Goal: Information Seeking & Learning: Learn about a topic

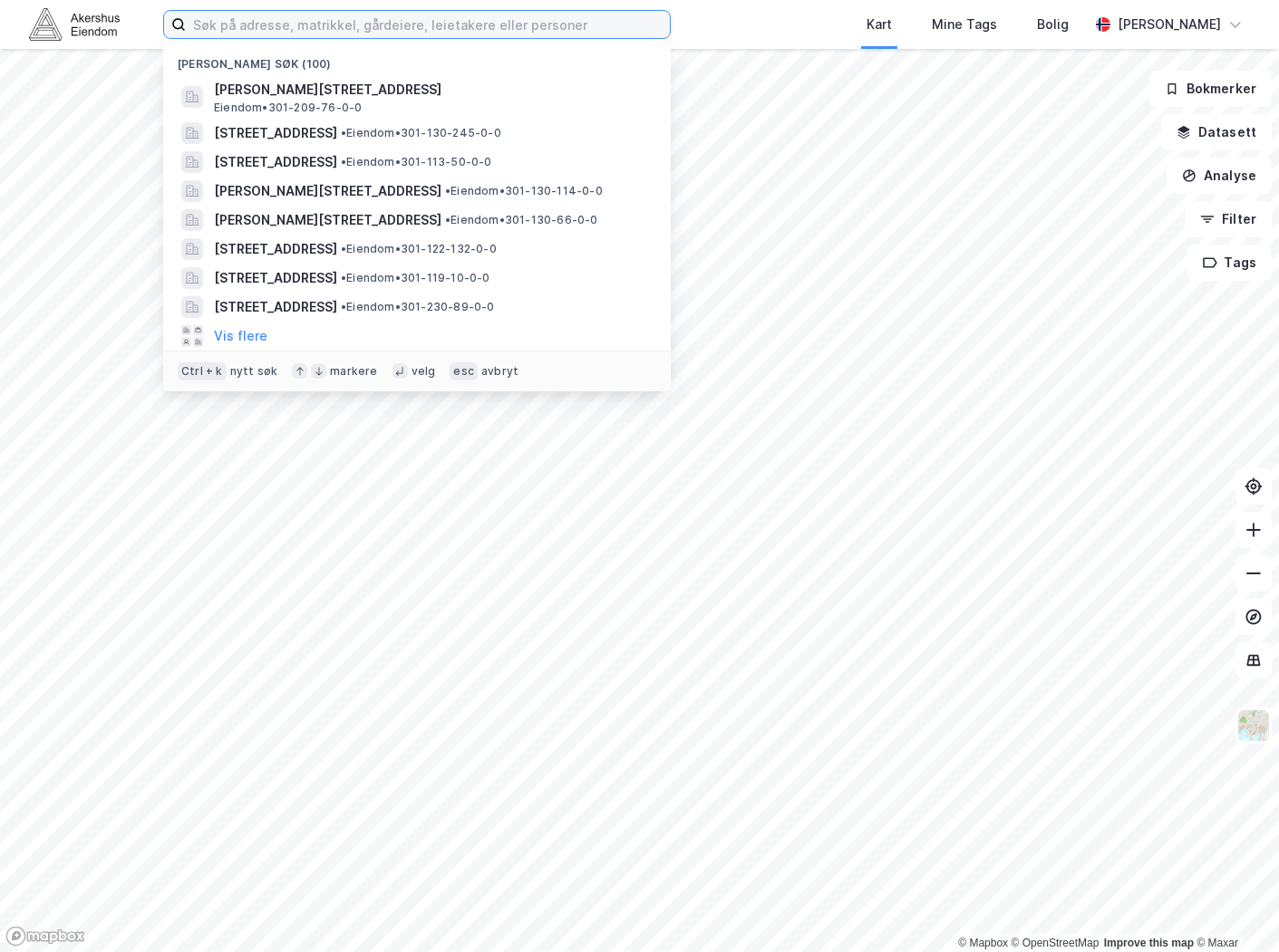
click at [423, 12] on input at bounding box center [427, 24] width 484 height 27
click at [252, 28] on input at bounding box center [427, 24] width 484 height 27
paste input "[STREET_ADDRESS]"
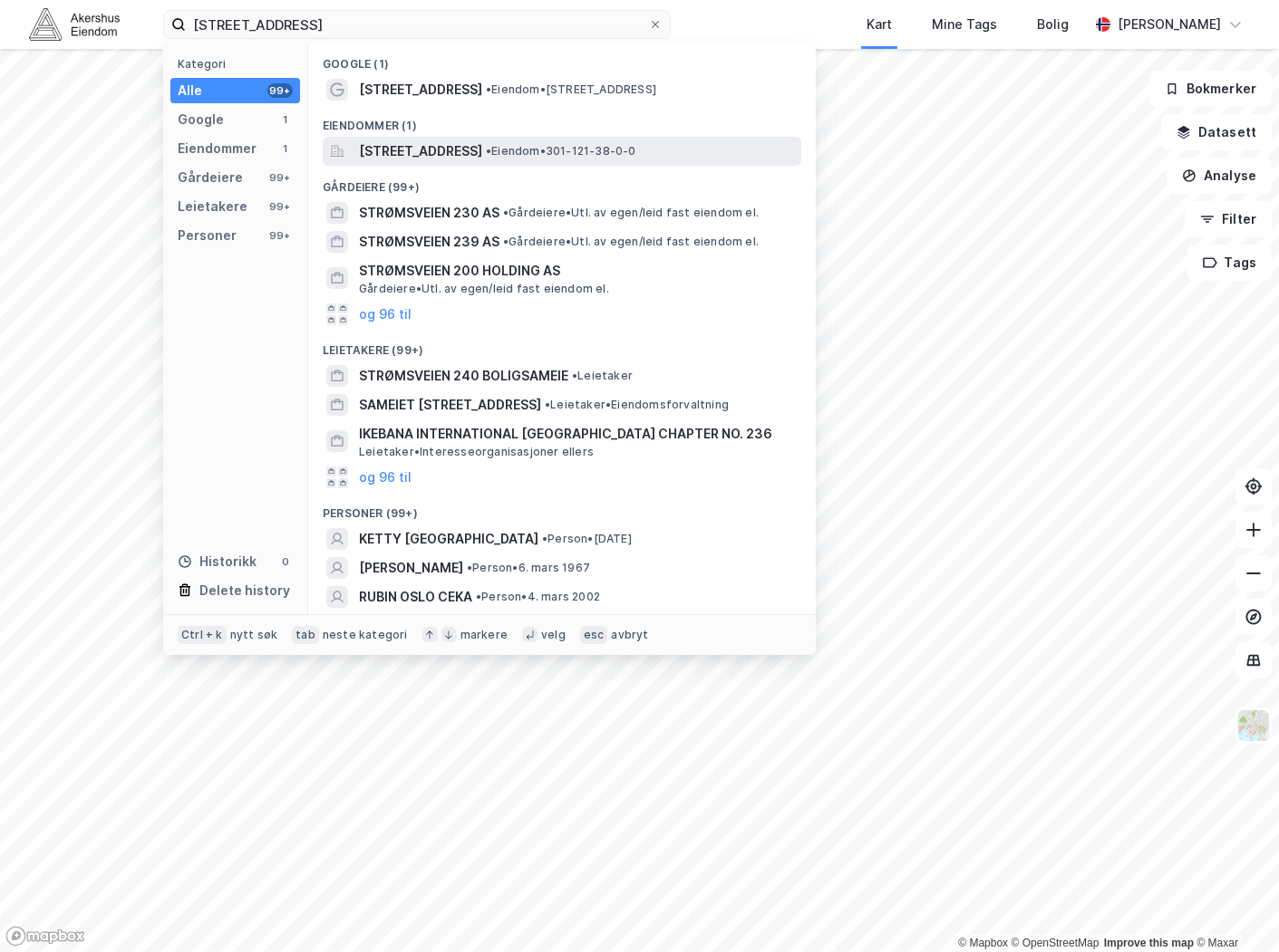
click at [411, 146] on span "[STREET_ADDRESS]" at bounding box center [421, 151] width 123 height 21
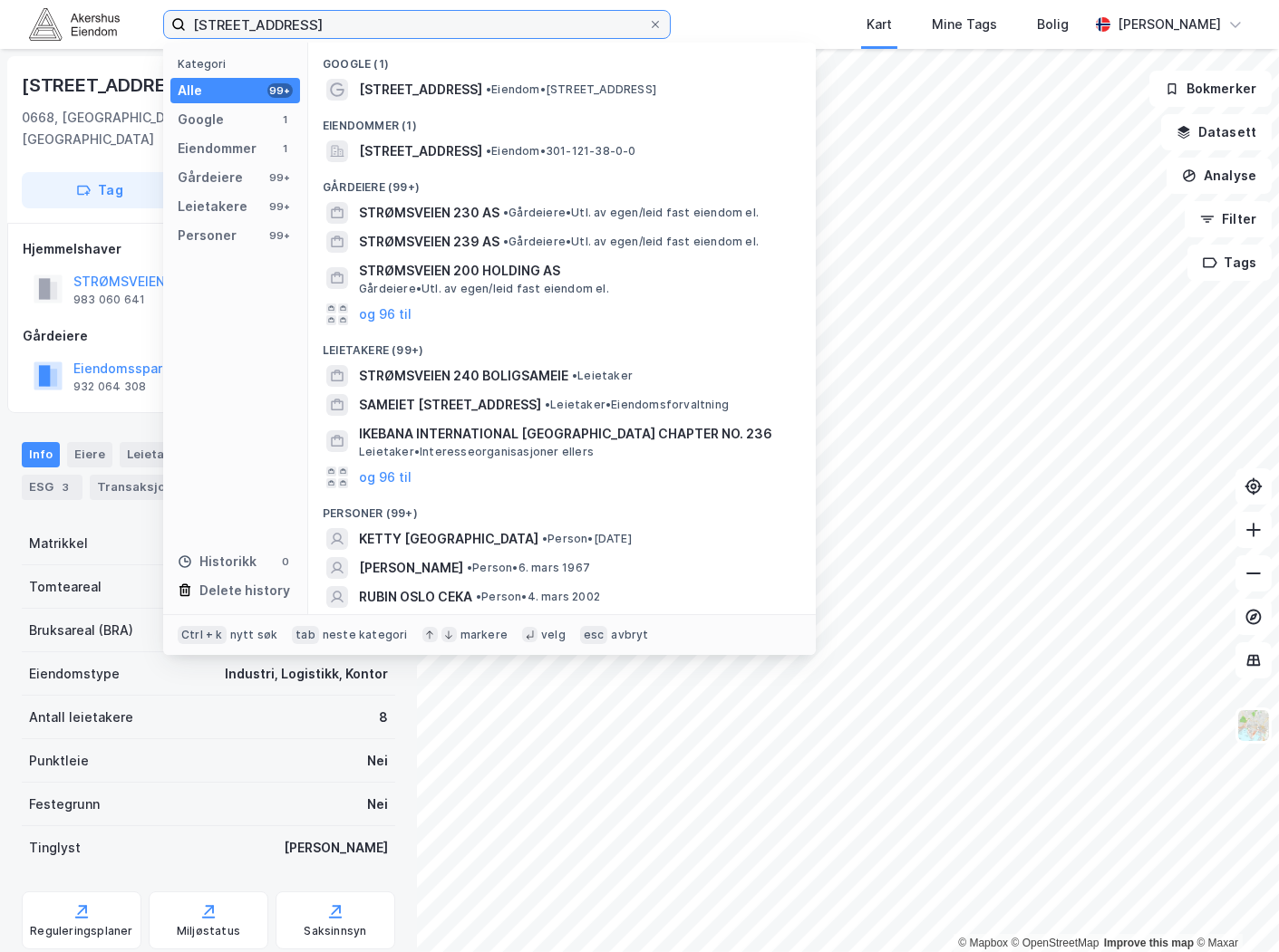
click at [296, 25] on input "[STREET_ADDRESS]" at bounding box center [416, 24] width 462 height 27
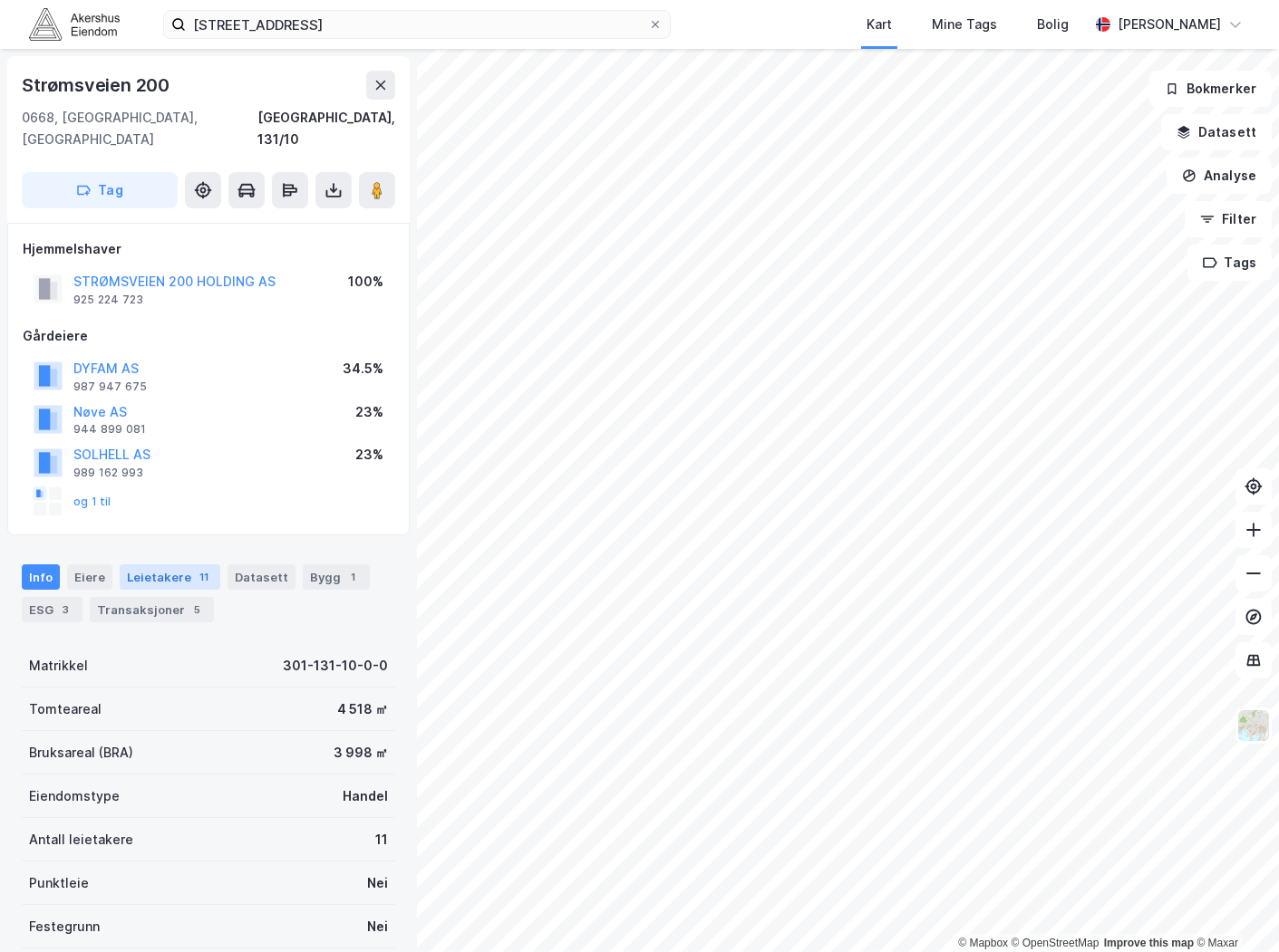
click at [124, 564] on div "Leietakere 11" at bounding box center [170, 576] width 101 height 25
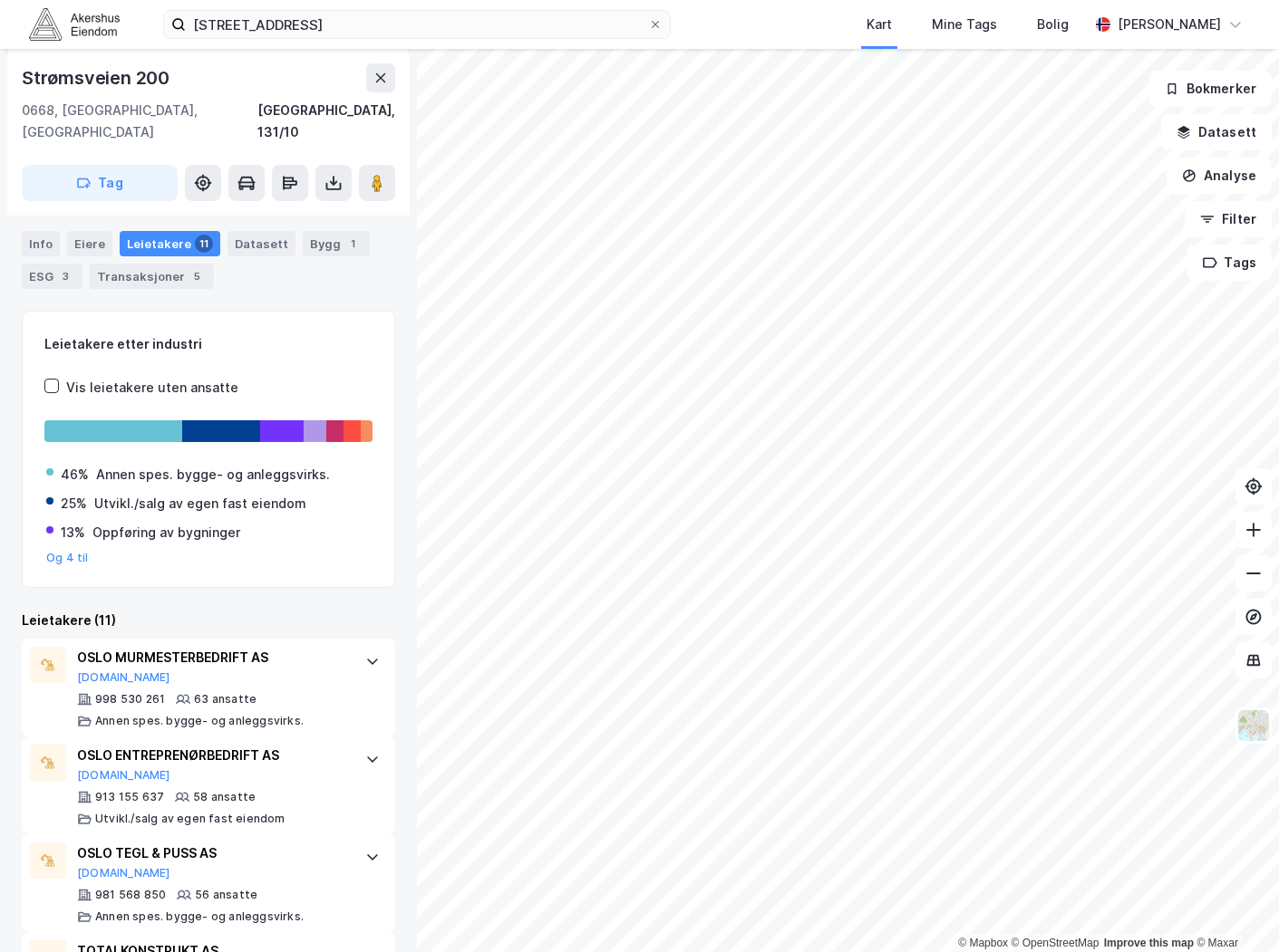
scroll to position [402, 0]
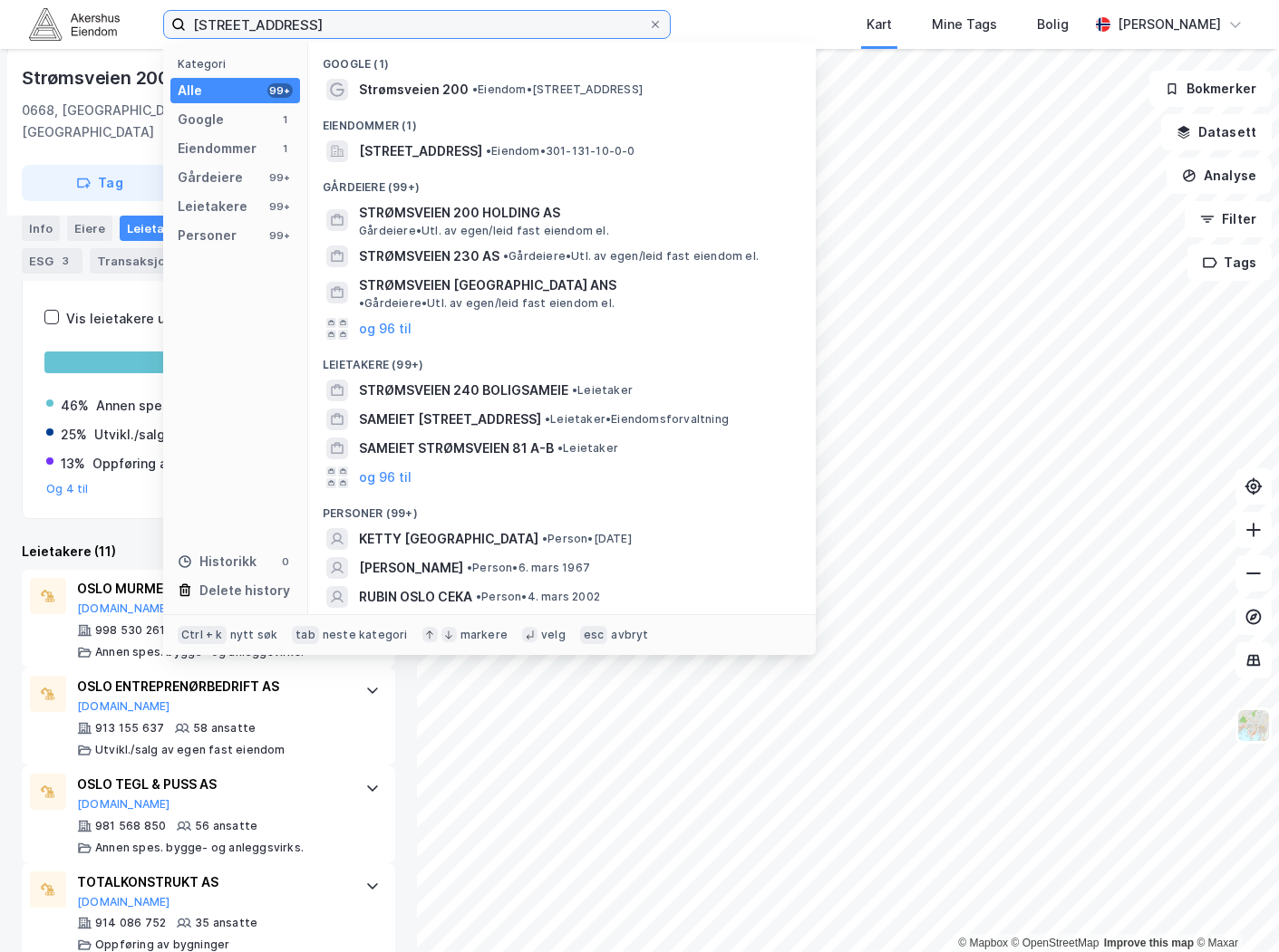
drag, startPoint x: 468, startPoint y: 10, endPoint x: 181, endPoint y: 42, distance: 288.8
click at [181, 39] on div "[STREET_ADDRESS] Kategori Alle 99+ Google 1 Eiendommer 1 Gårdeiere 99+ Leietake…" at bounding box center [417, 24] width 507 height 29
paste input "Grensesvingen 9, 0661"
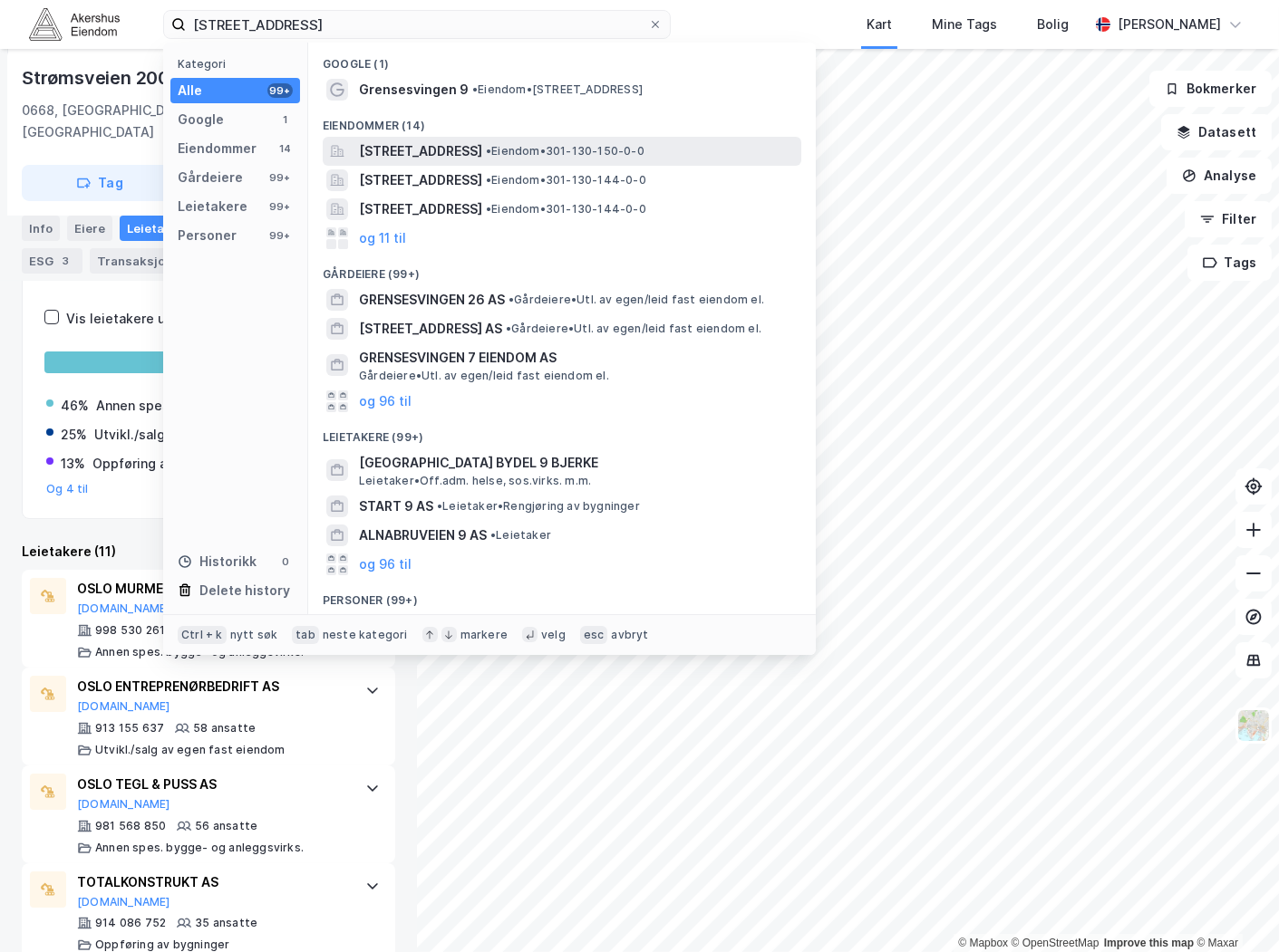
click at [472, 148] on span "[STREET_ADDRESS]" at bounding box center [421, 151] width 123 height 21
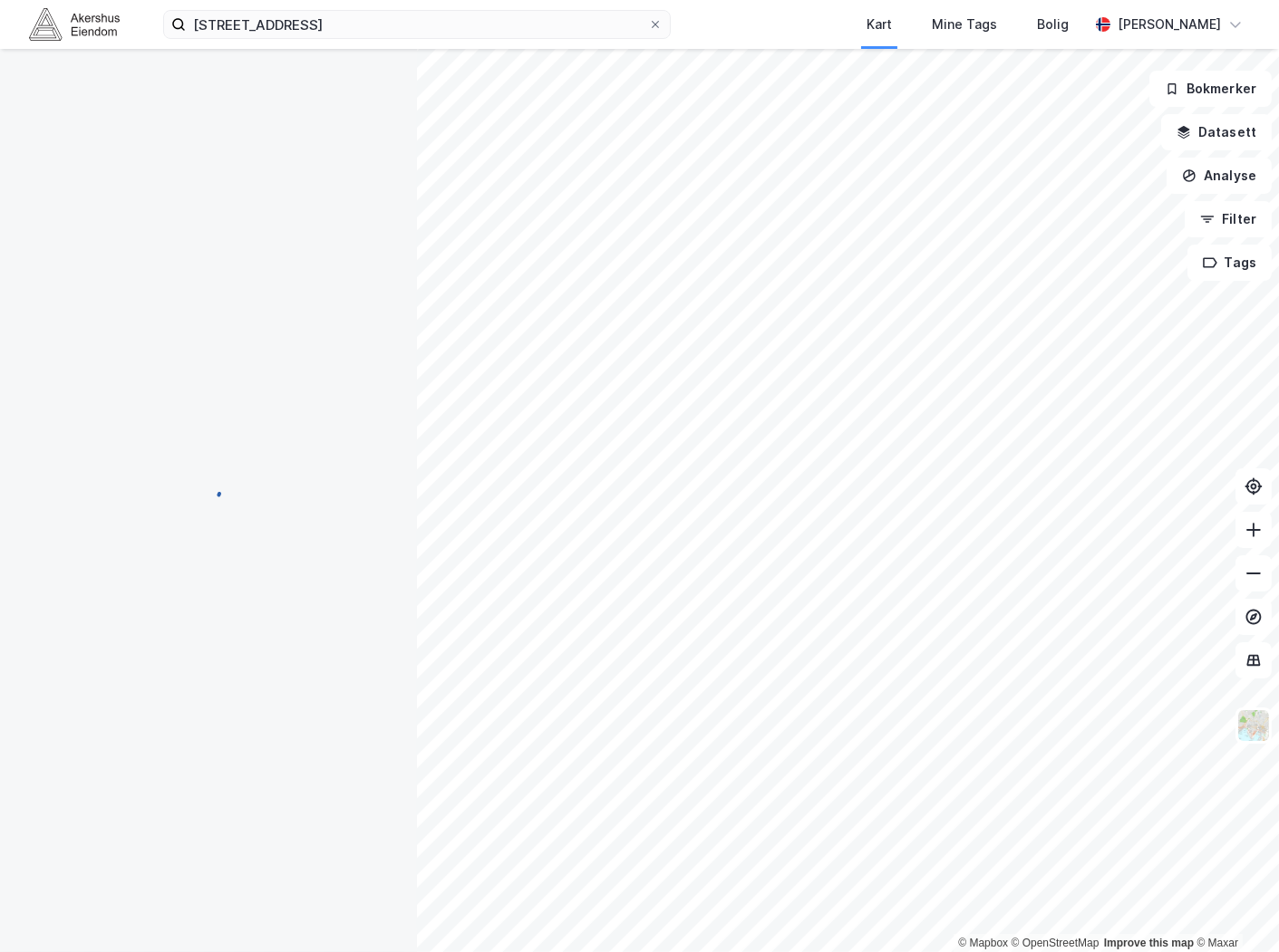
scroll to position [63, 0]
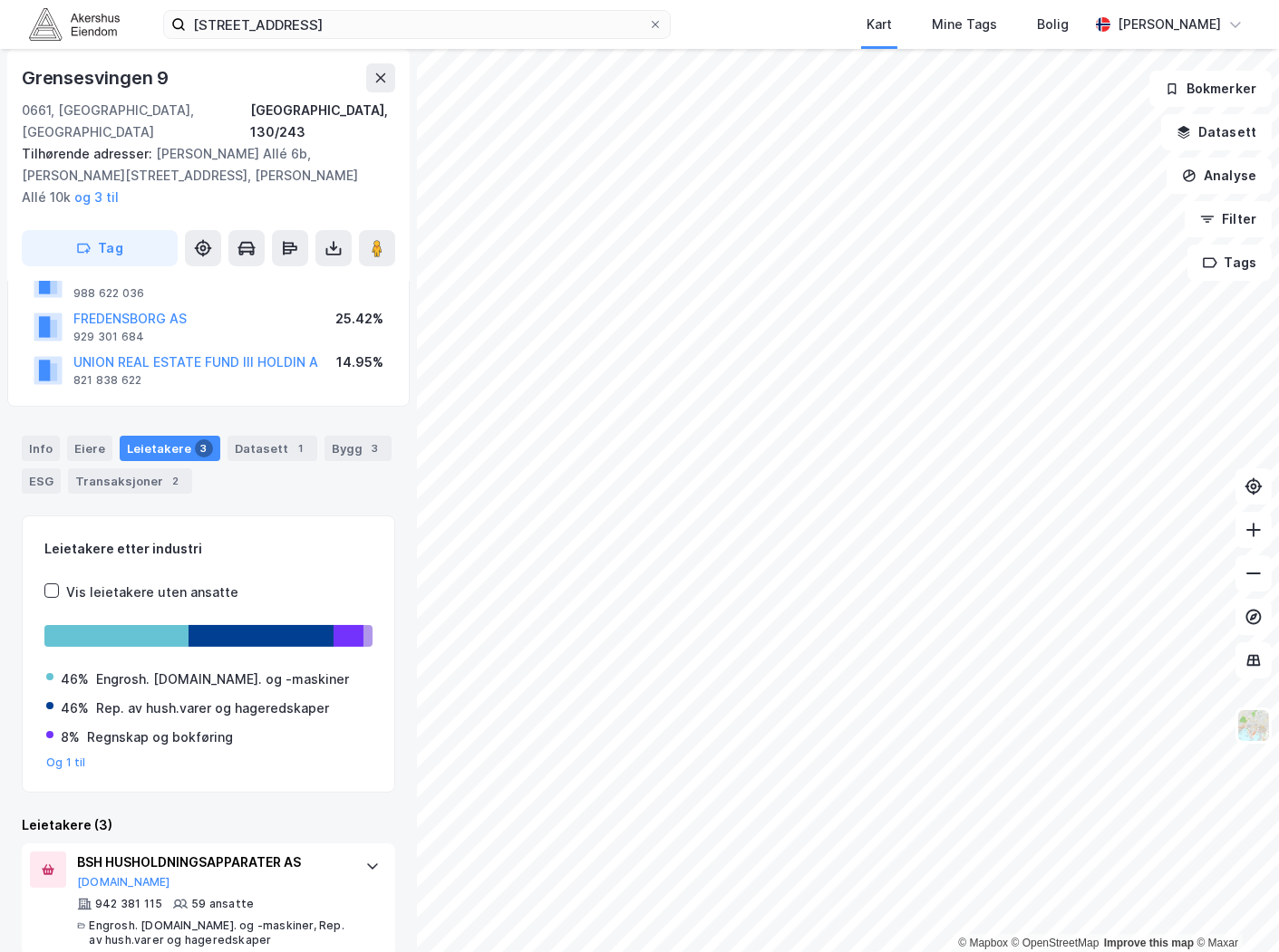
scroll to position [128, 0]
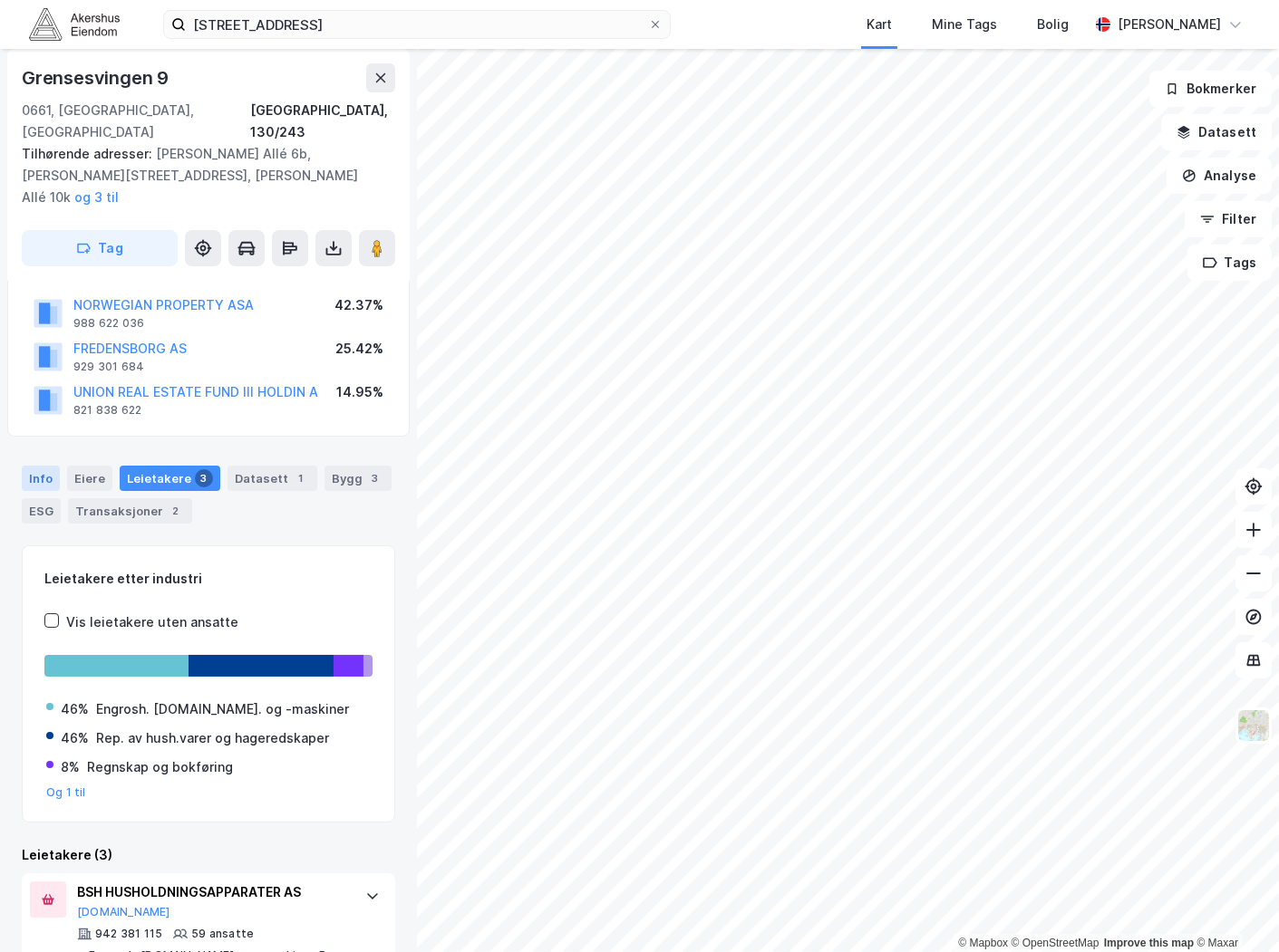
click at [44, 465] on div "Info" at bounding box center [40, 477] width 38 height 25
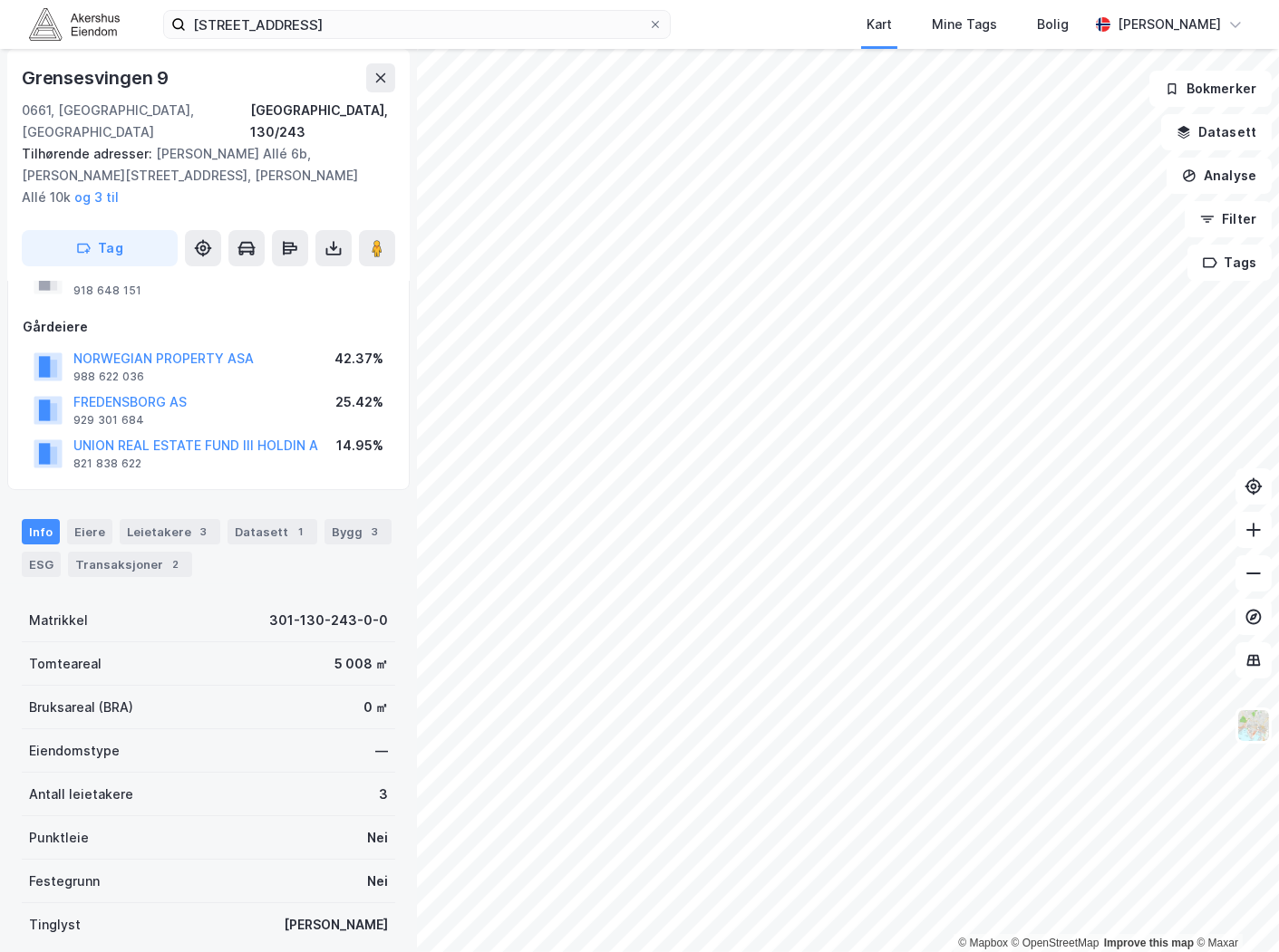
scroll to position [27, 0]
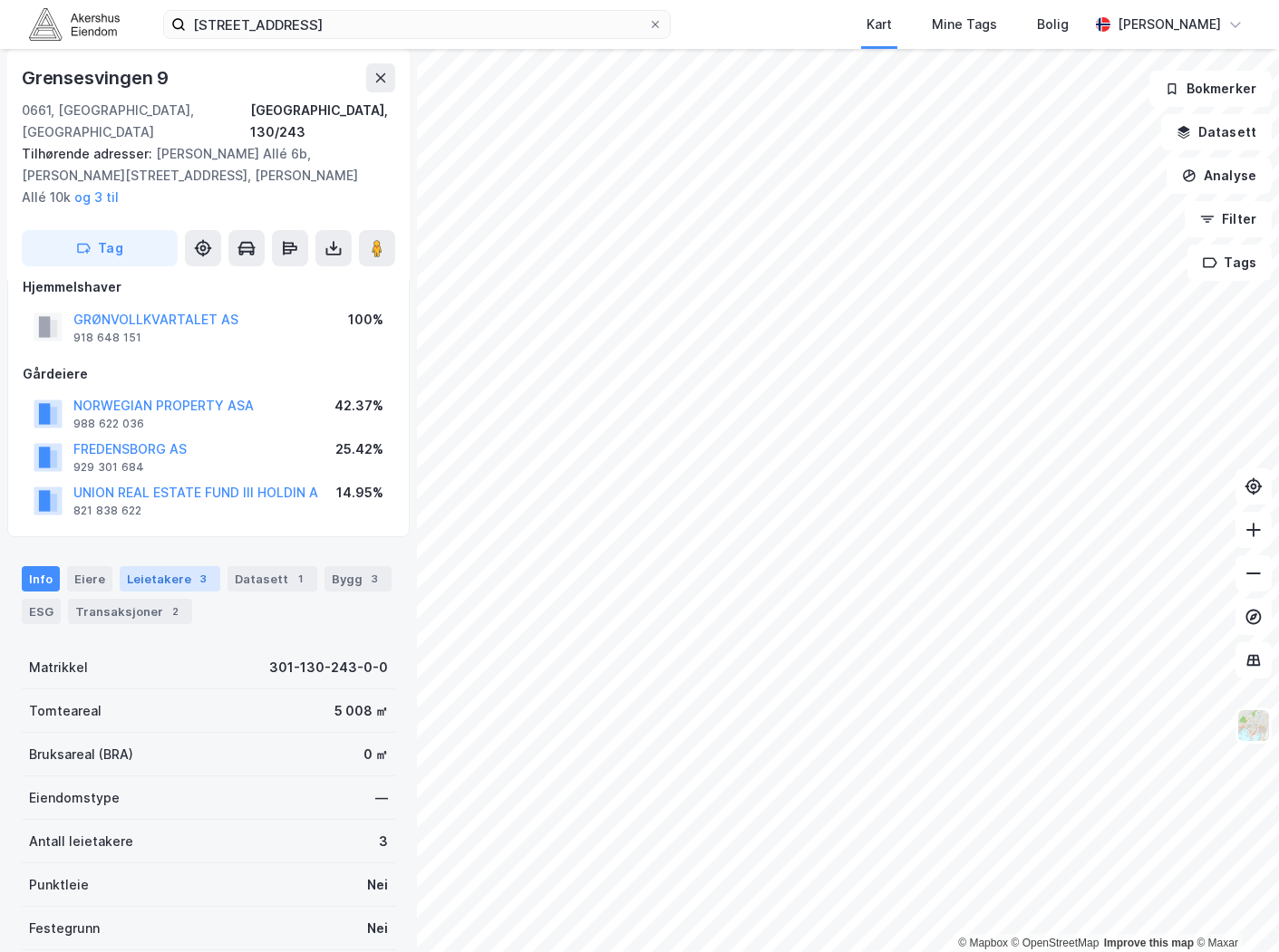
click at [165, 566] on div "Leietakere 3" at bounding box center [170, 578] width 101 height 25
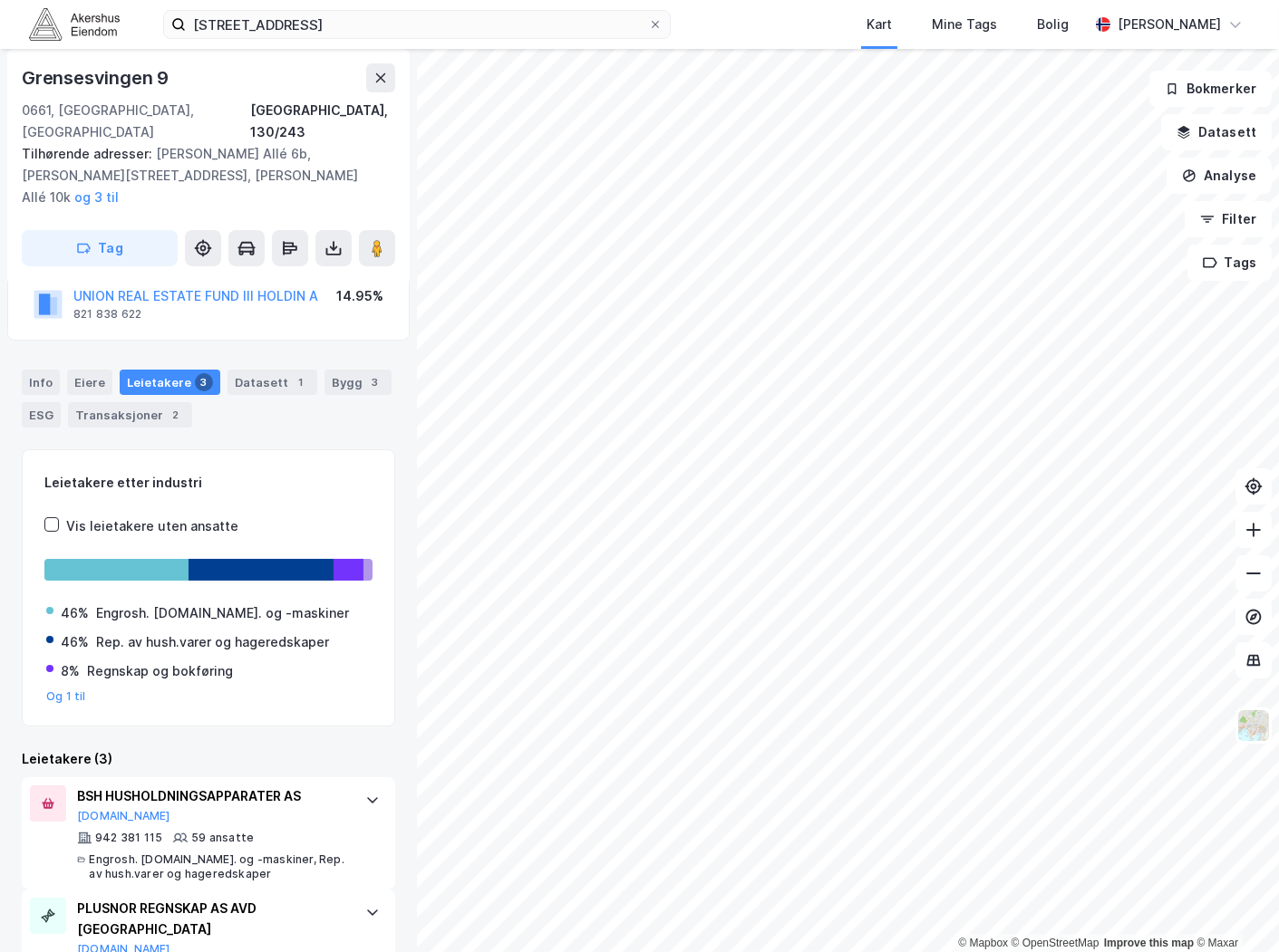
scroll to position [228, 0]
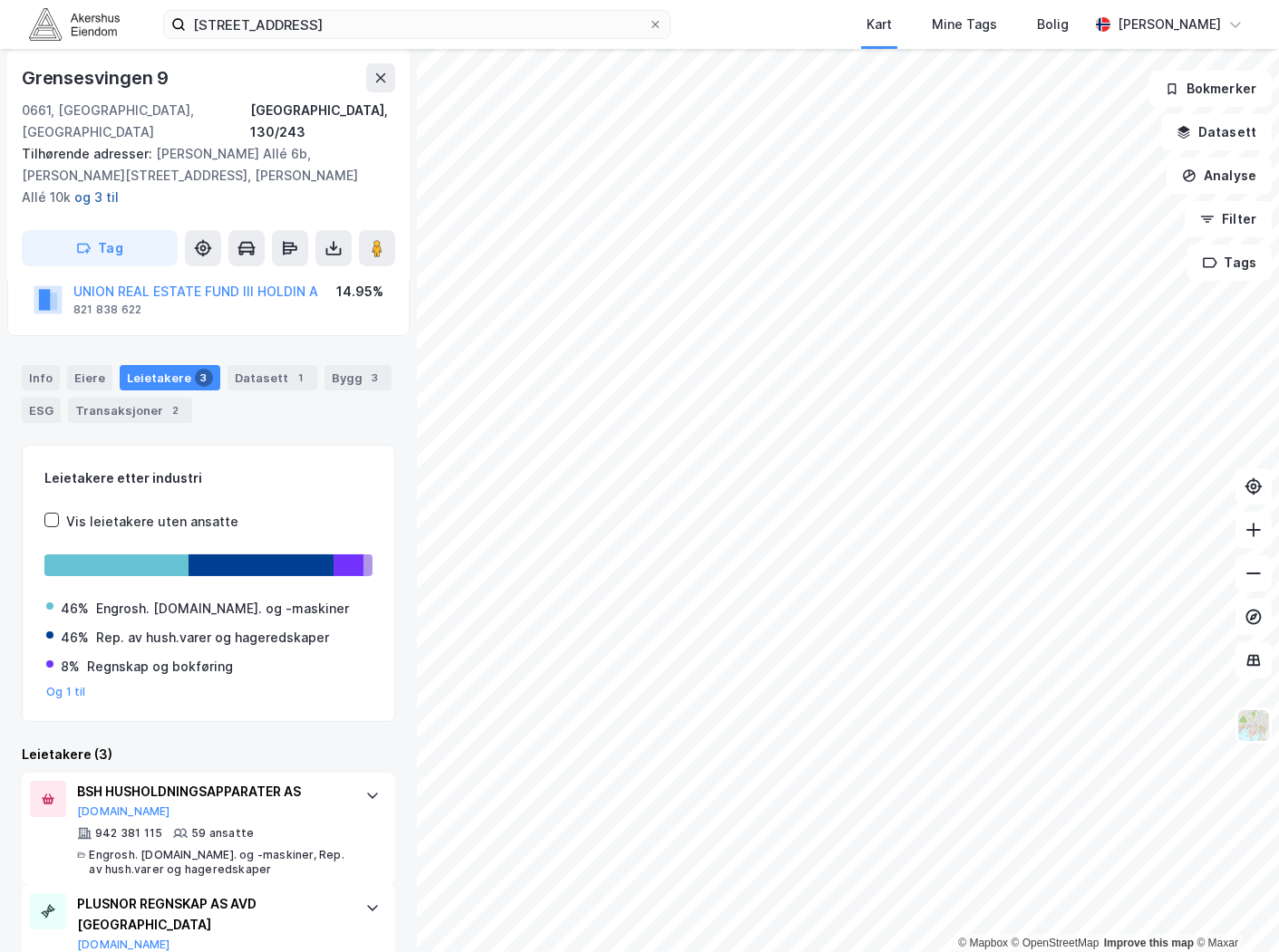
click at [0, 0] on button "og 3 til" at bounding box center [0, 0] width 0 height 0
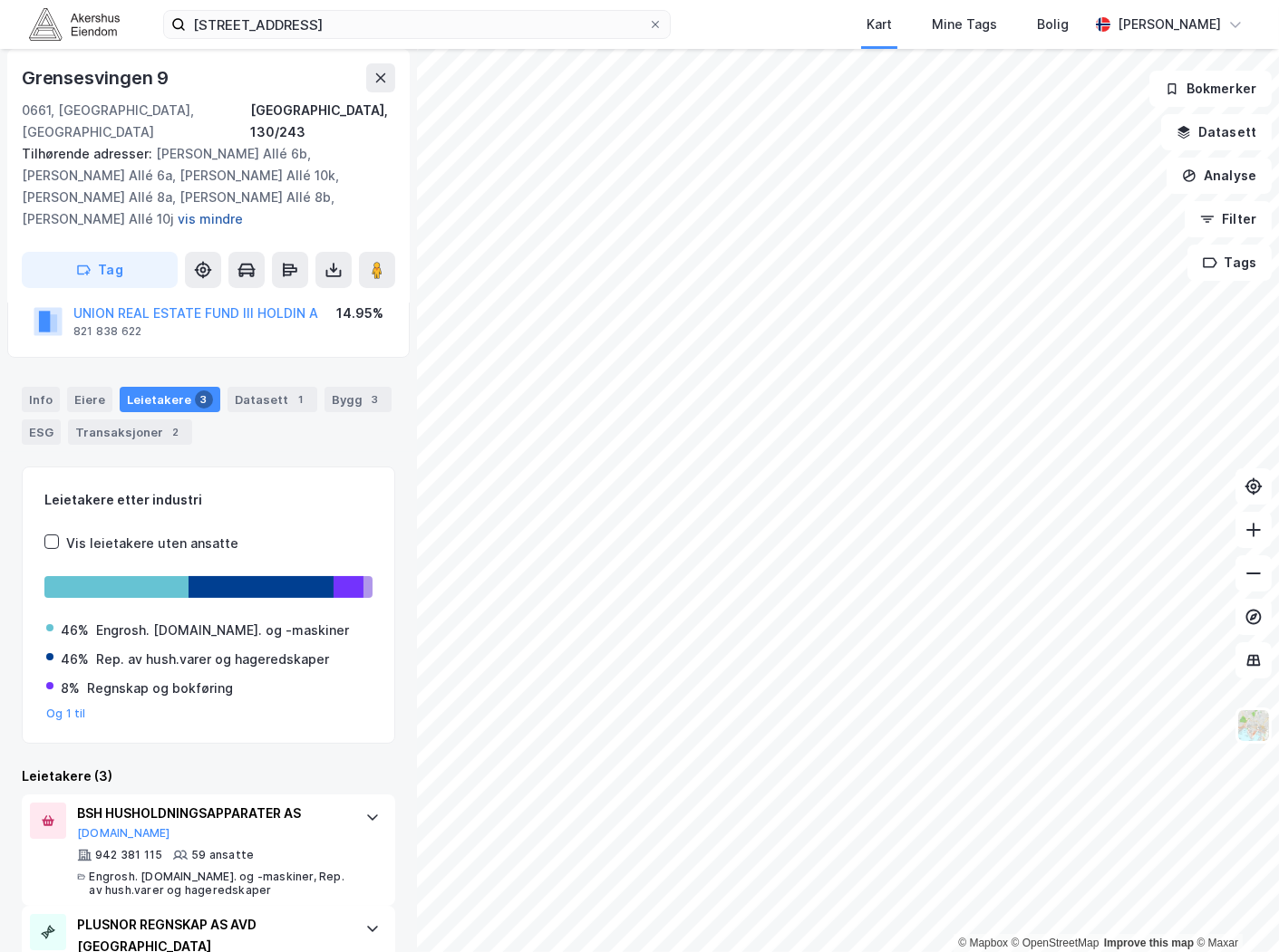
scroll to position [249, 0]
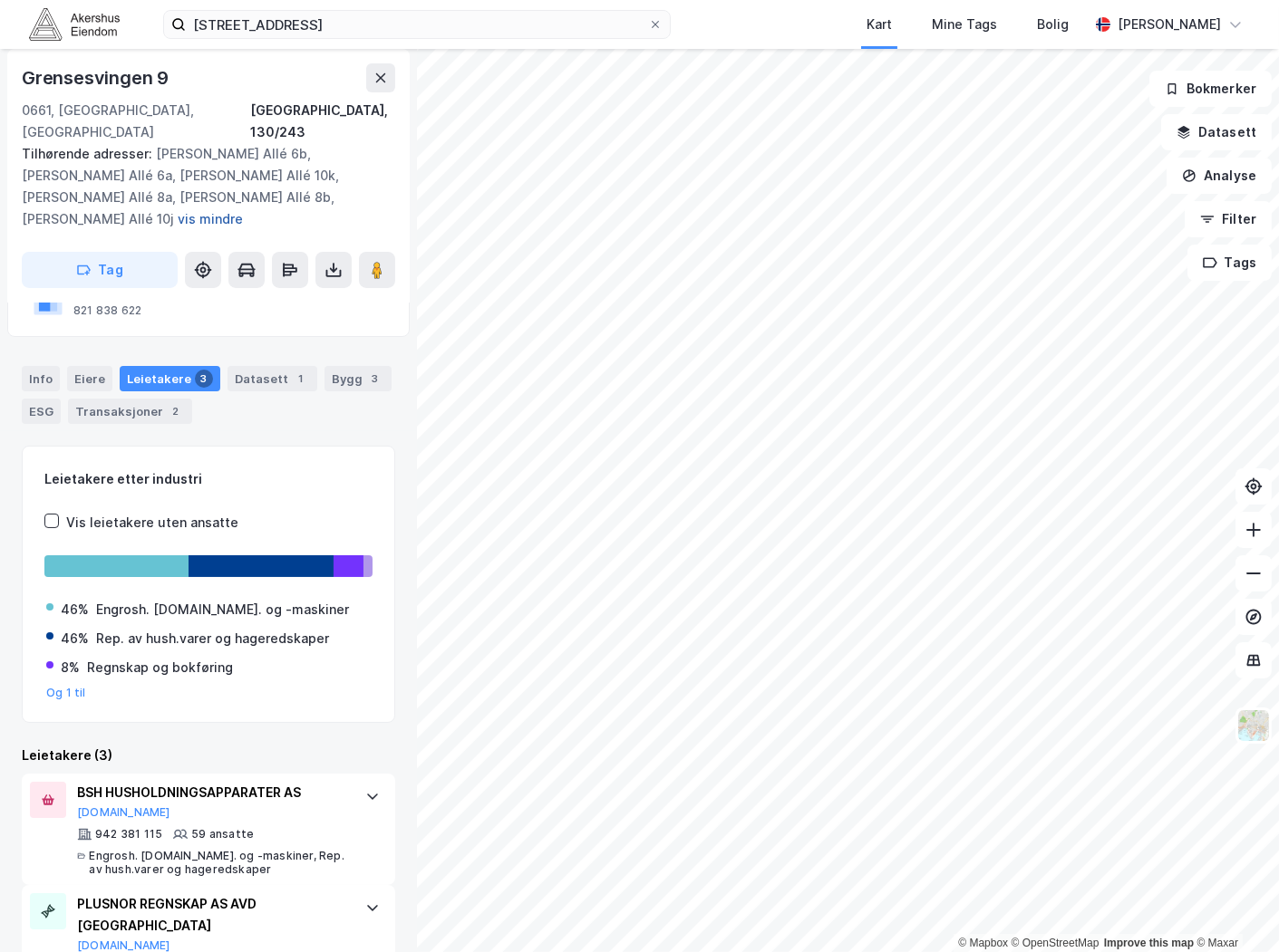
click at [0, 0] on button "vis mindre" at bounding box center [0, 0] width 0 height 0
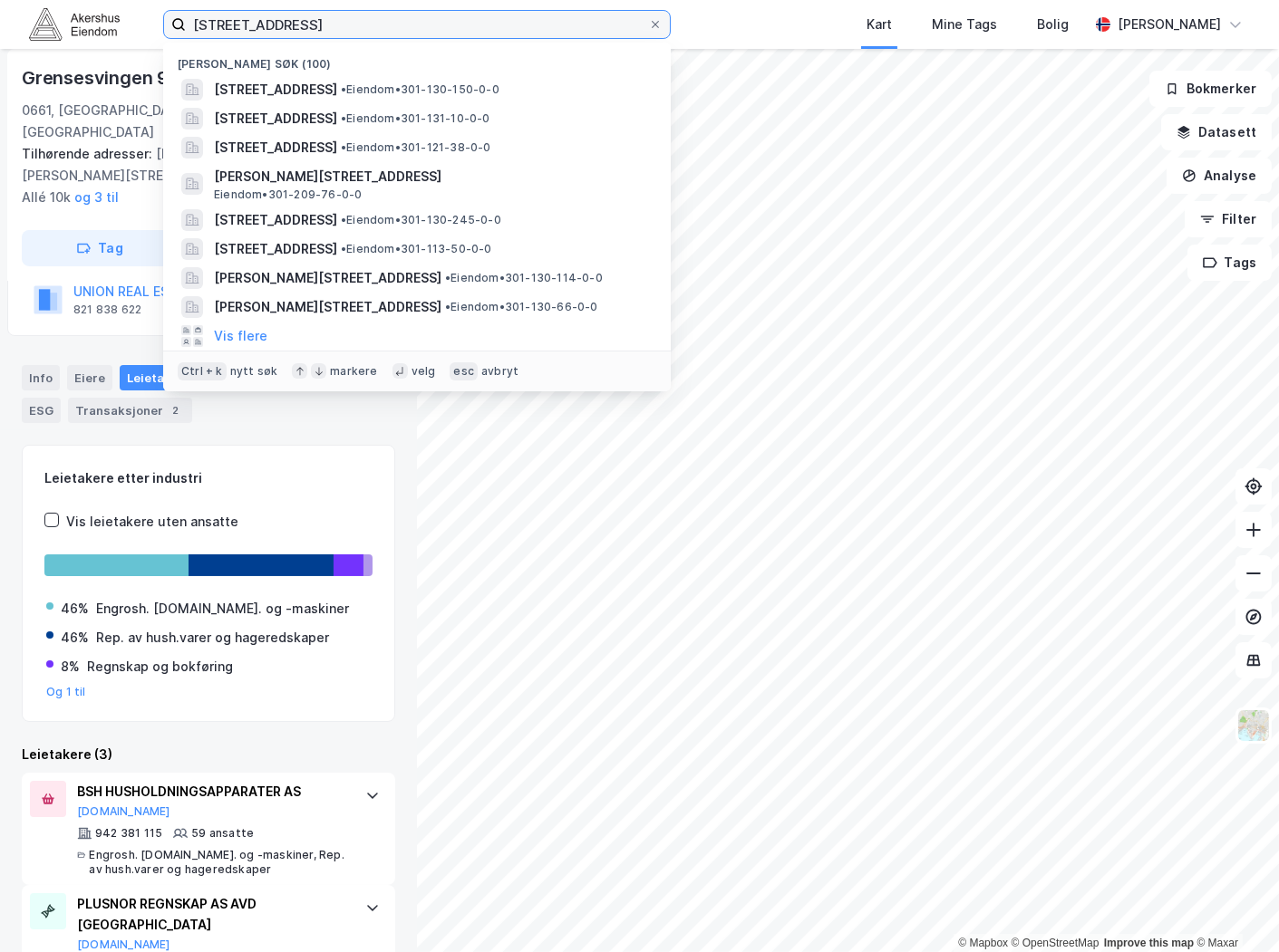
drag, startPoint x: 420, startPoint y: 27, endPoint x: 152, endPoint y: 40, distance: 268.3
click at [152, 40] on div "[STREET_ADDRESS] Nylige søk (100) [STREET_ADDRESS] • Eiendom • 301-130-150-0-0 …" at bounding box center [639, 24] width 1279 height 48
paste input "[STREET_ADDRESS]"
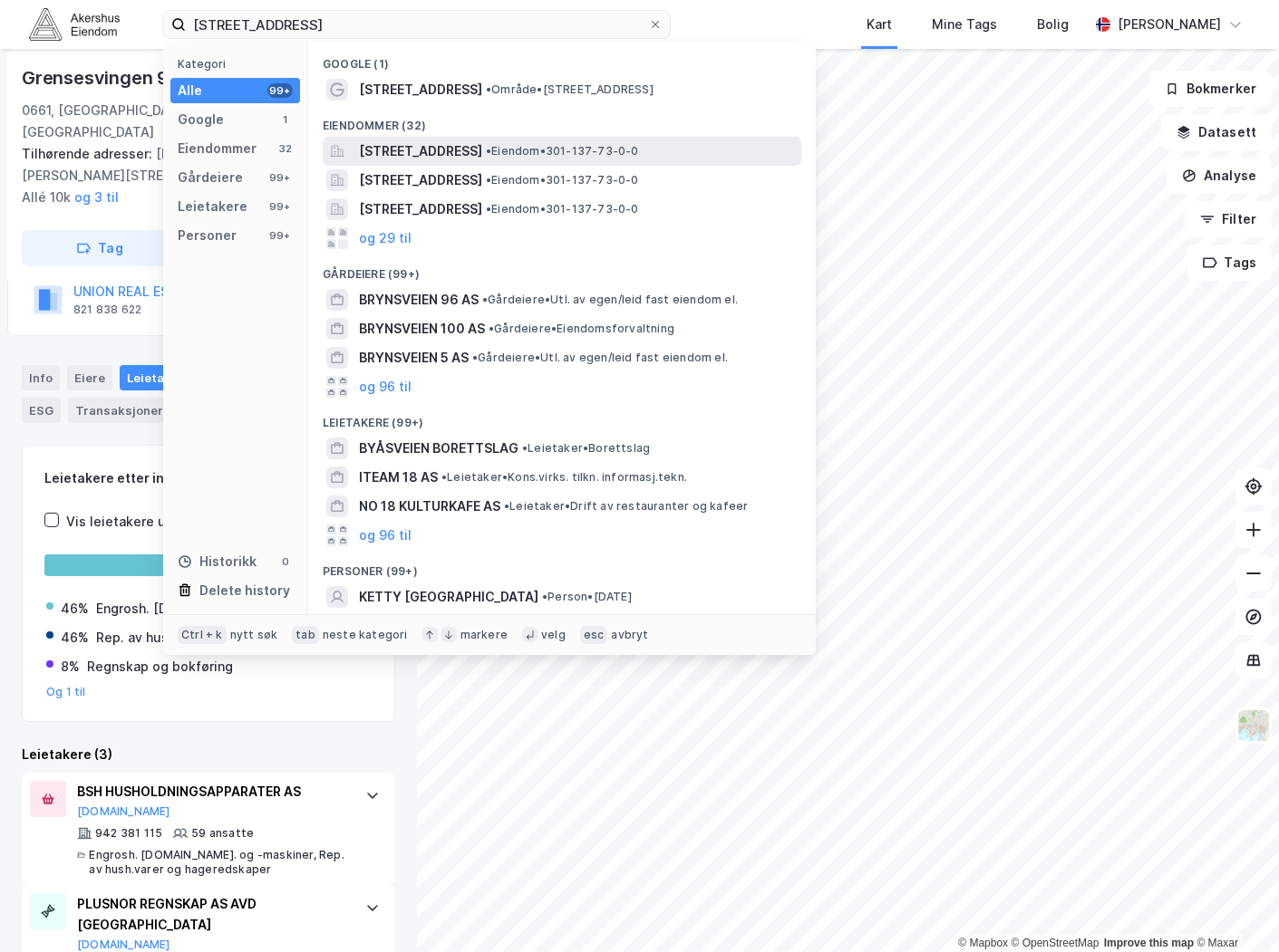
click at [448, 154] on span "[STREET_ADDRESS]" at bounding box center [421, 151] width 123 height 21
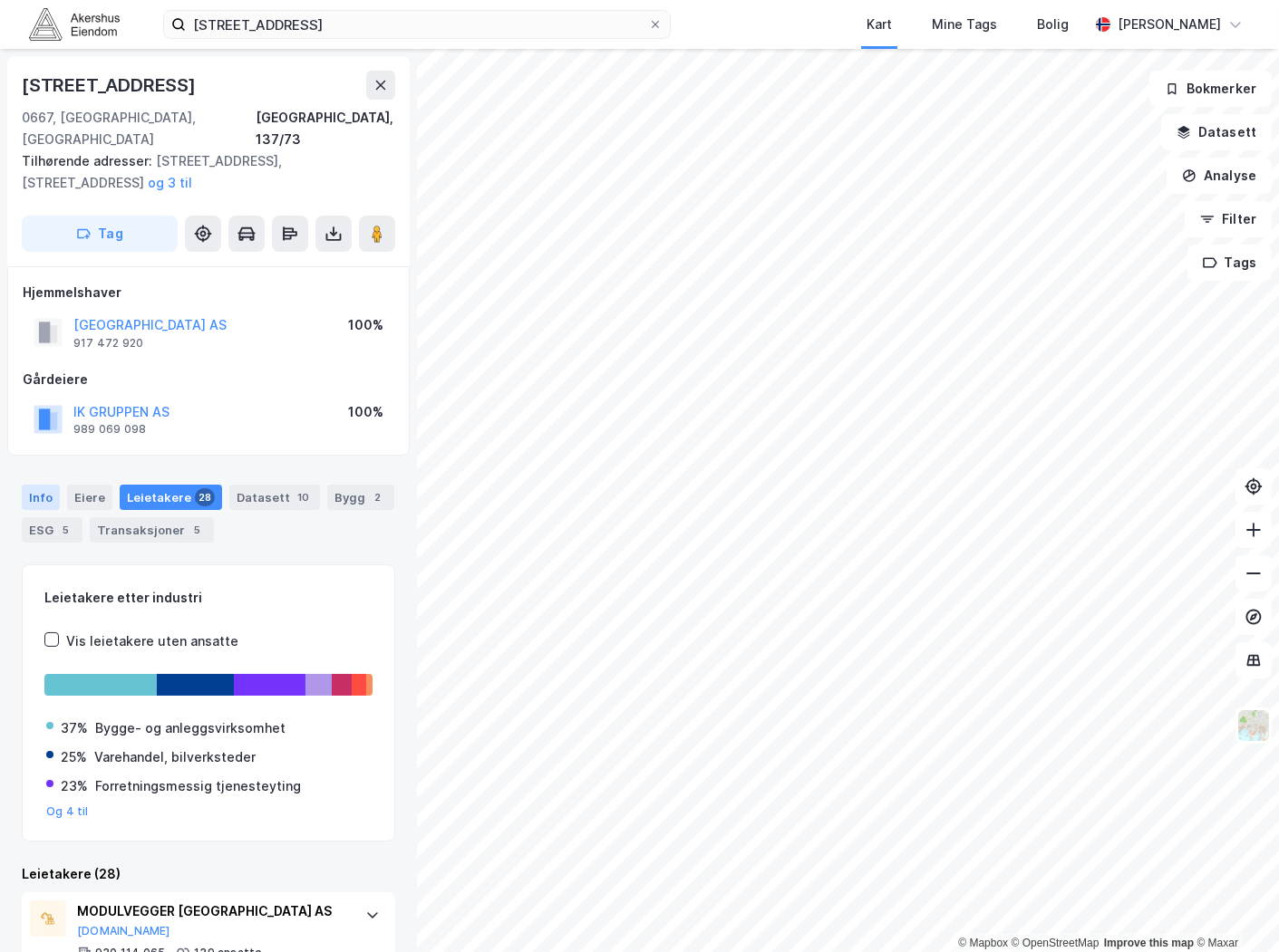
click at [37, 485] on div "Info" at bounding box center [40, 497] width 38 height 25
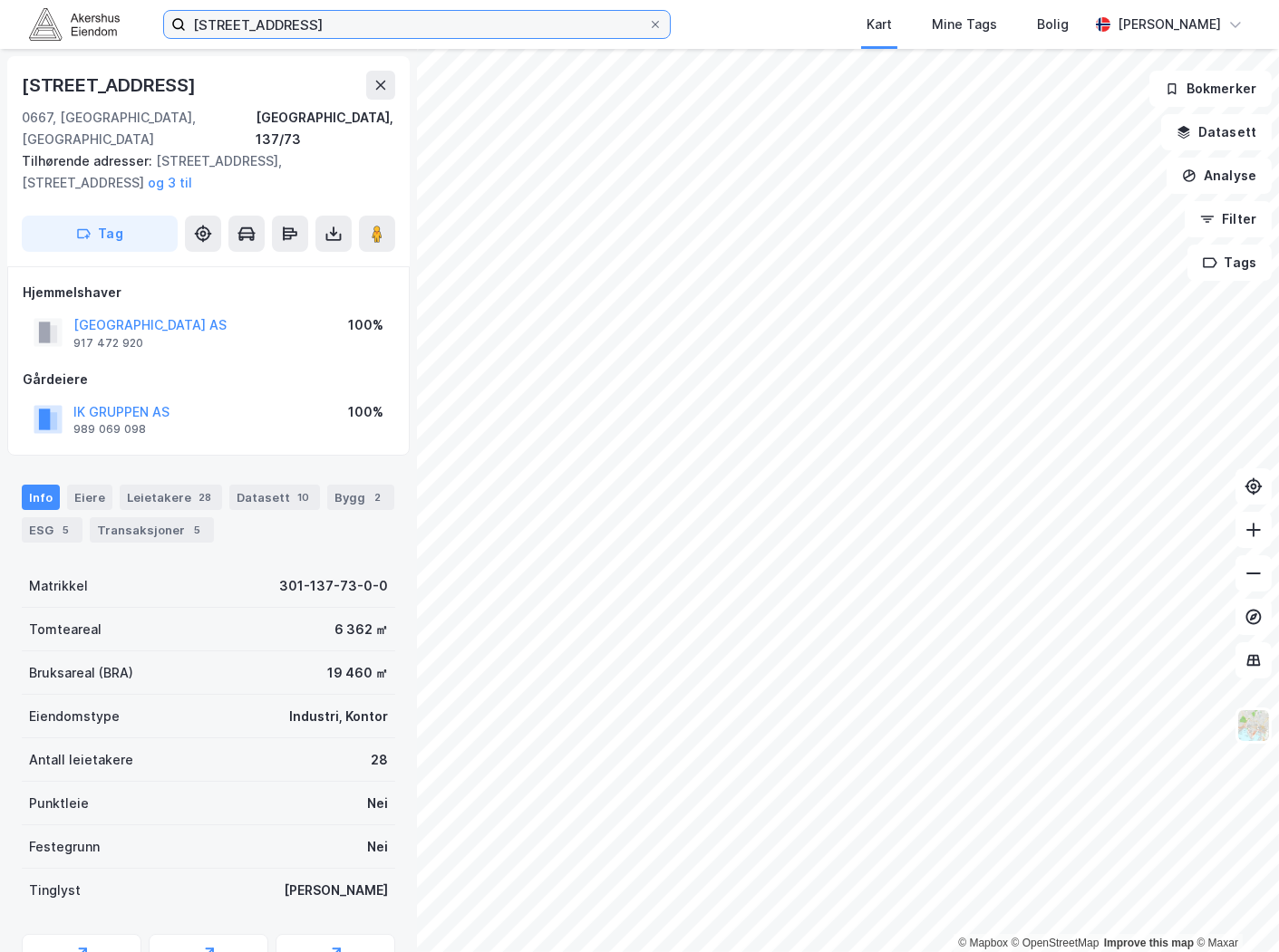
click at [351, 28] on input "[STREET_ADDRESS]" at bounding box center [416, 24] width 462 height 27
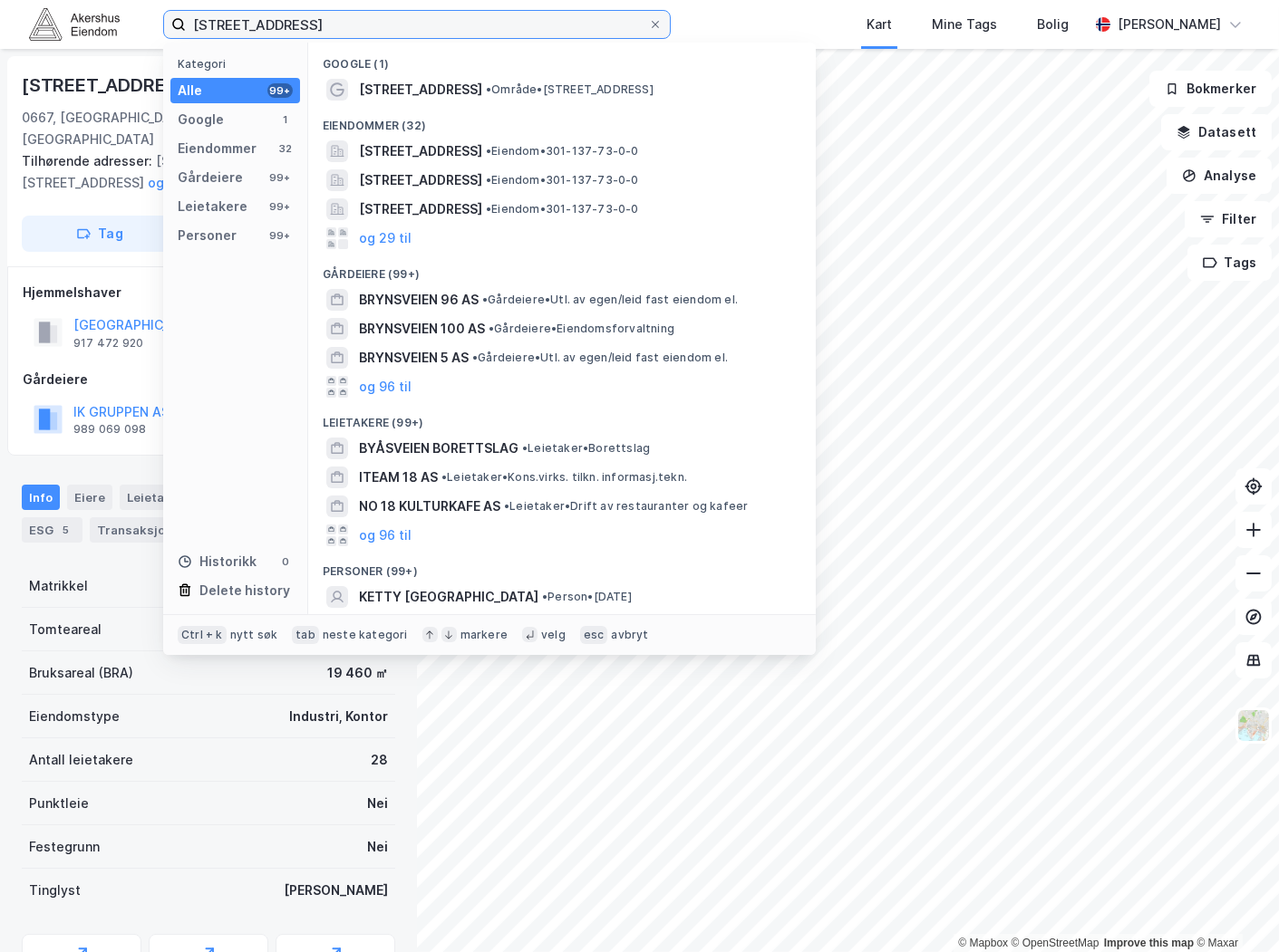
click at [351, 28] on input "[STREET_ADDRESS]" at bounding box center [416, 24] width 462 height 27
paste input "[STREET_ADDRESS]"
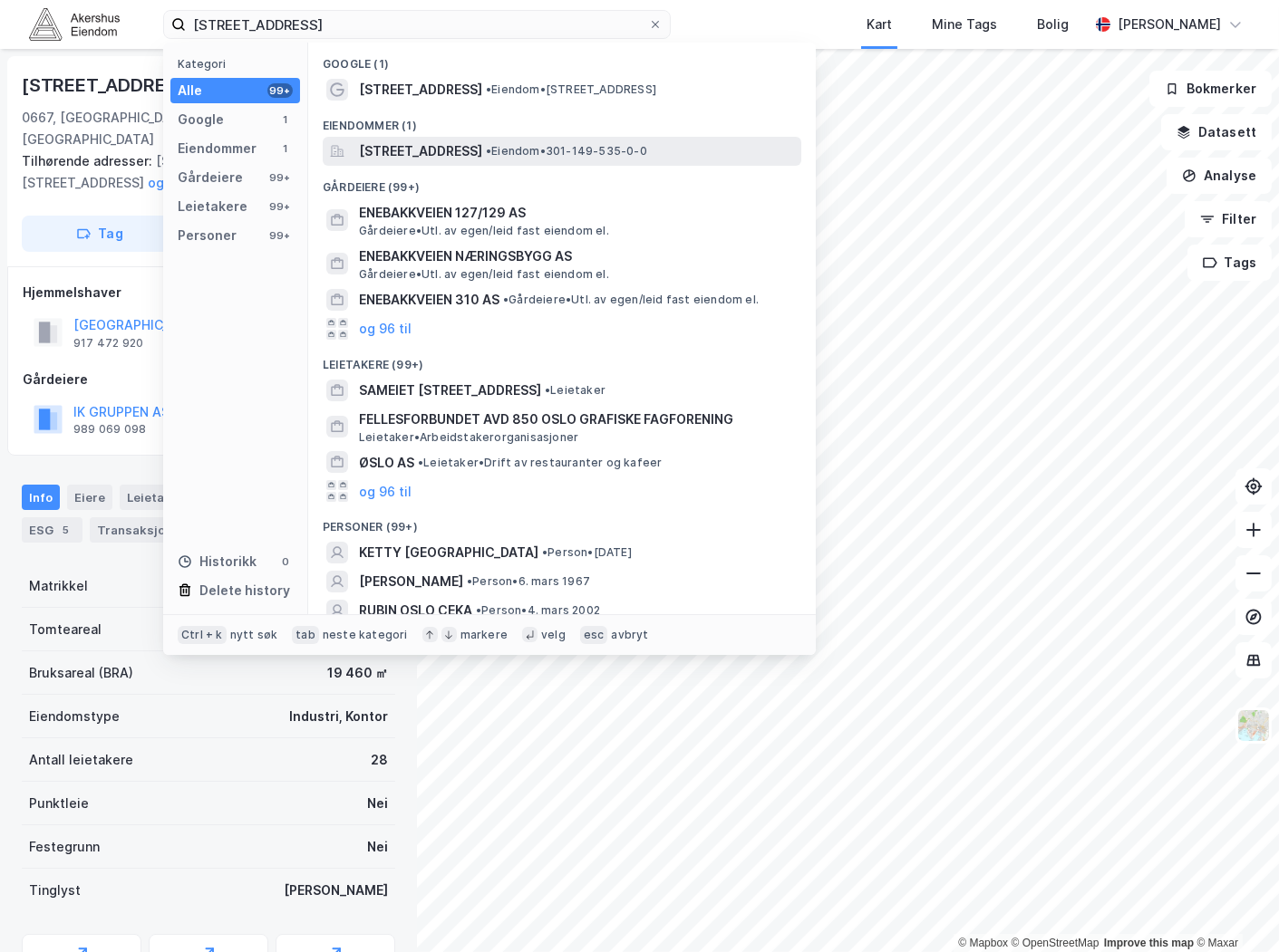
click at [427, 141] on span "[STREET_ADDRESS]" at bounding box center [421, 151] width 123 height 21
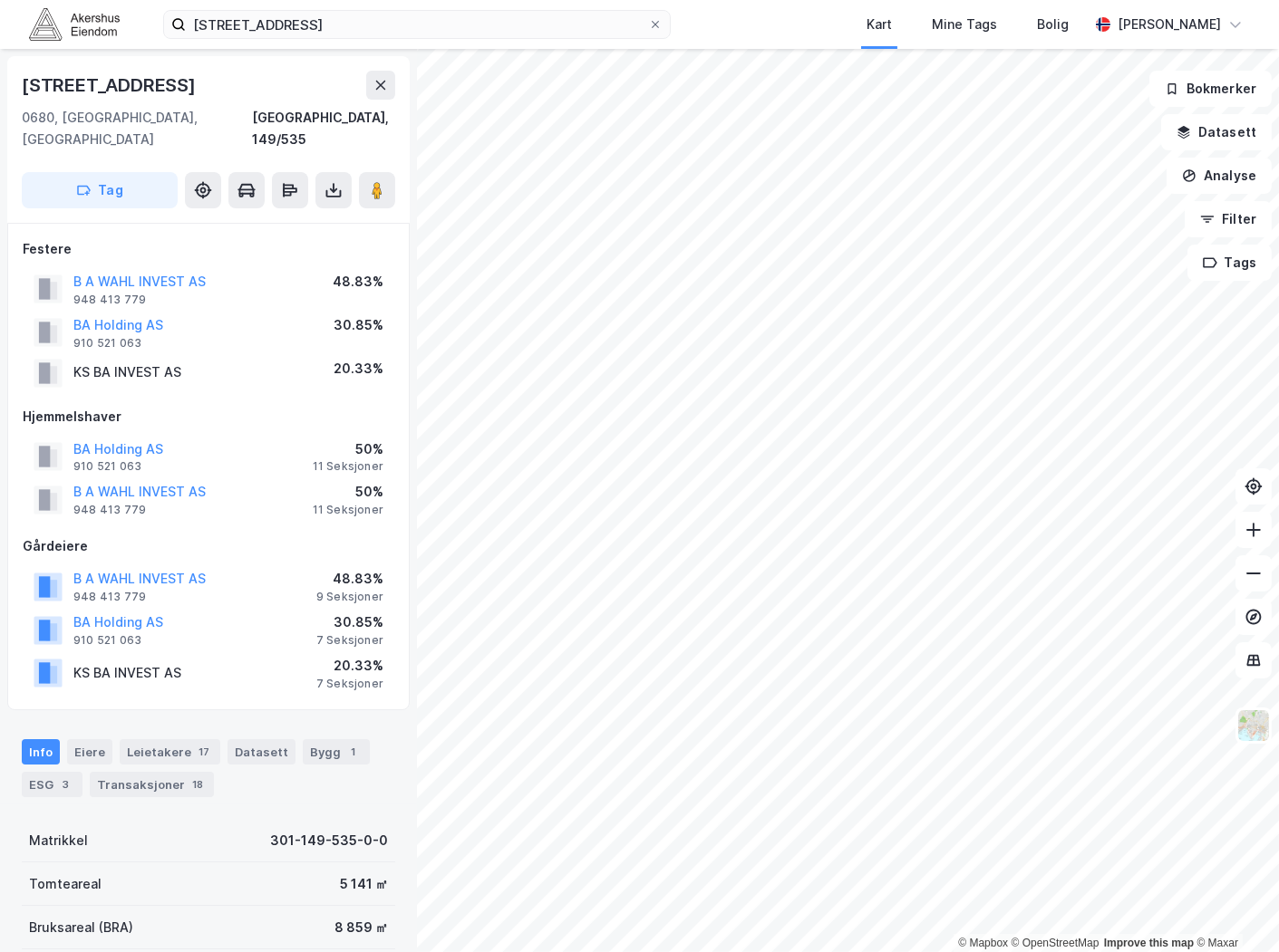
scroll to position [228, 0]
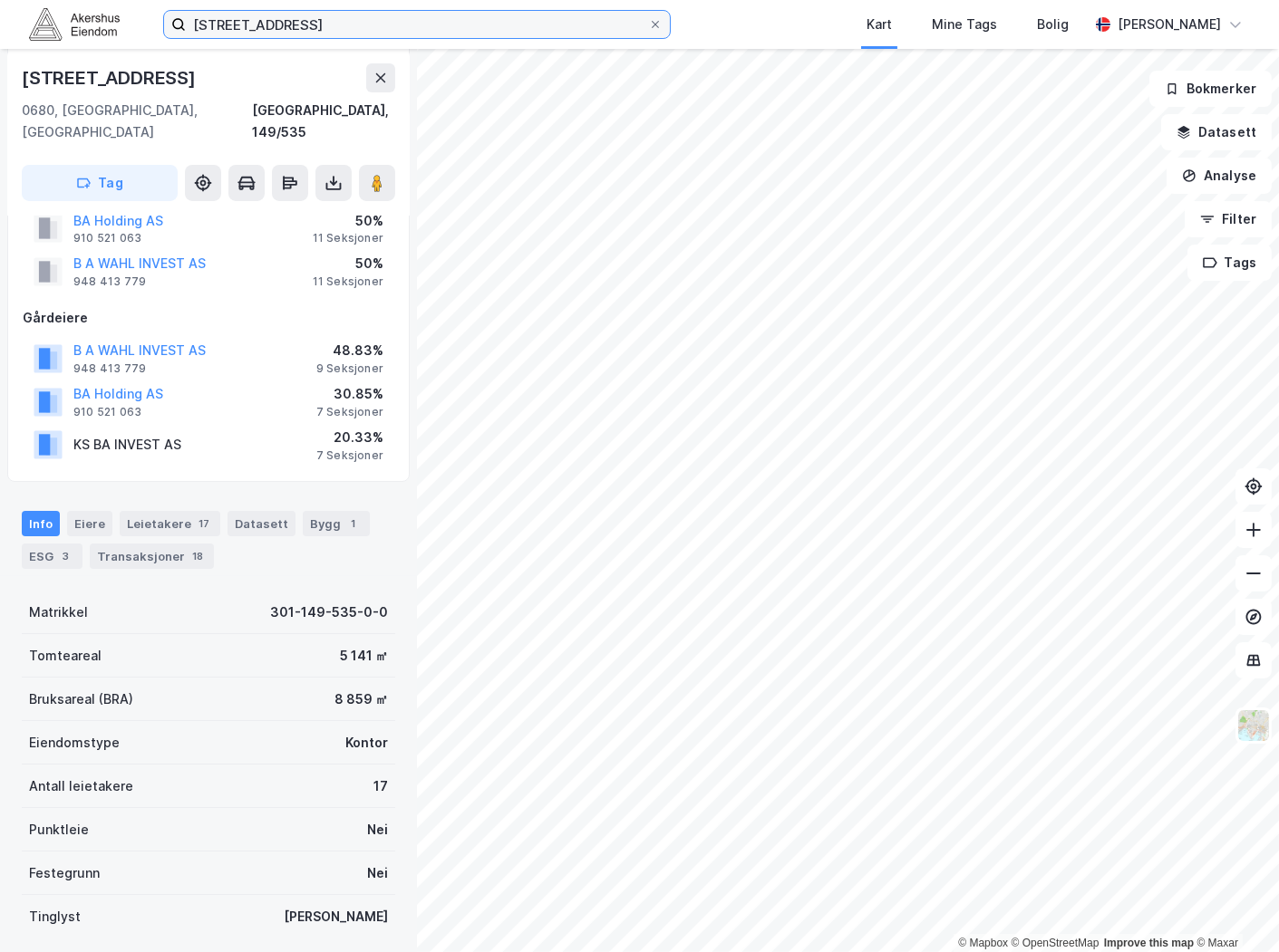
click at [494, 20] on input "[STREET_ADDRESS]" at bounding box center [416, 24] width 462 height 27
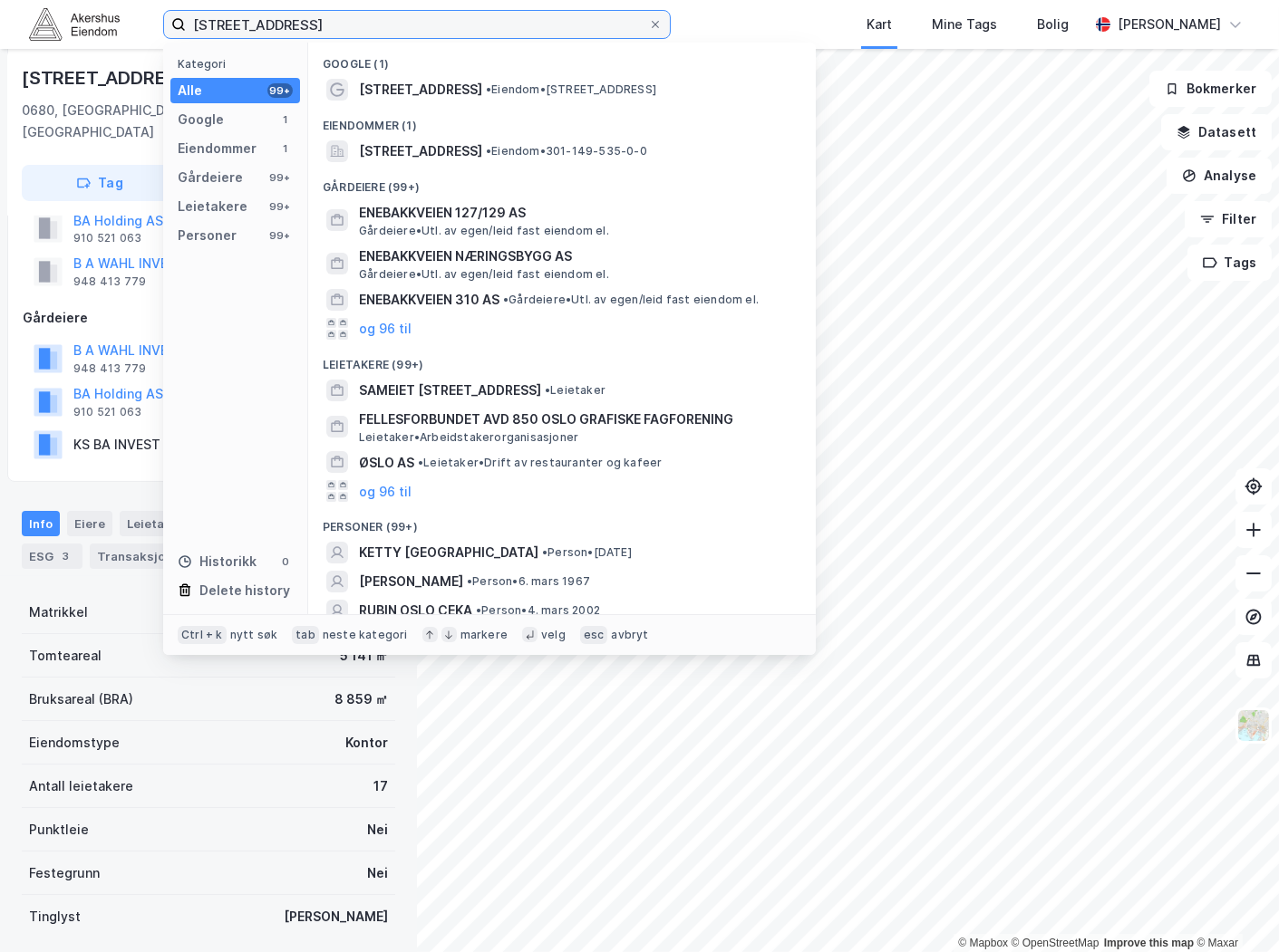
click at [493, 20] on input "[STREET_ADDRESS]" at bounding box center [416, 24] width 462 height 27
paste input "[STREET_ADDRESS]"
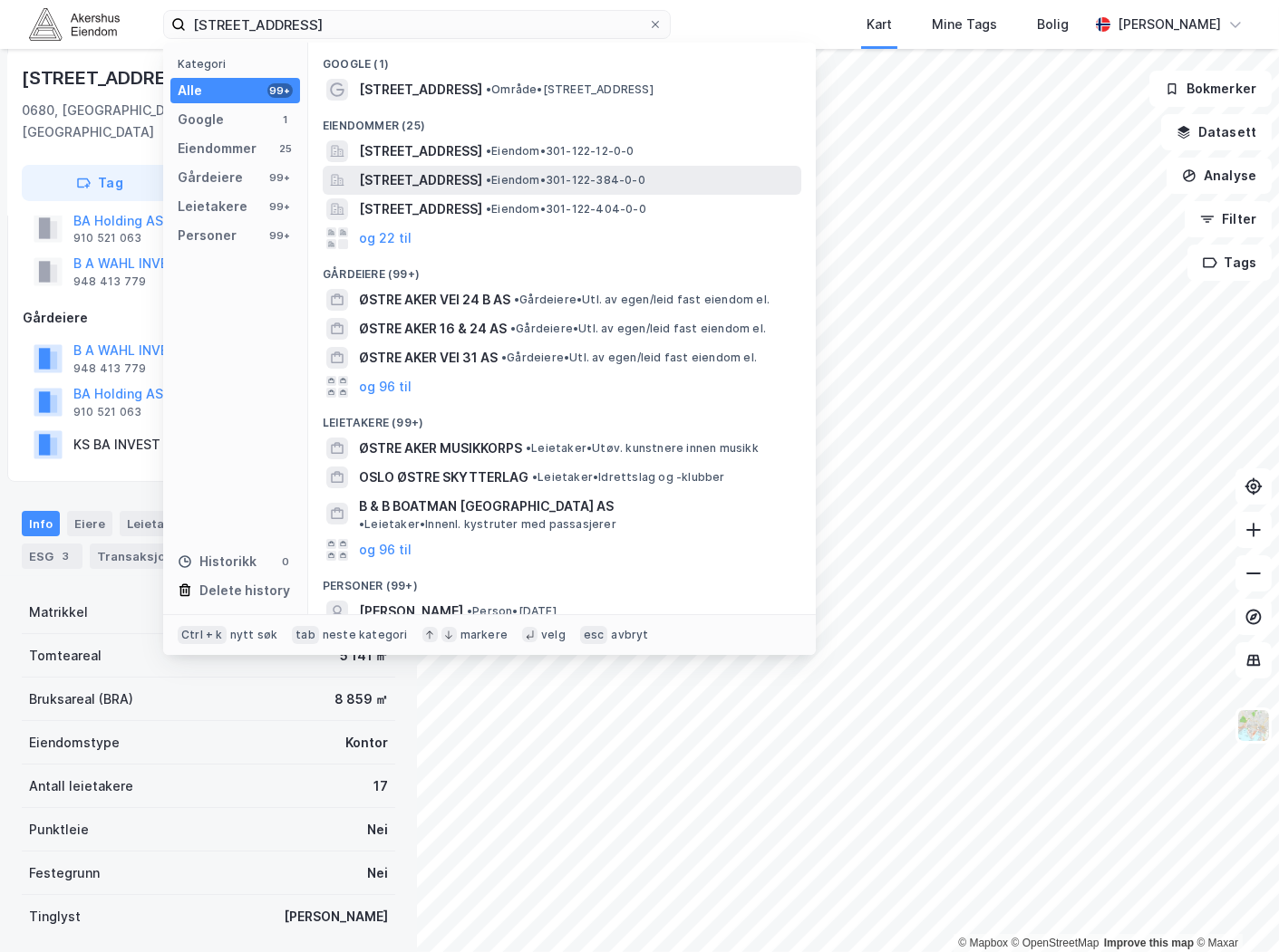
click at [482, 176] on span "[STREET_ADDRESS]" at bounding box center [421, 180] width 123 height 21
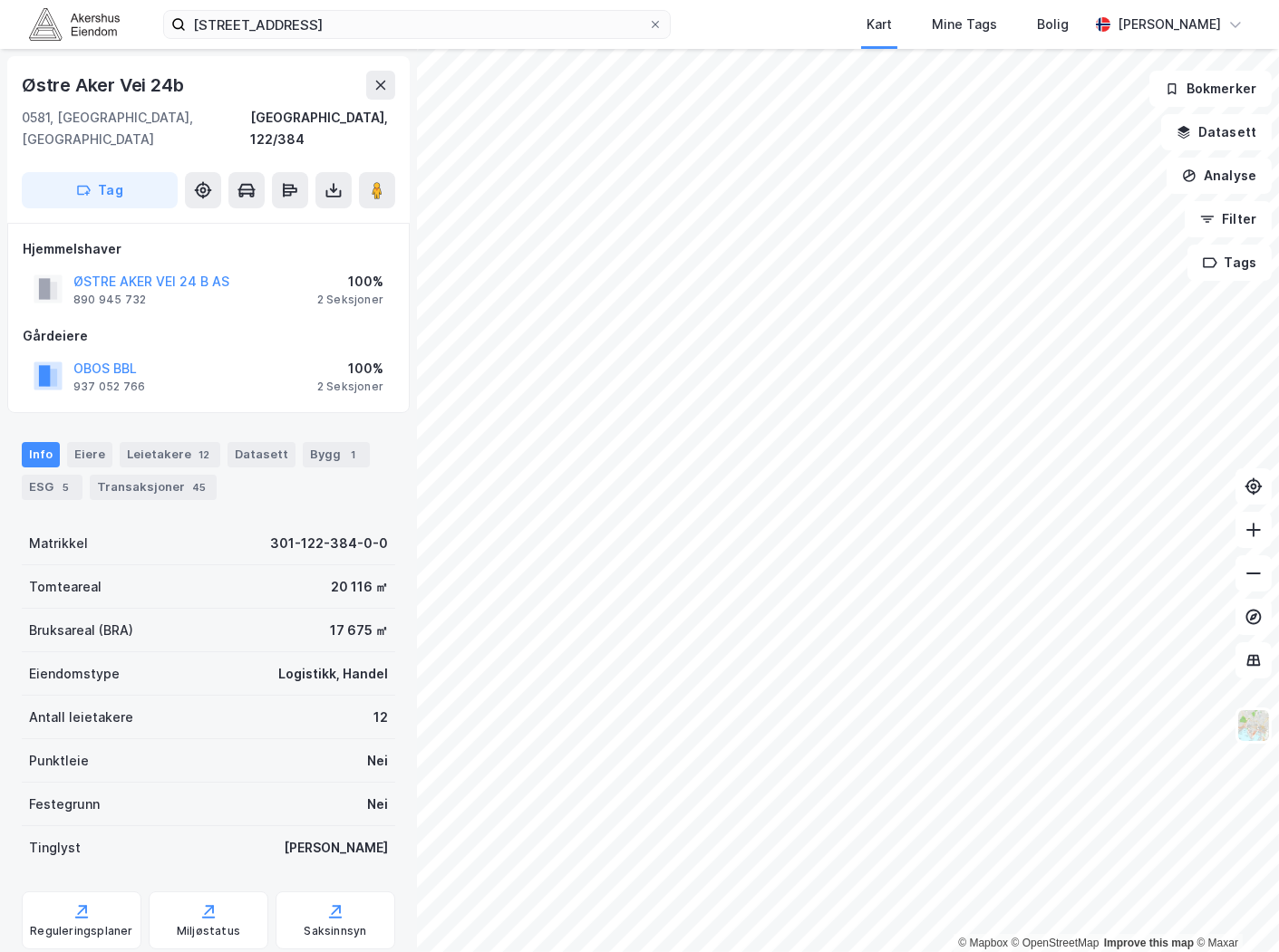
scroll to position [107, 0]
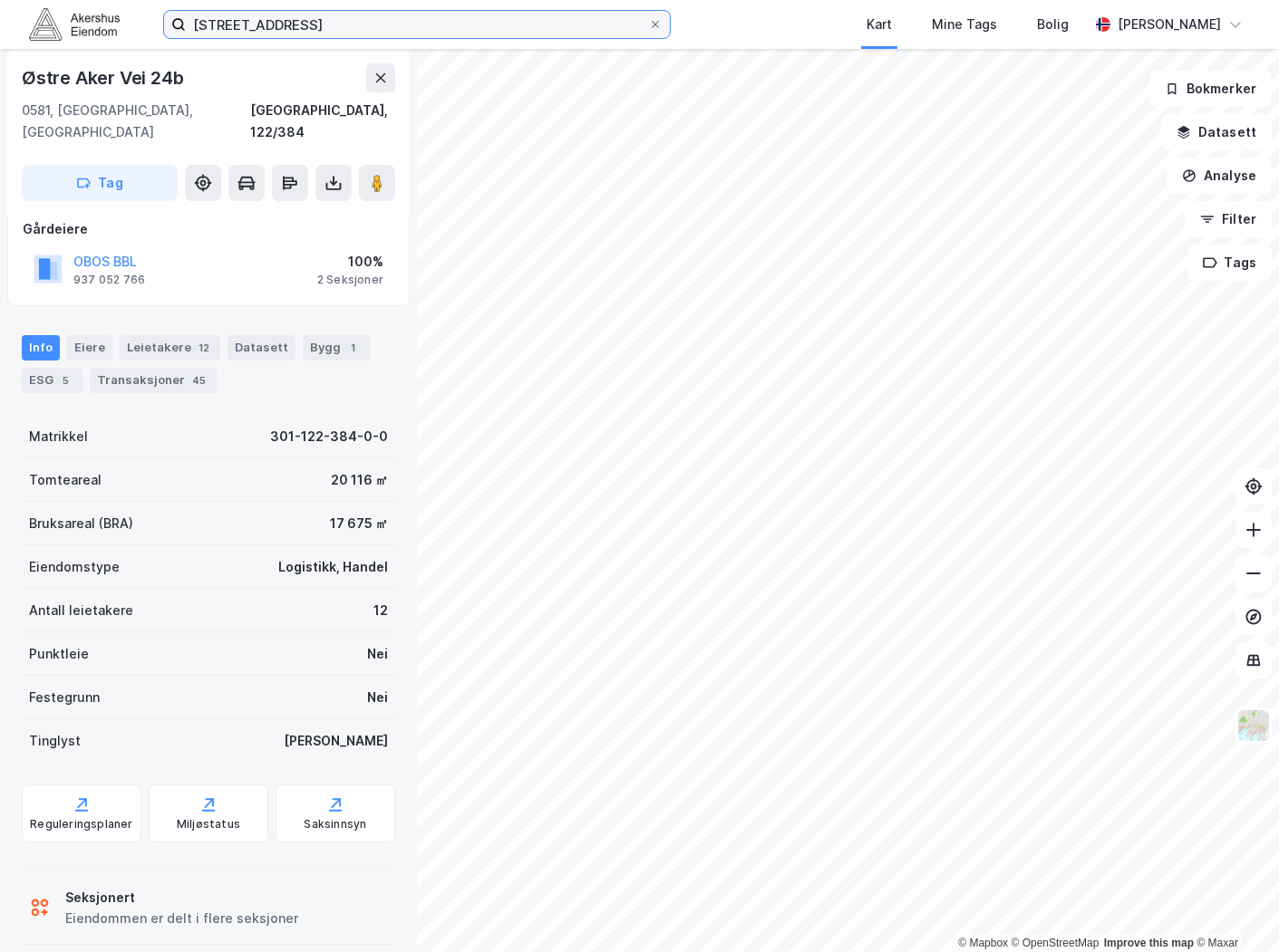
click at [377, 23] on input "[STREET_ADDRESS]" at bounding box center [416, 24] width 462 height 27
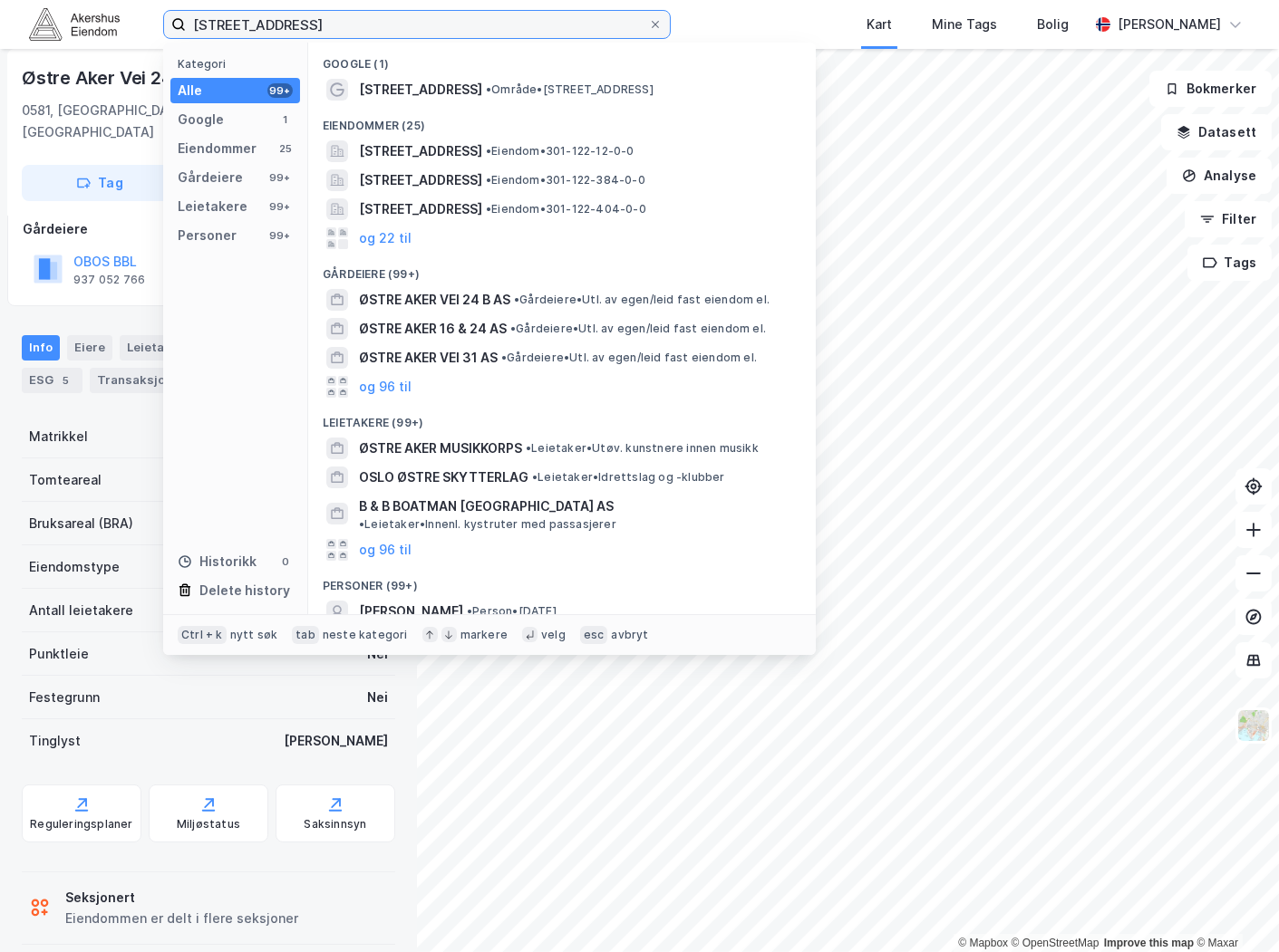
click at [375, 23] on input "[STREET_ADDRESS]" at bounding box center [416, 24] width 462 height 27
click at [374, 23] on input "[STREET_ADDRESS]" at bounding box center [416, 24] width 462 height 27
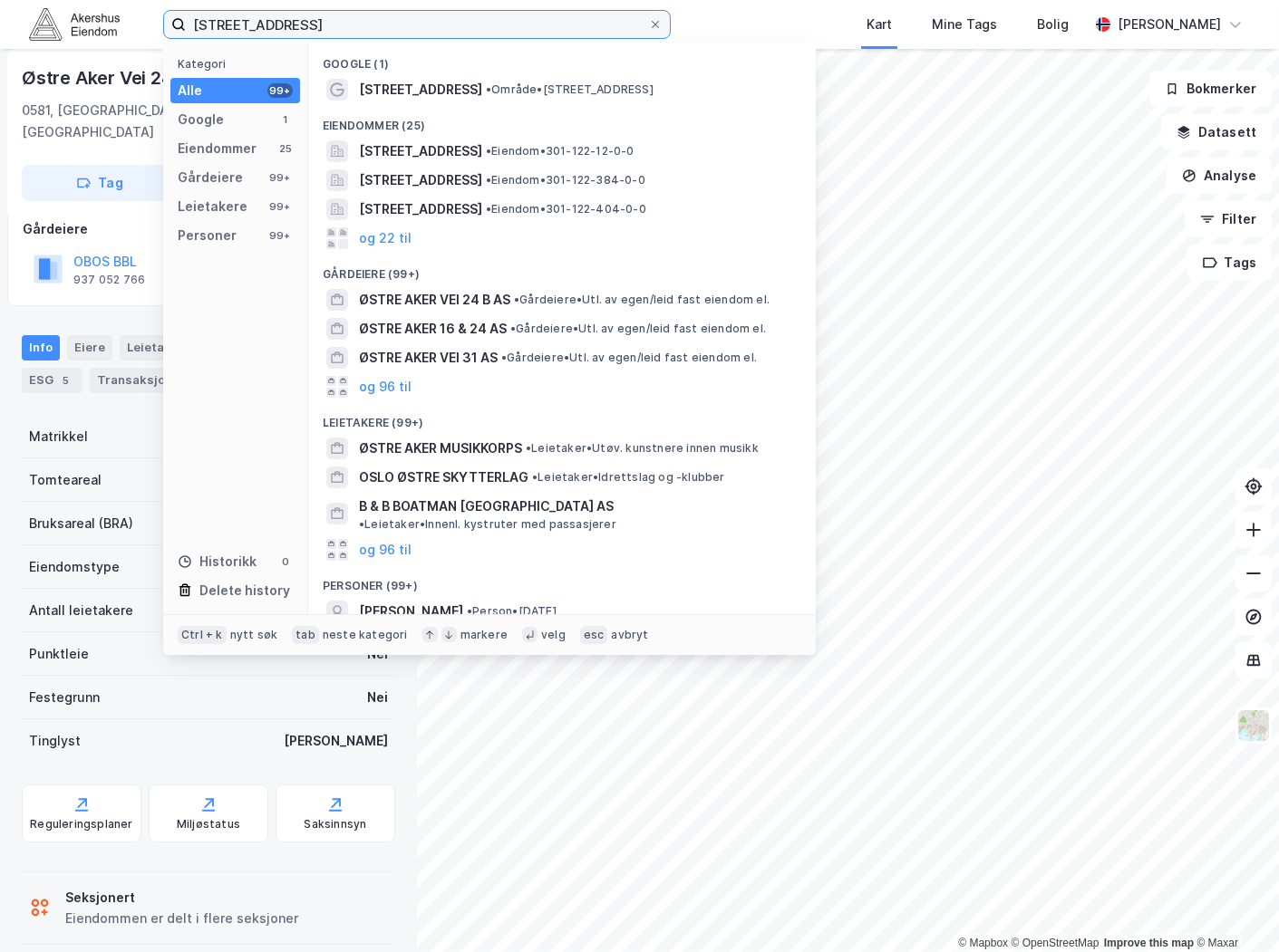
paste input "[STREET_ADDRESS]"
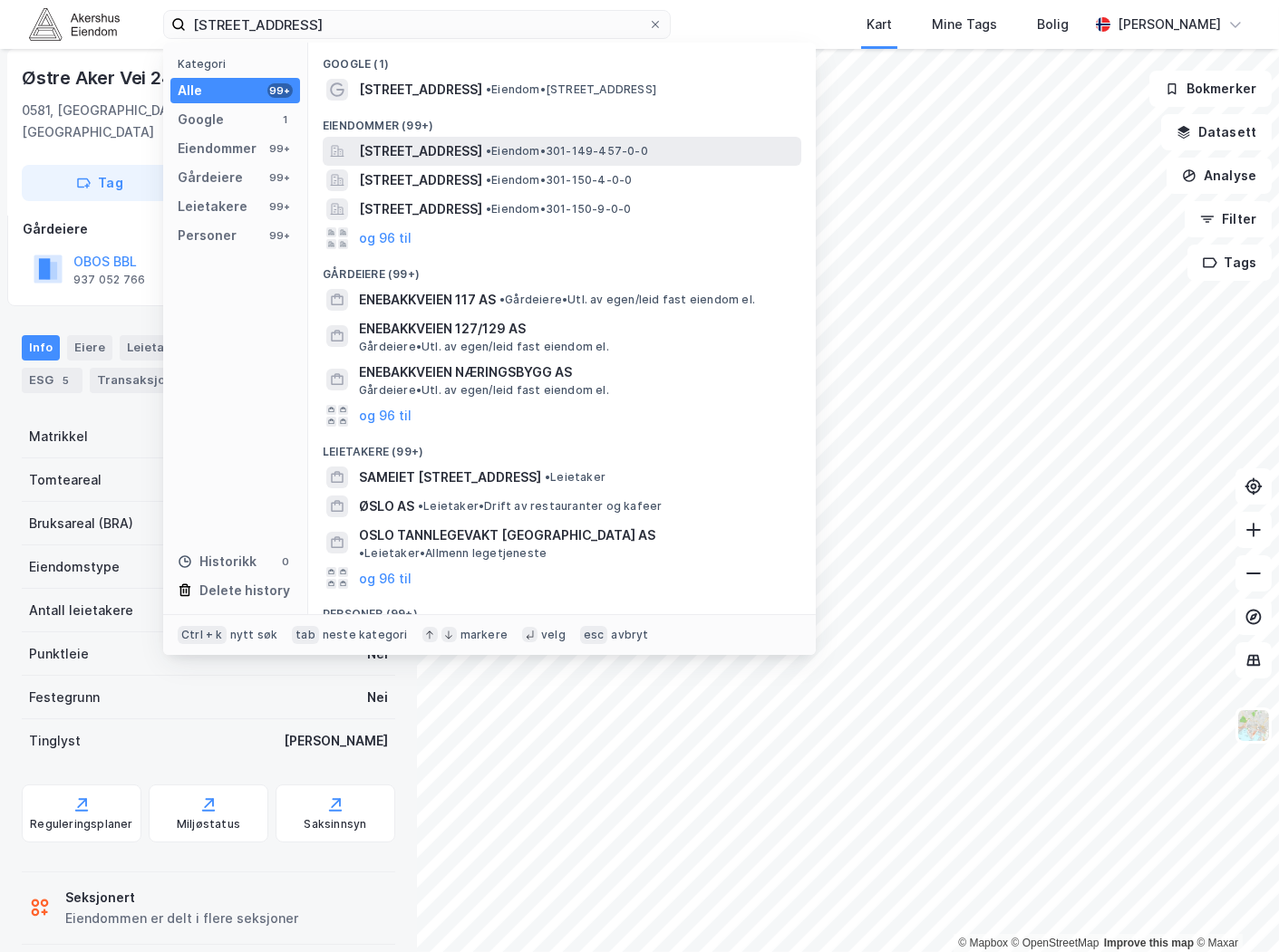
click at [482, 151] on span "[STREET_ADDRESS]" at bounding box center [421, 151] width 123 height 21
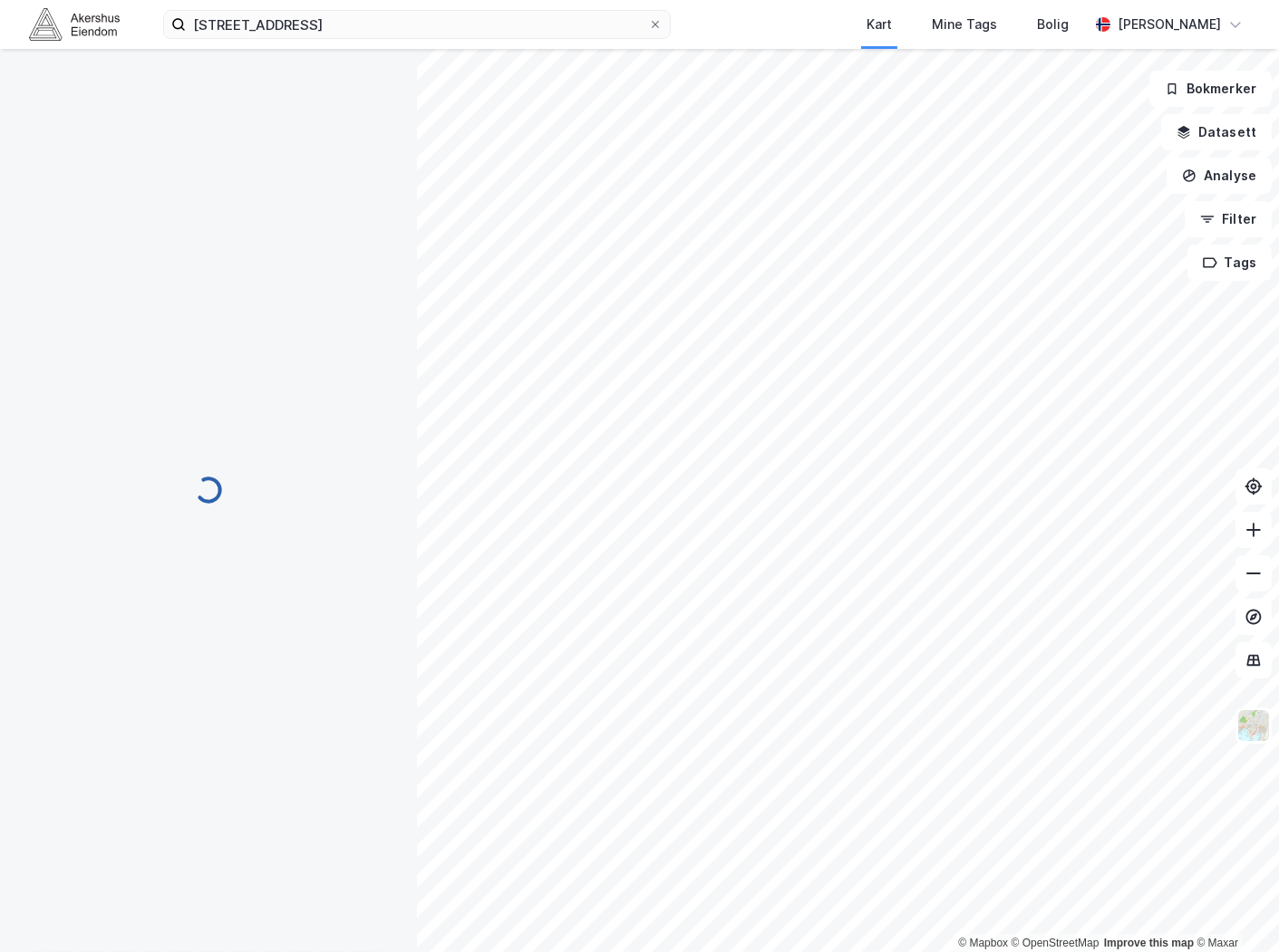
scroll to position [77, 0]
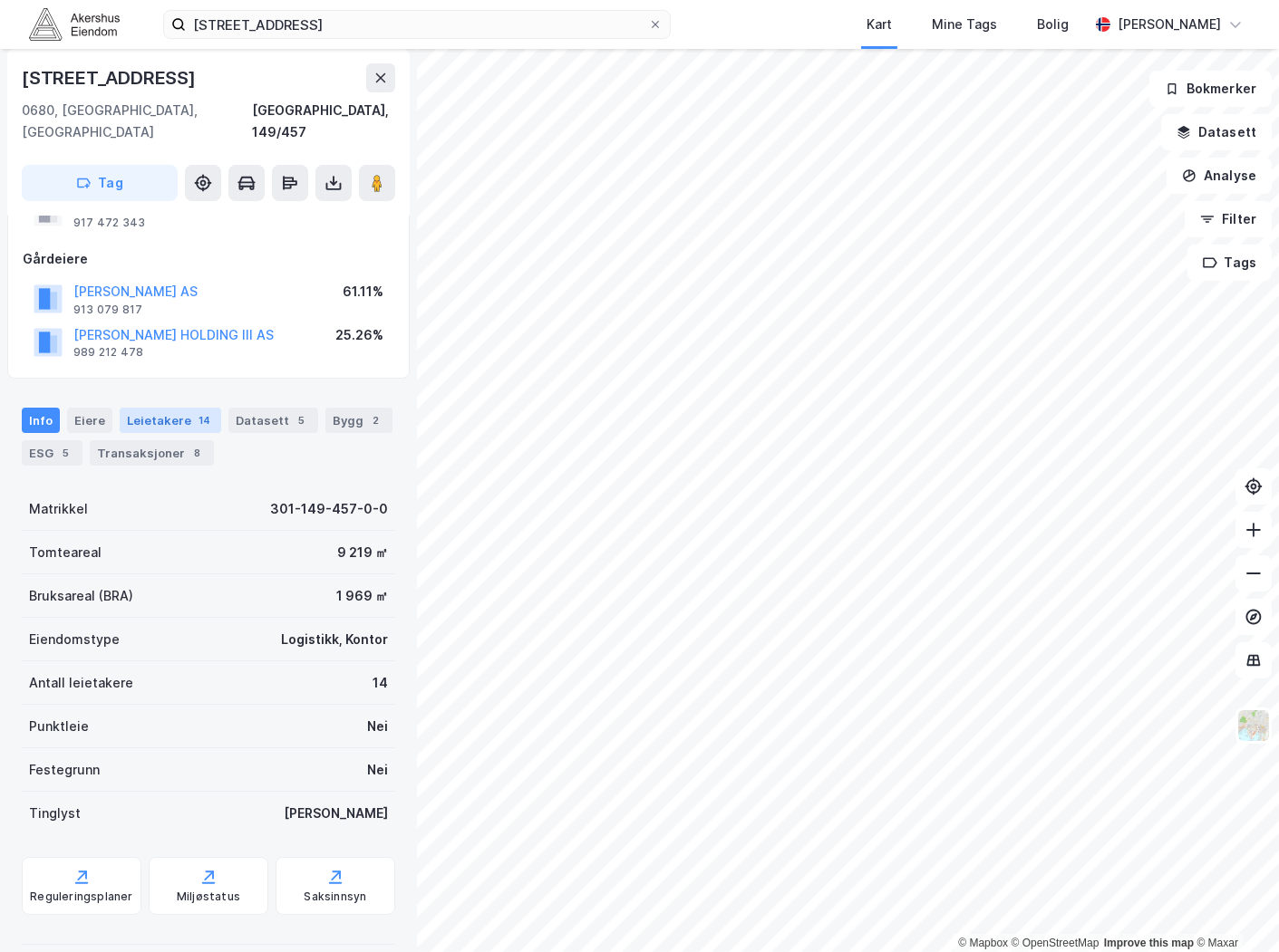
click at [184, 407] on div "Leietakere 14" at bounding box center [170, 420] width 102 height 25
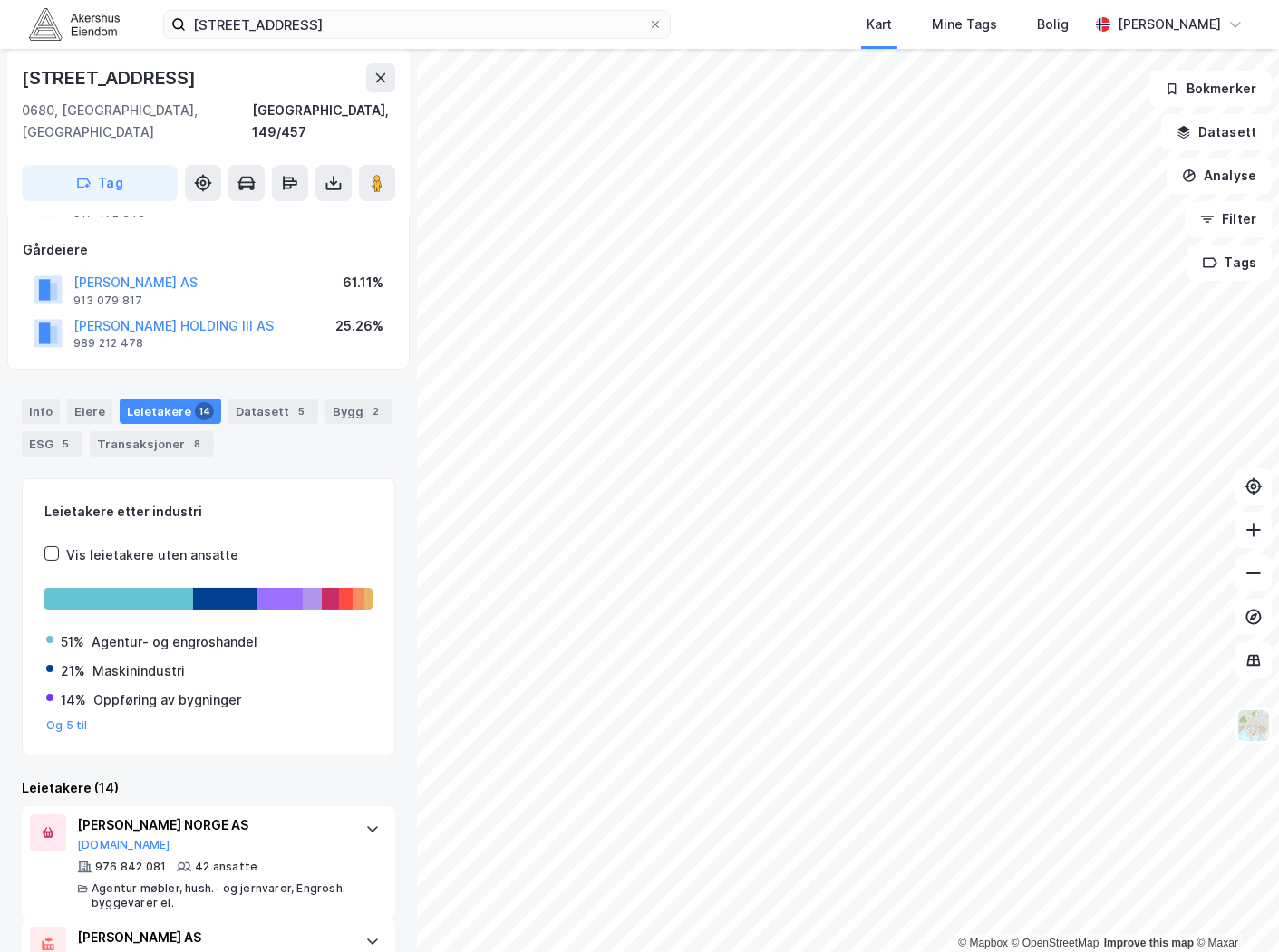
scroll to position [201, 0]
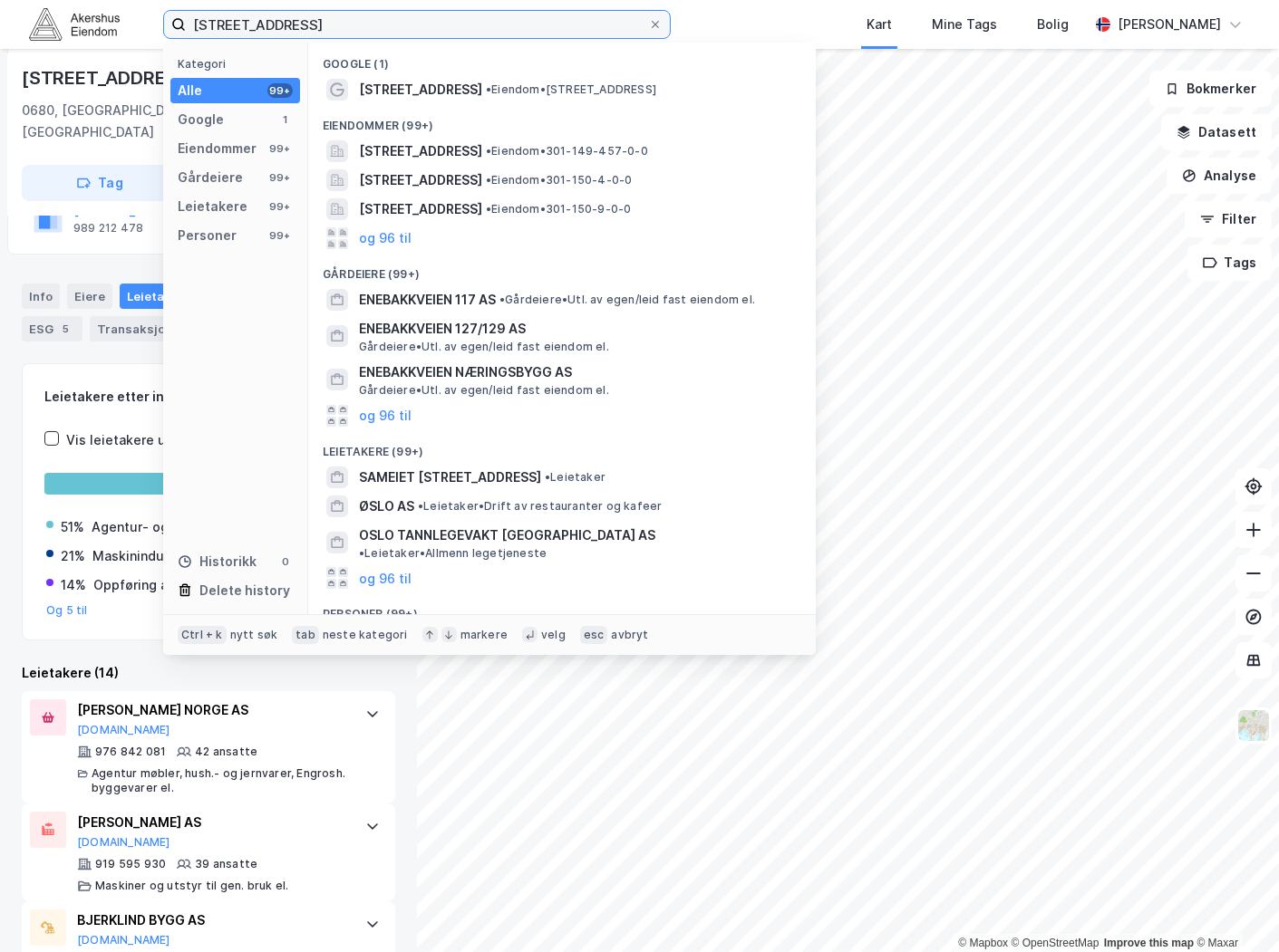
drag, startPoint x: 413, startPoint y: 18, endPoint x: -376, endPoint y: 76, distance: 791.1
click at [0, 76] on html "[STREET_ADDRESS] Kategori Alle 99+ Google 1 Eiendommer 99+ Gårdeiere 99+ Leieta…" at bounding box center [639, 476] width 1279 height 952
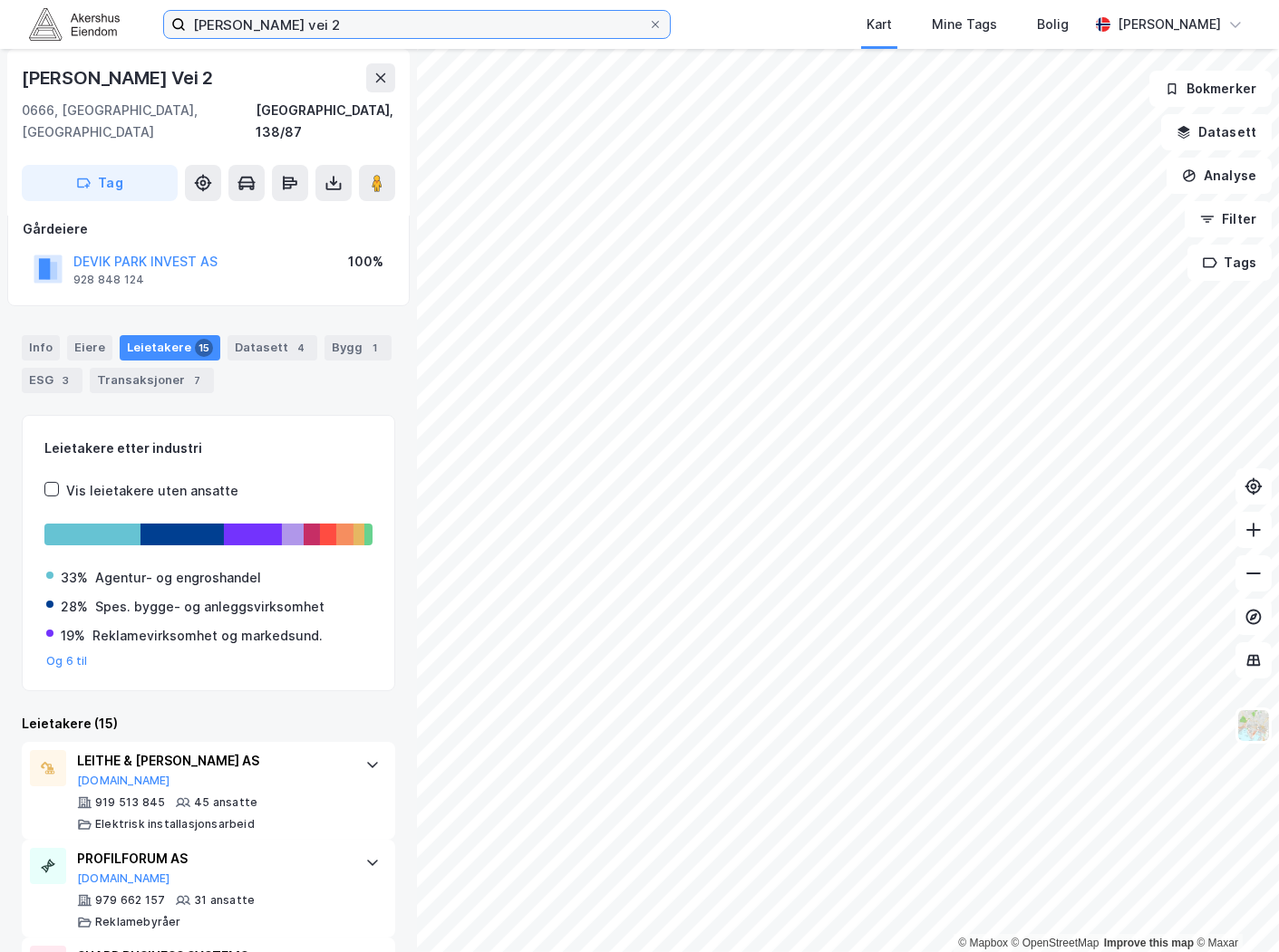
scroll to position [201, 0]
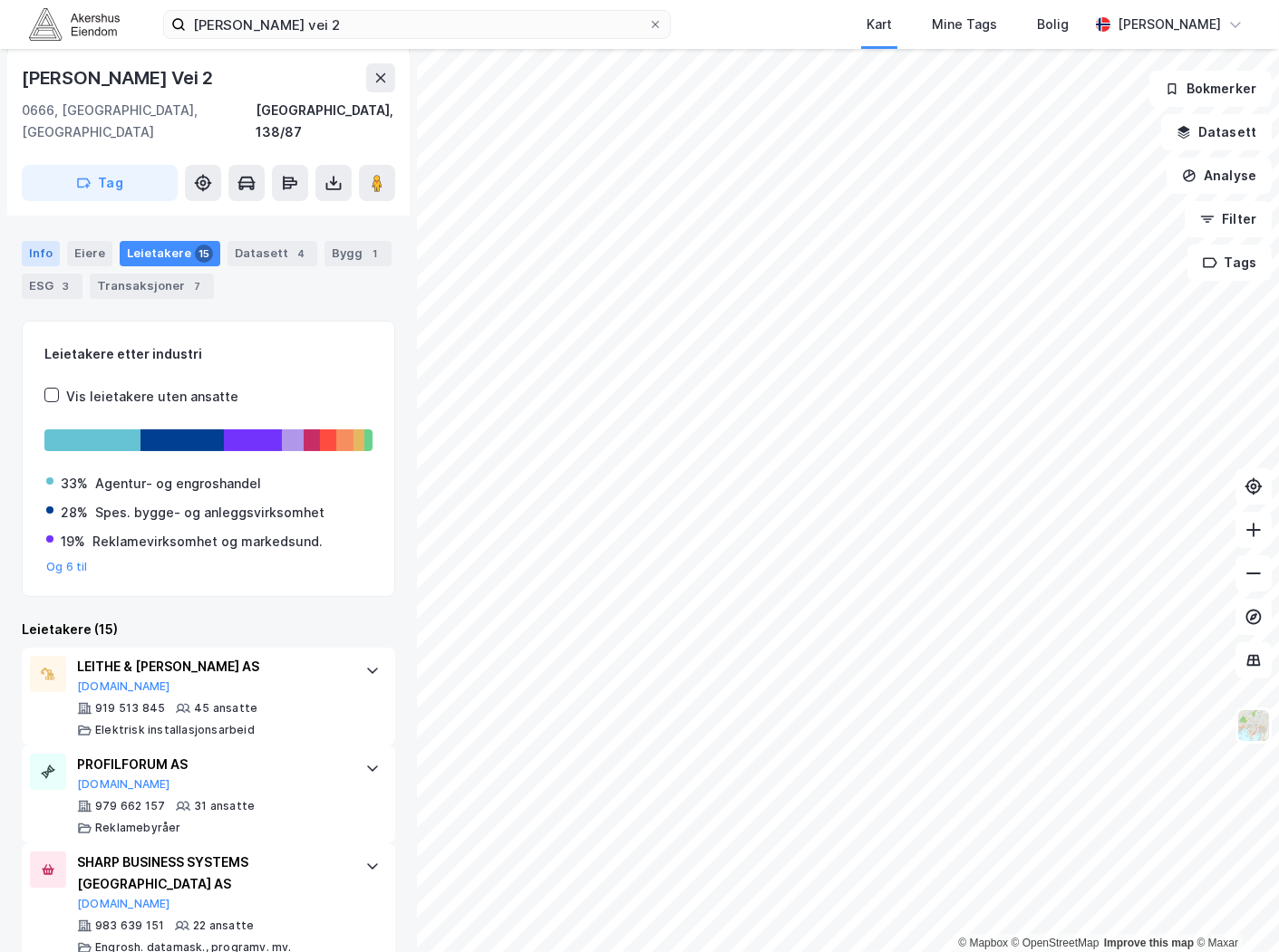
click at [46, 241] on div "Info" at bounding box center [40, 253] width 38 height 25
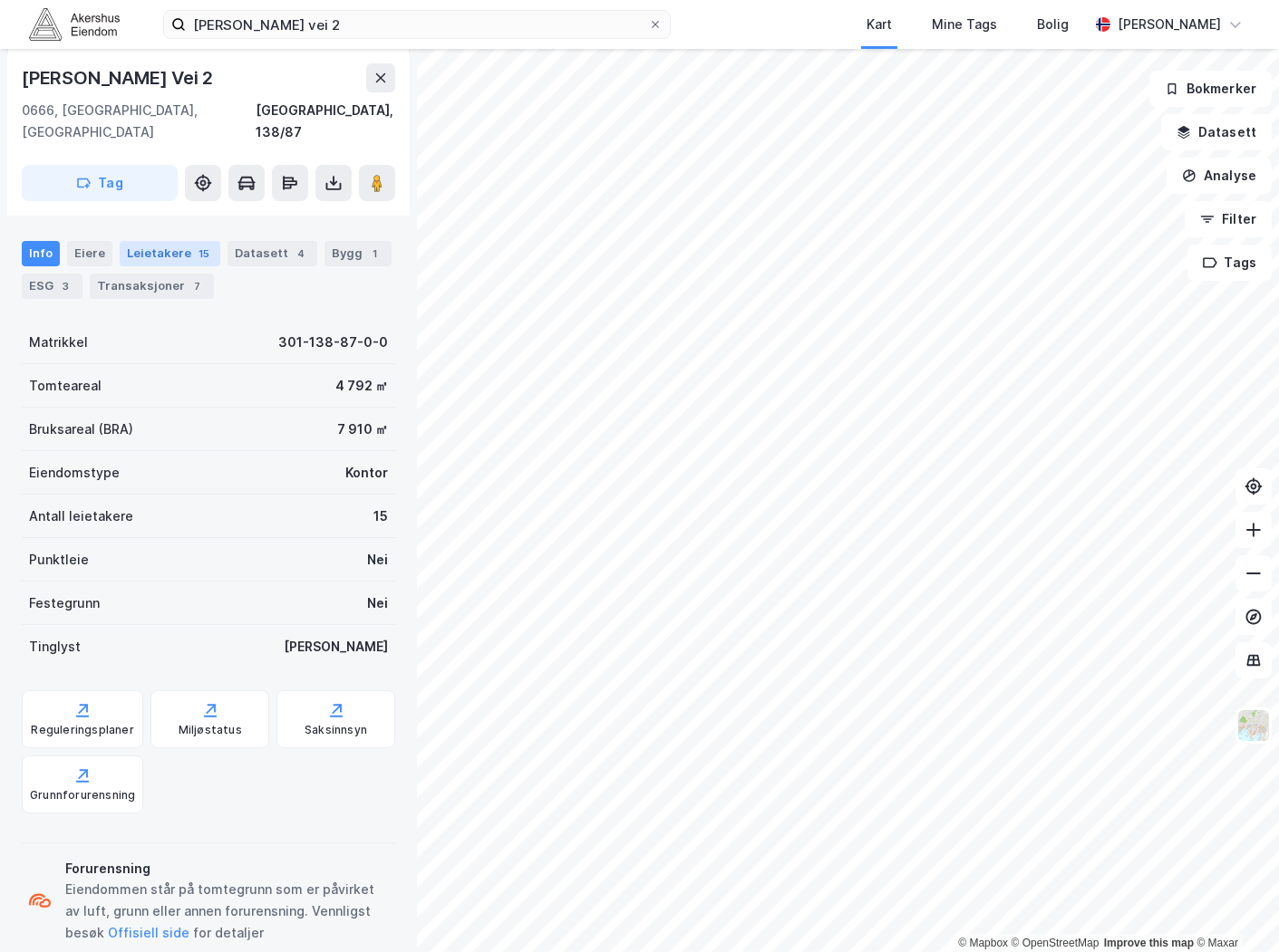
click at [157, 241] on div "Leietakere 15" at bounding box center [170, 253] width 101 height 25
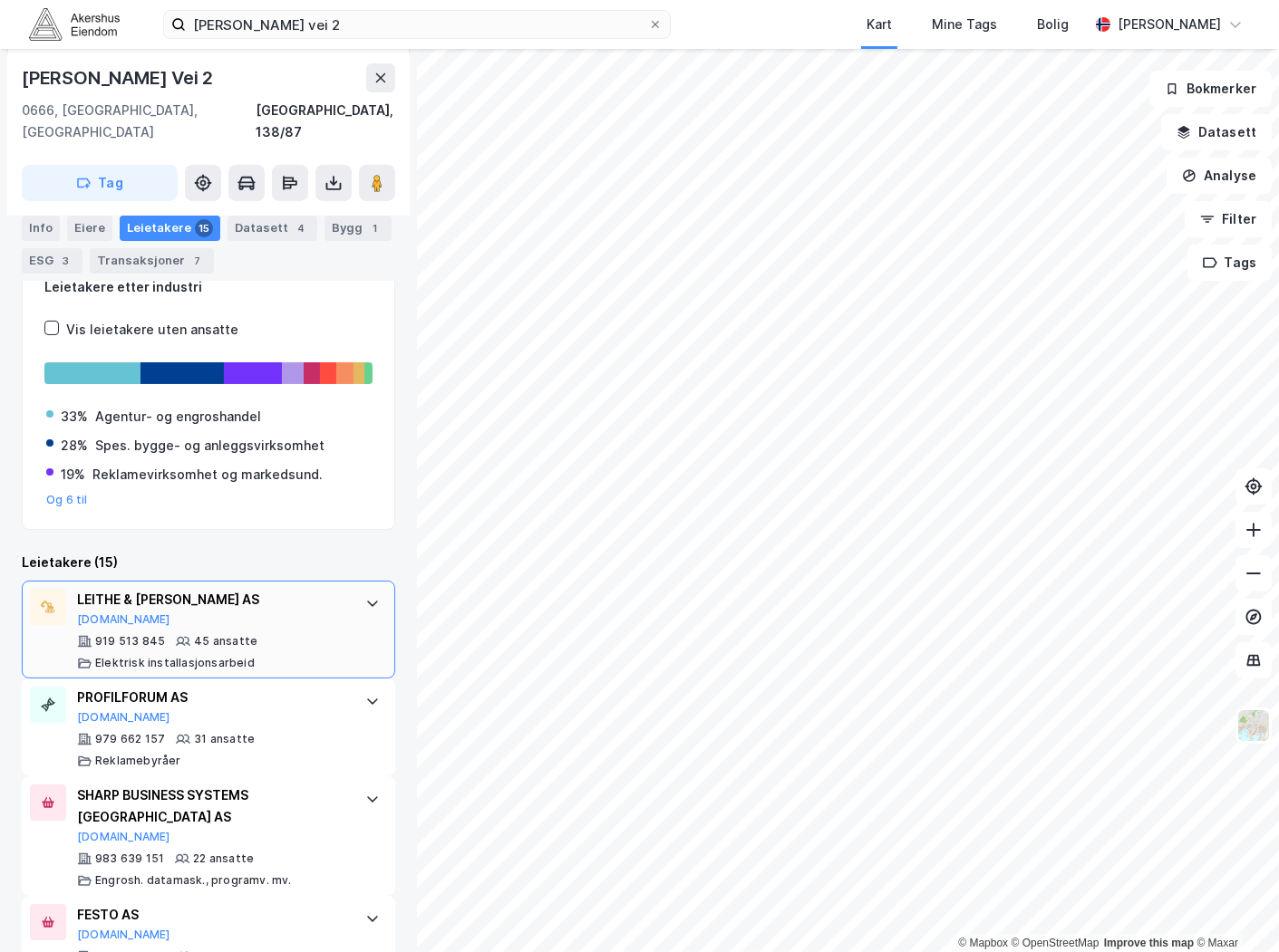
scroll to position [301, 0]
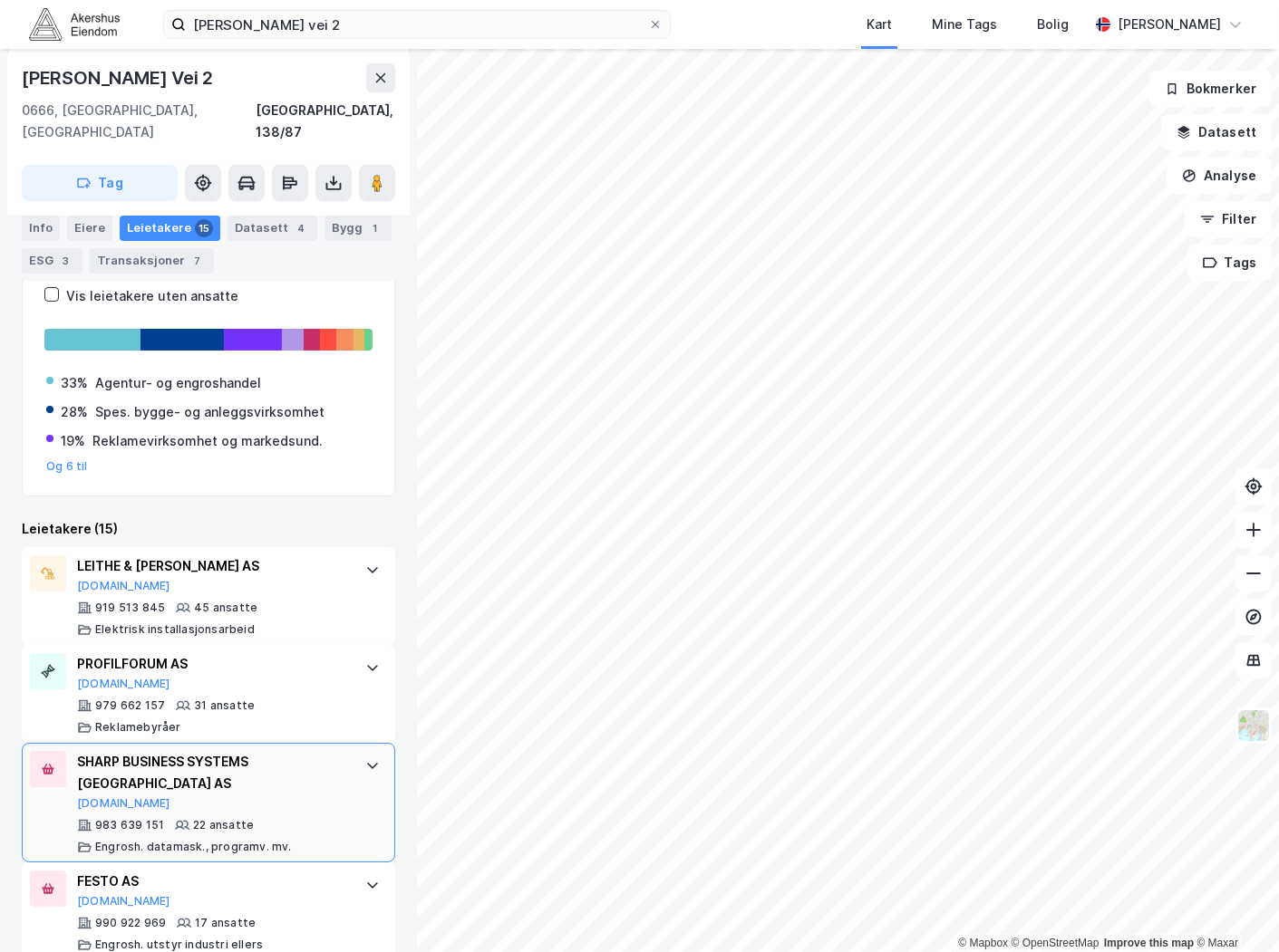
click at [303, 818] on div "983 639 151 22 ansatte Engrosh. datamask., programv. mv." at bounding box center [212, 835] width 270 height 36
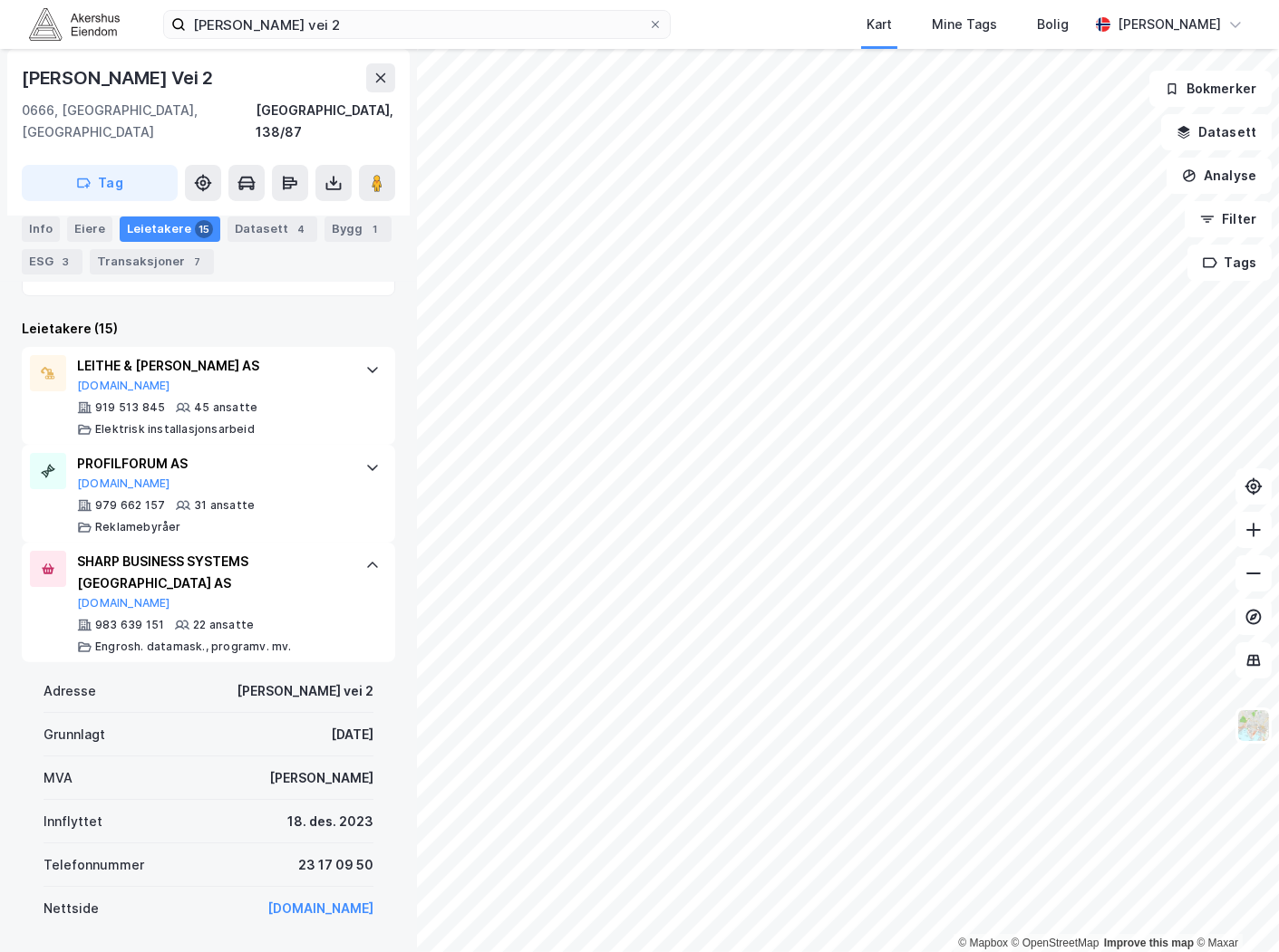
scroll to position [503, 0]
click at [314, 900] on link "[DOMAIN_NAME]" at bounding box center [321, 907] width 106 height 16
click at [95, 595] on button "[DOMAIN_NAME]" at bounding box center [124, 602] width 93 height 15
click at [344, 23] on input "[PERSON_NAME] vei 2" at bounding box center [416, 24] width 462 height 27
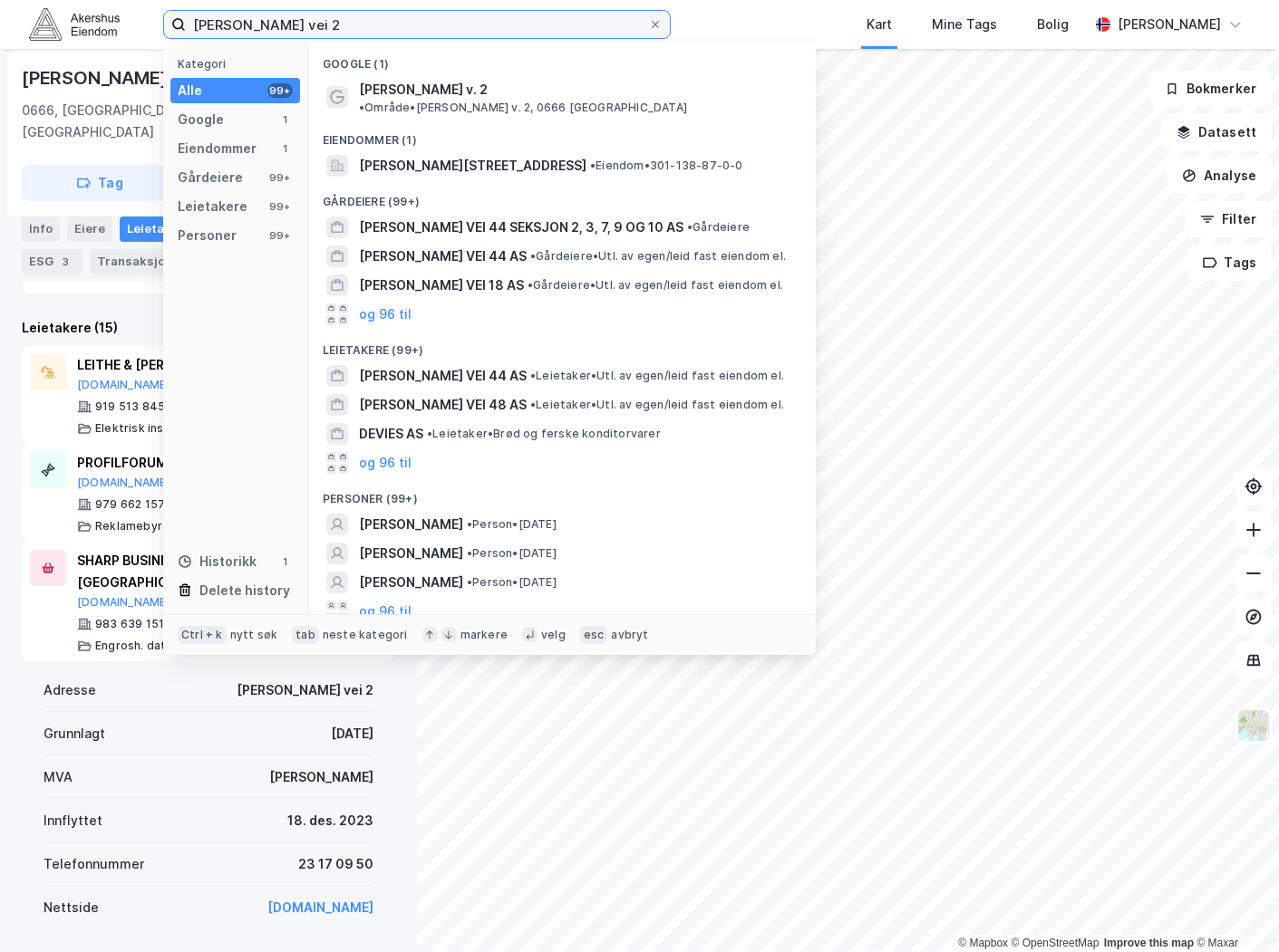
click at [344, 23] on input "[PERSON_NAME] vei 2" at bounding box center [416, 24] width 462 height 27
paste input "[STREET_ADDRESS]"
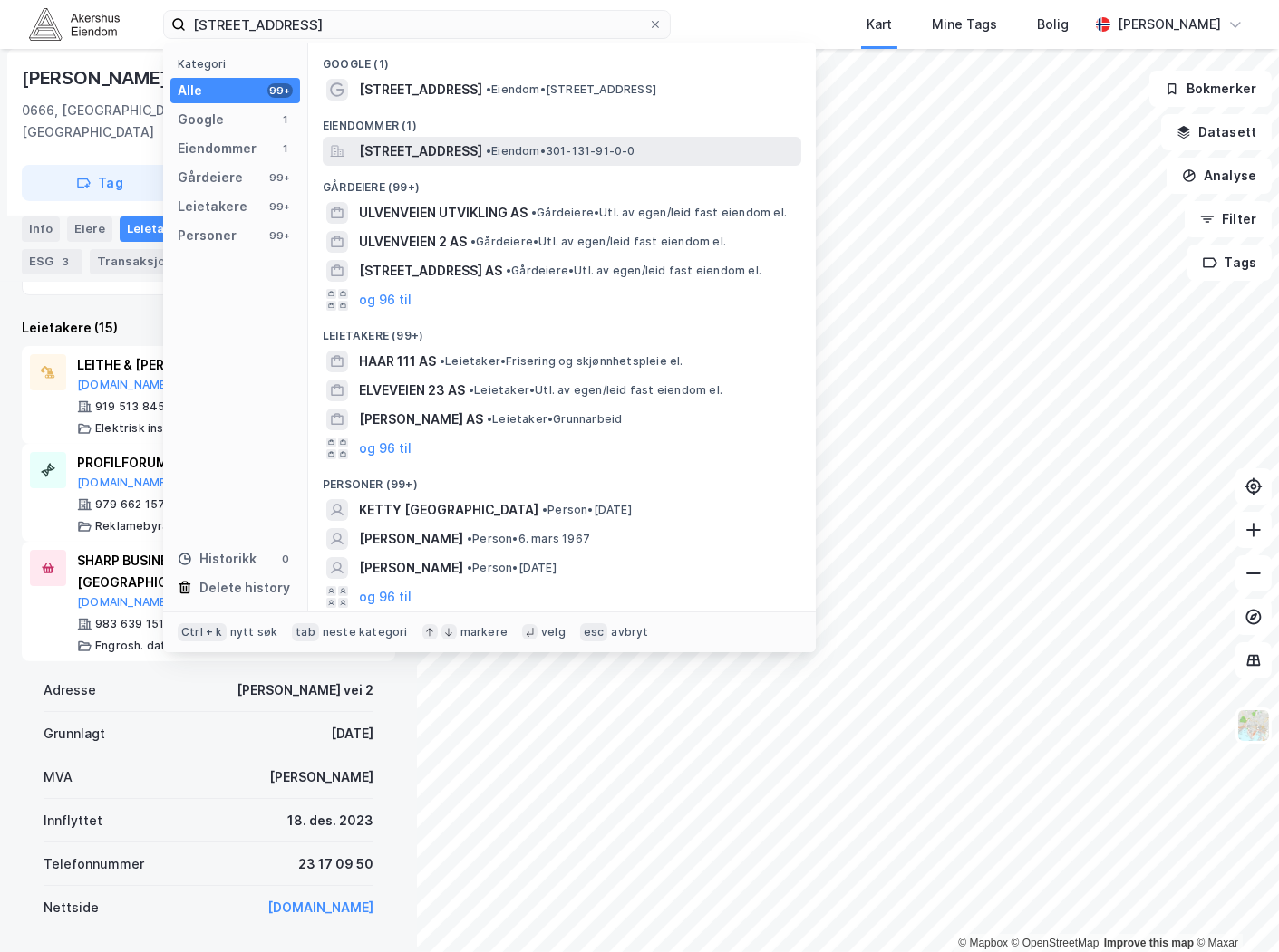
click at [447, 156] on span "[STREET_ADDRESS]" at bounding box center [421, 151] width 123 height 21
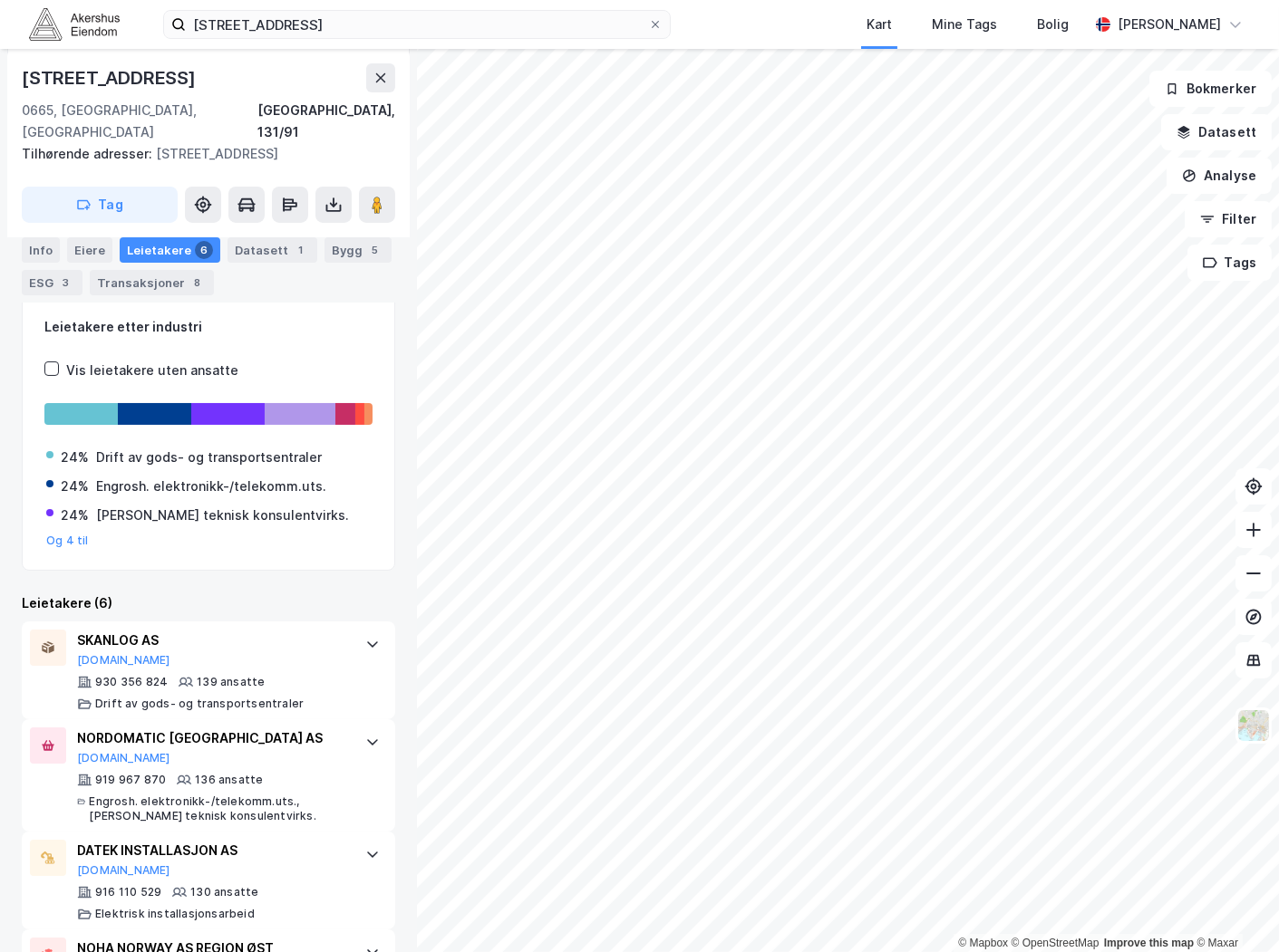
scroll to position [301, 0]
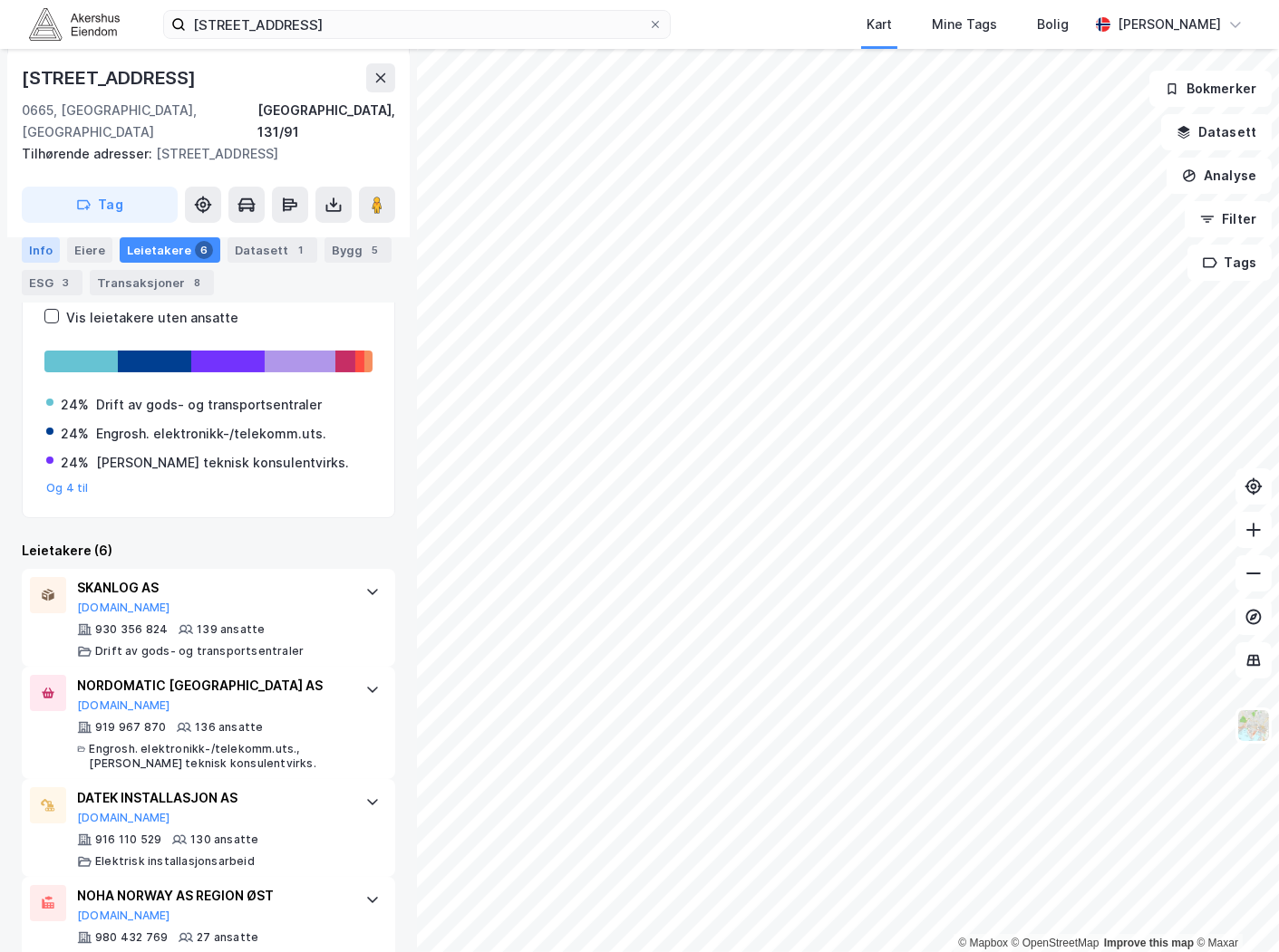
click at [54, 242] on div "Info" at bounding box center [40, 249] width 38 height 25
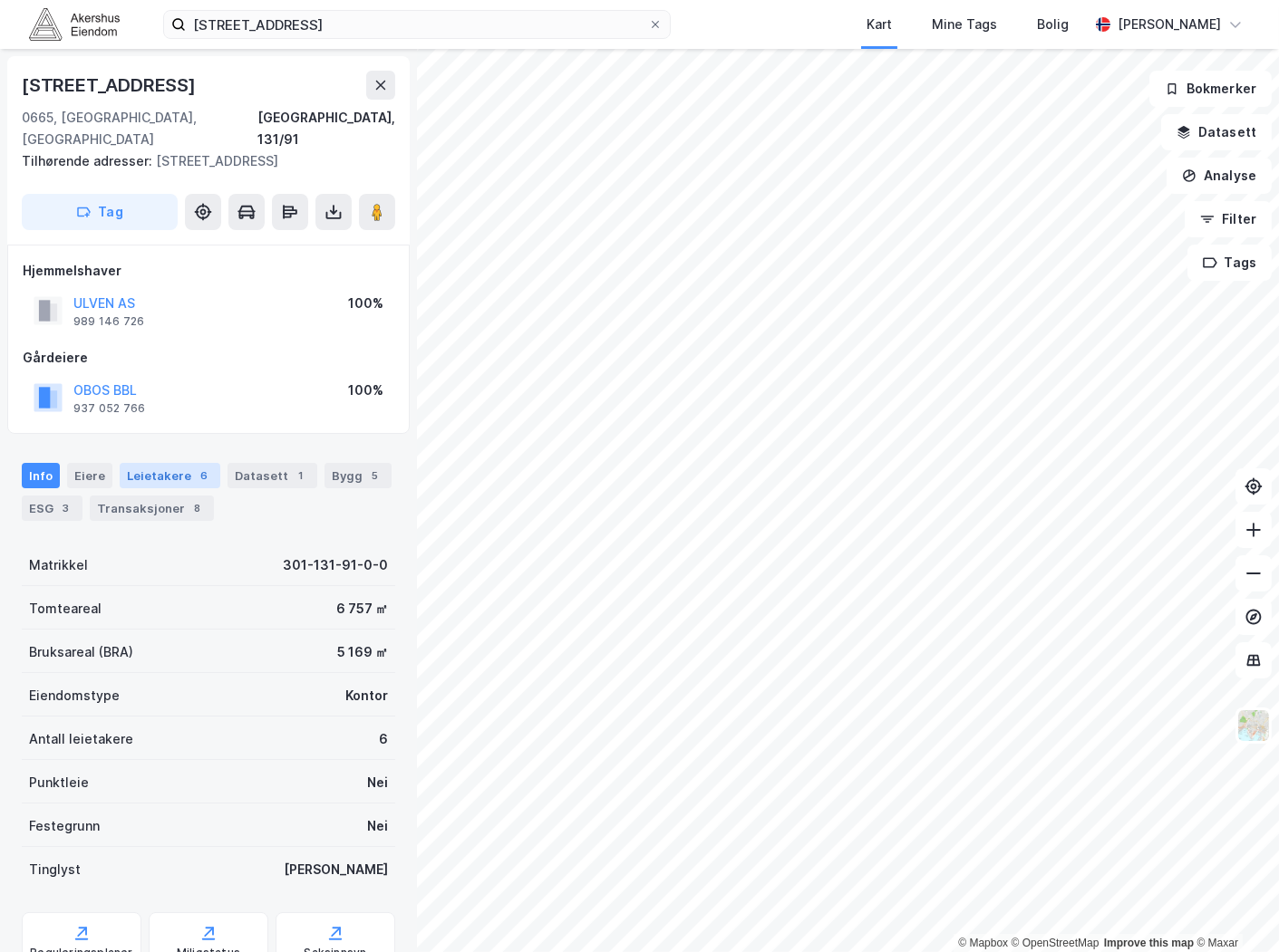
click at [195, 466] on div "6" at bounding box center [203, 475] width 18 height 18
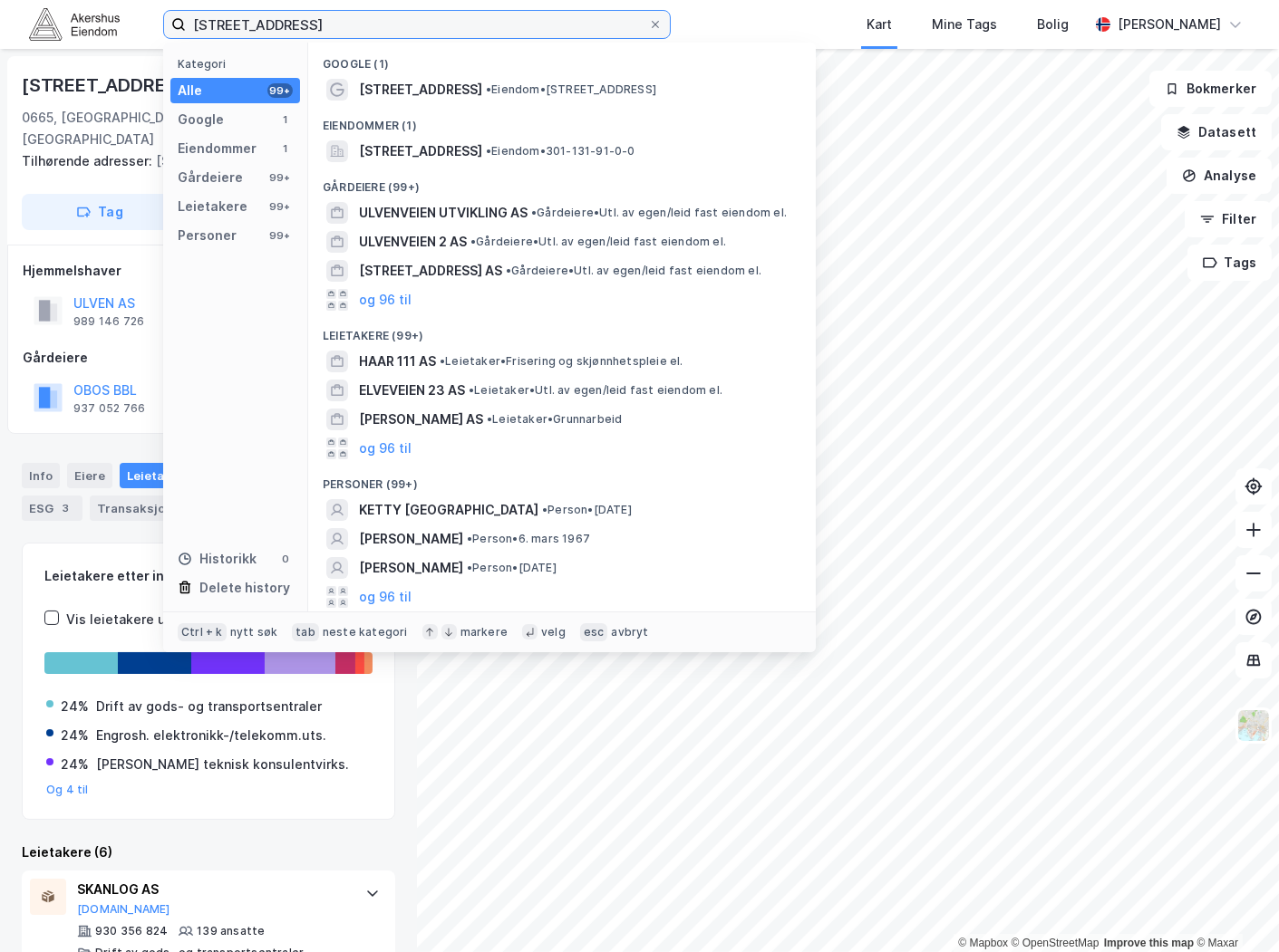
drag, startPoint x: 403, startPoint y: 31, endPoint x: 208, endPoint y: 60, distance: 197.1
click at [209, 39] on div "[STREET_ADDRESS] Kategori Alle 99+ Google 1 Eiendommer 1 Gårdeiere 99+ Leietake…" at bounding box center [417, 24] width 507 height 29
click at [411, 18] on input "[STREET_ADDRESS]" at bounding box center [416, 24] width 462 height 27
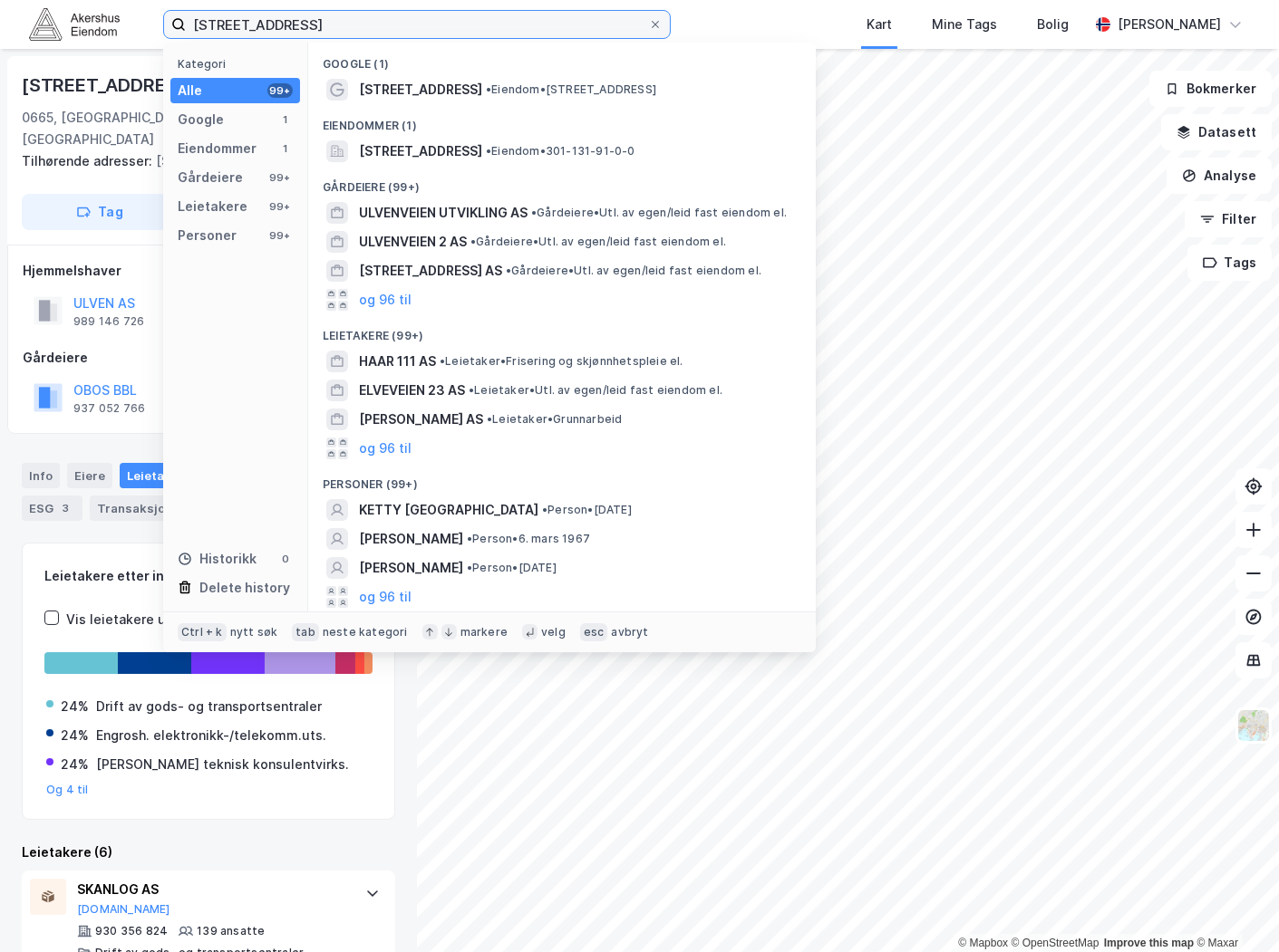
click at [410, 18] on input "[STREET_ADDRESS]" at bounding box center [416, 24] width 462 height 27
paste input "[STREET_ADDRESS]"
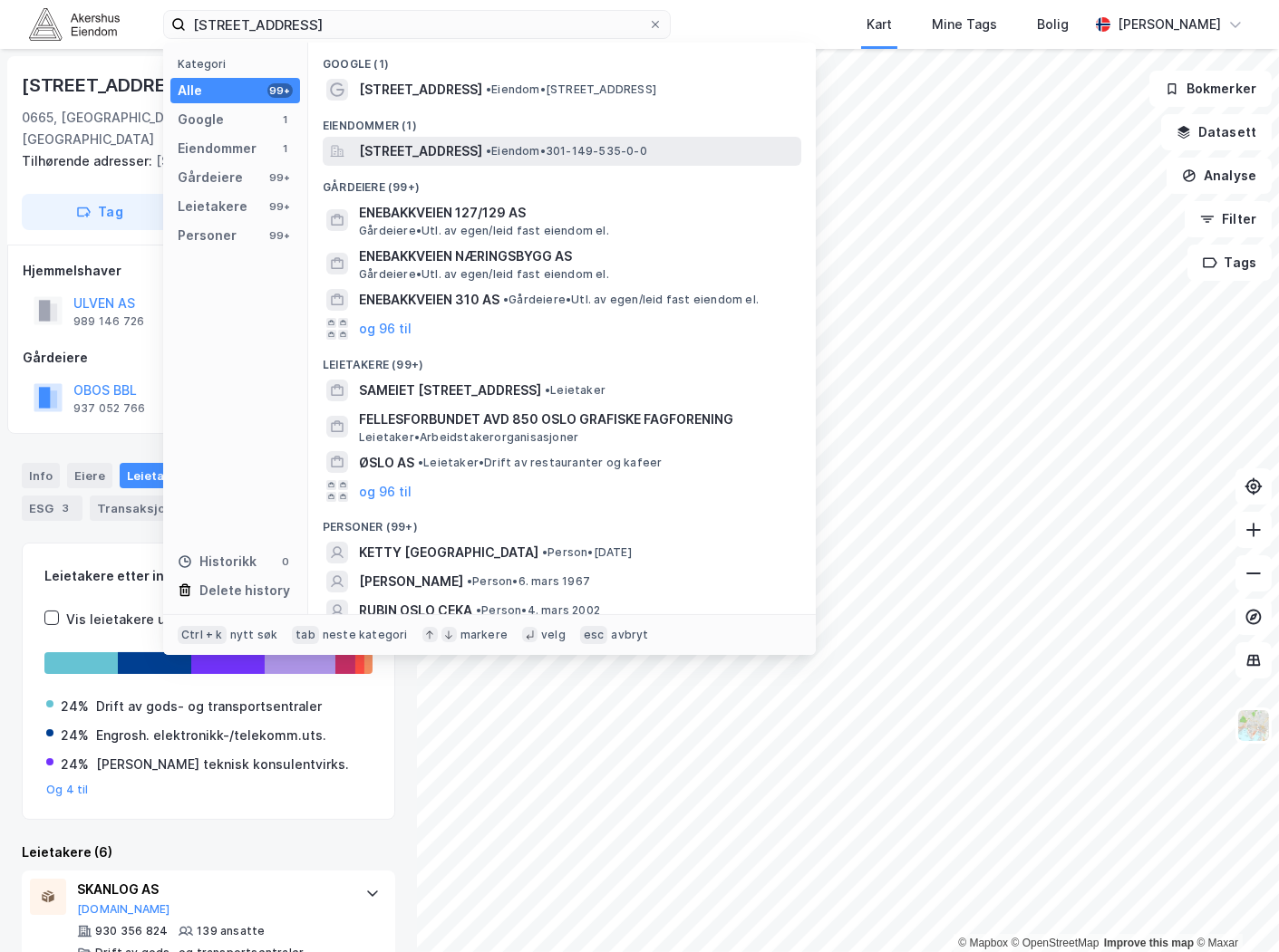
click at [459, 143] on span "[STREET_ADDRESS]" at bounding box center [421, 151] width 123 height 21
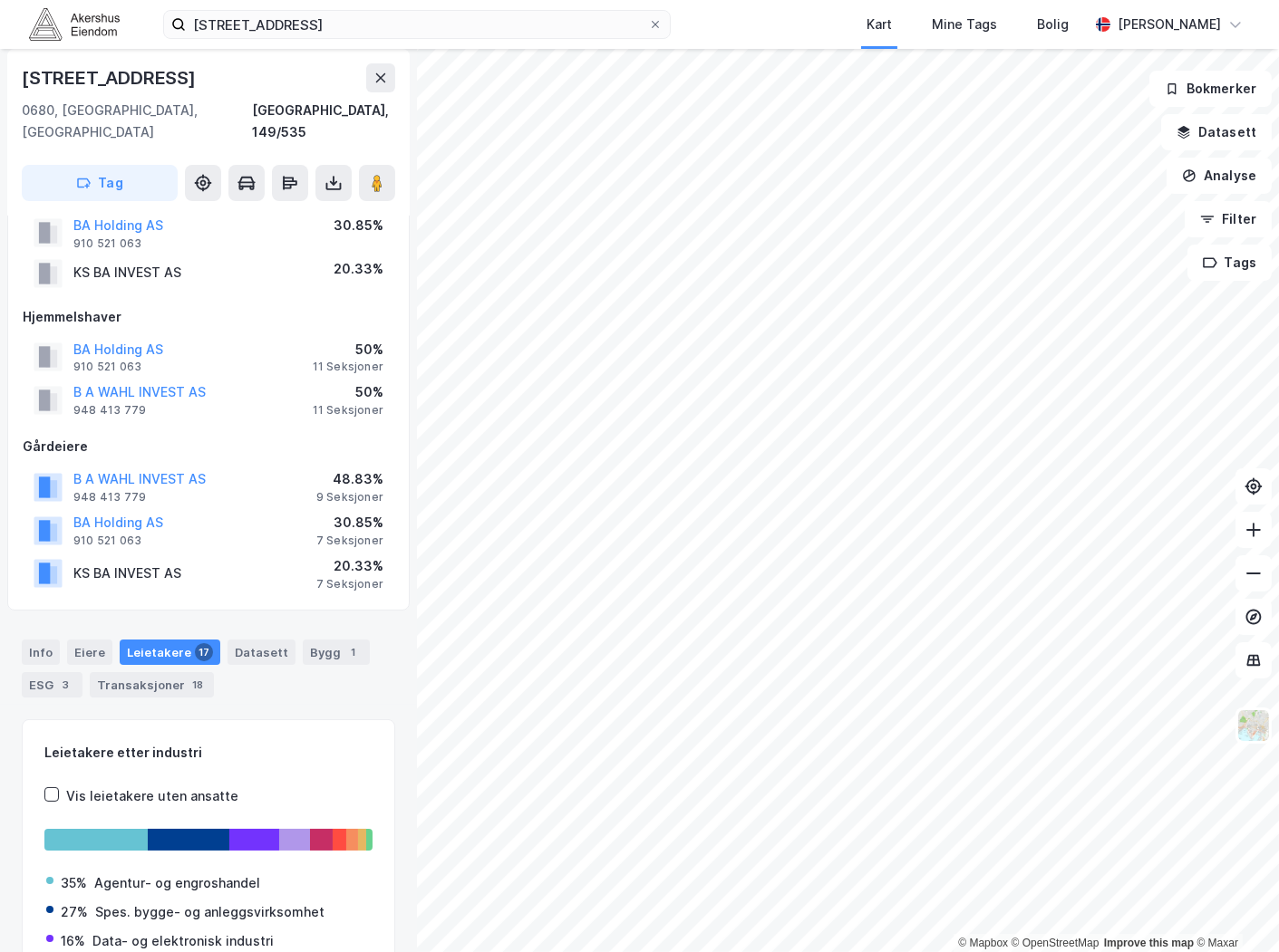
scroll to position [194, 0]
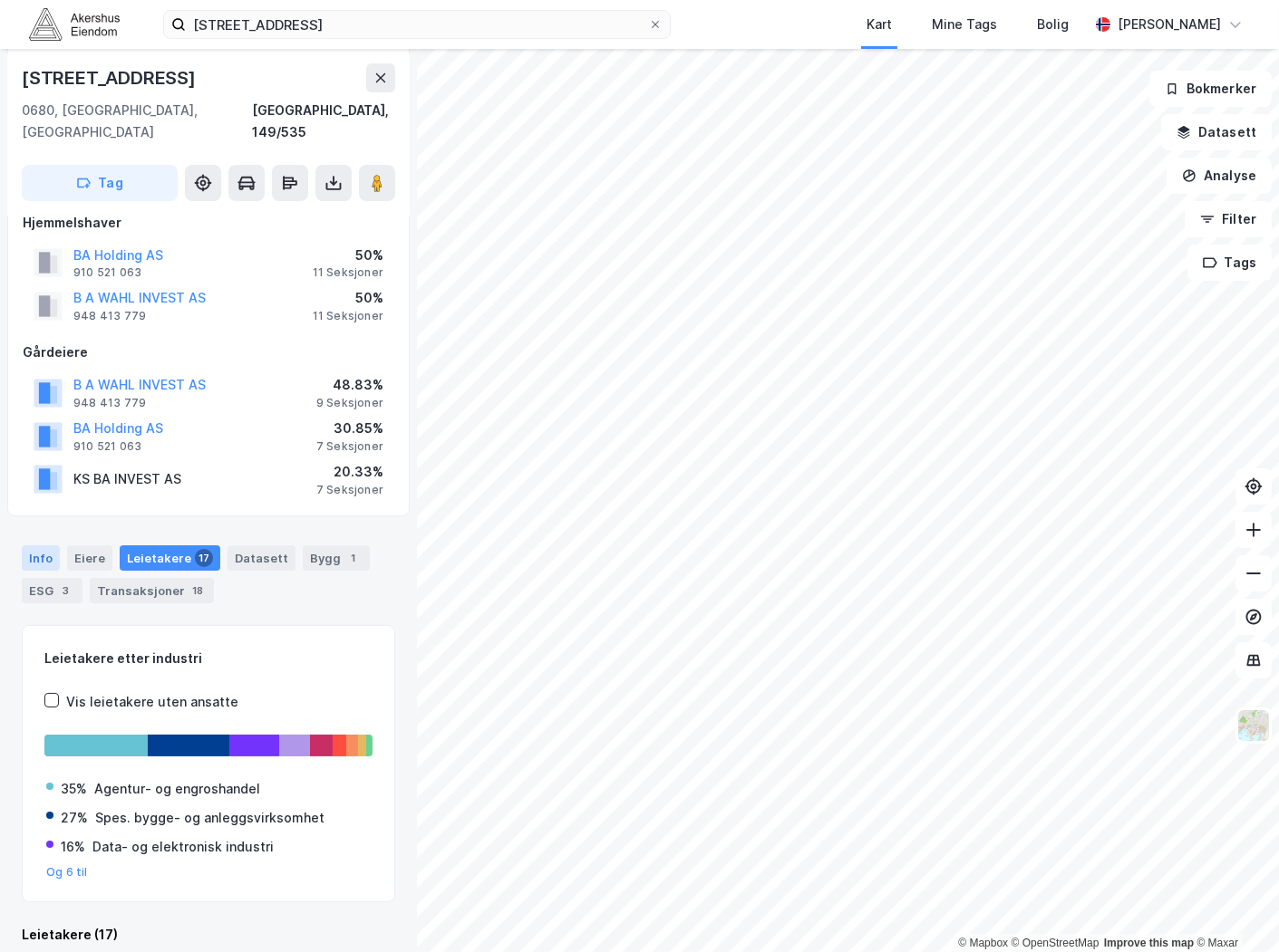
click at [51, 545] on div "Info" at bounding box center [40, 558] width 38 height 25
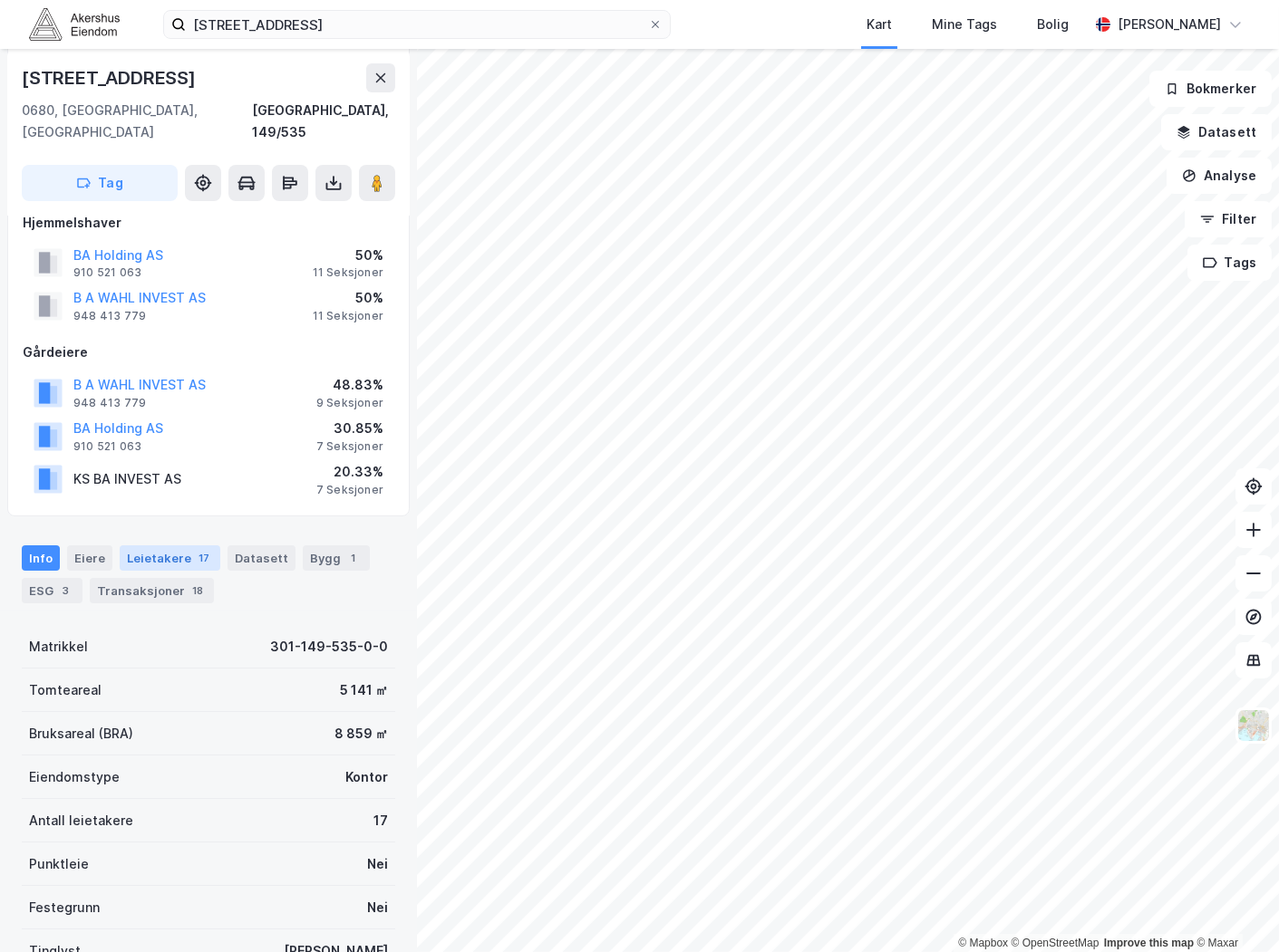
click at [152, 545] on div "Leietakere 17" at bounding box center [170, 558] width 101 height 25
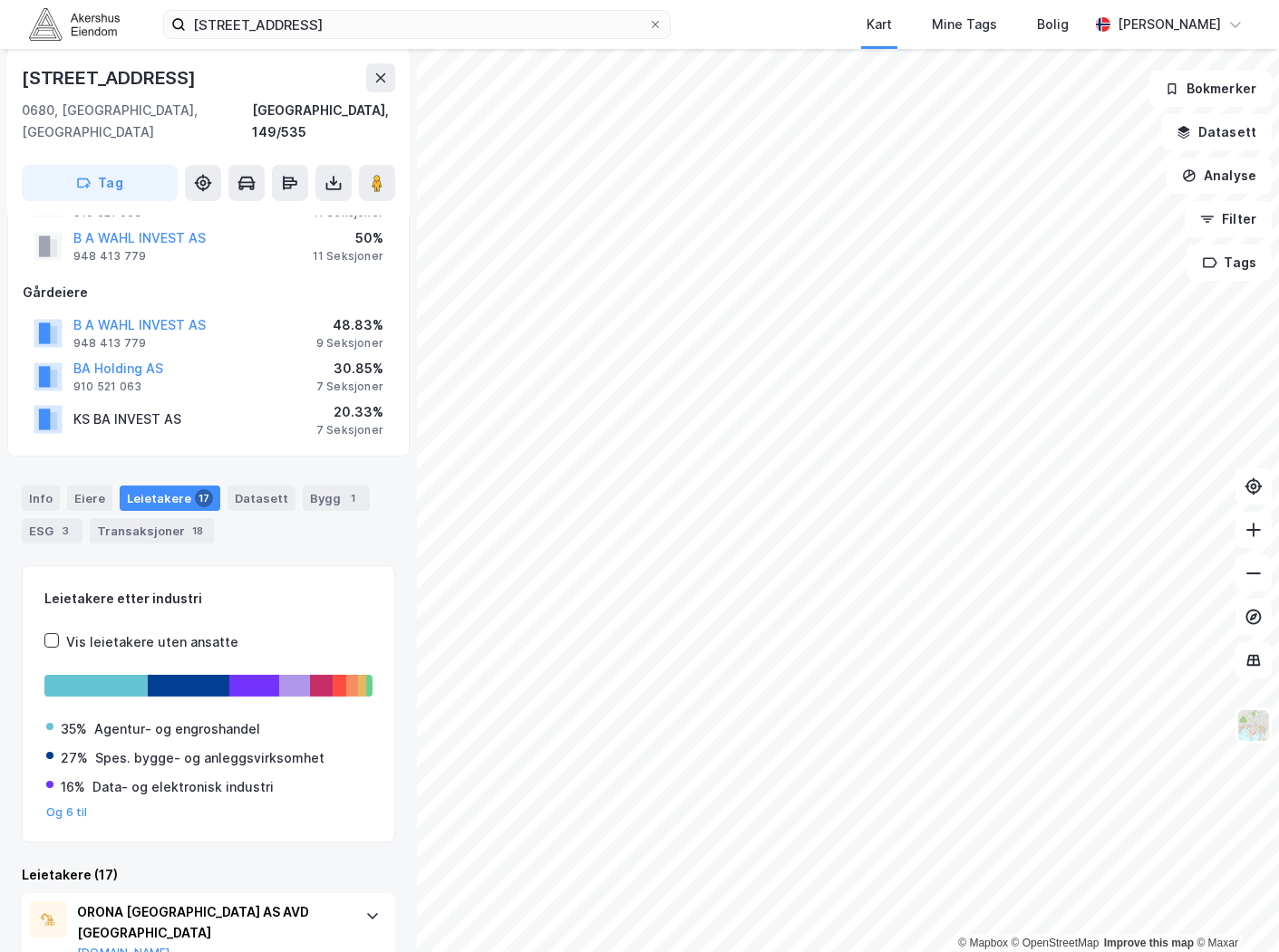
scroll to position [596, 0]
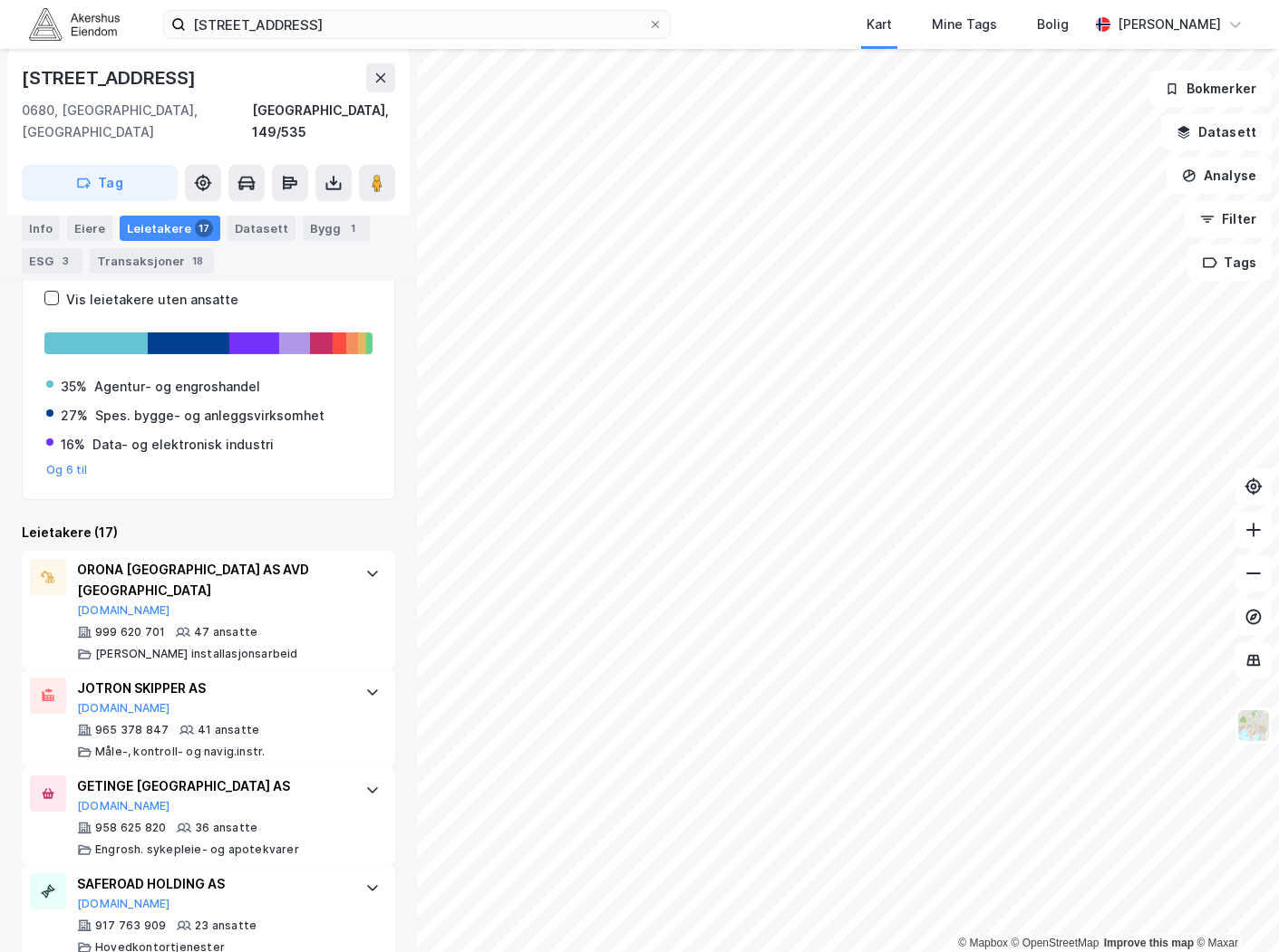
click at [46, 224] on div "Info" at bounding box center [40, 228] width 38 height 25
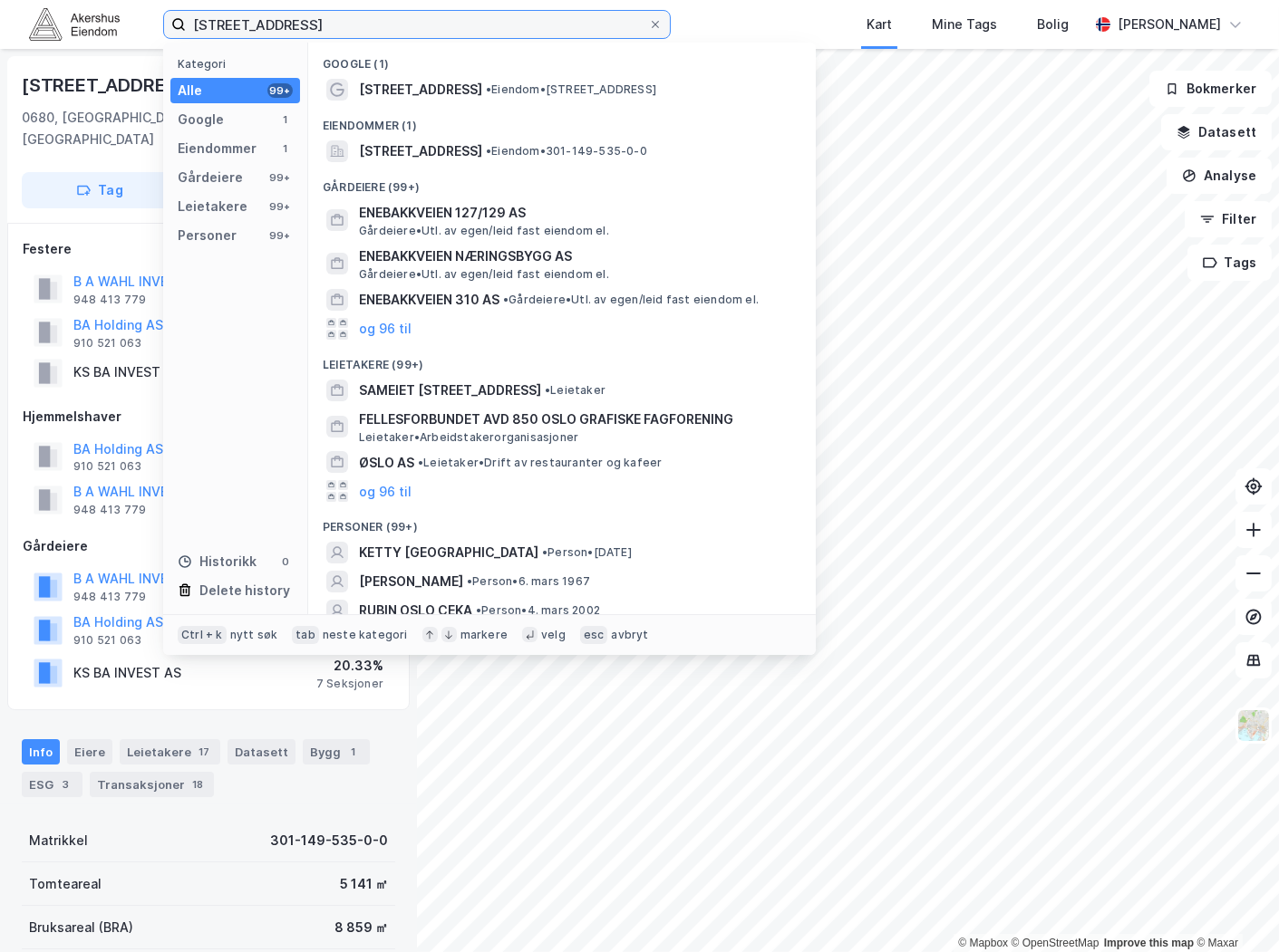
drag, startPoint x: 459, startPoint y: 33, endPoint x: -33, endPoint y: 79, distance: 494.1
click at [0, 79] on html "[STREET_ADDRESS] Kategori Alle 99+ Google 1 Eiendommer 1 Gårdeiere 99+ Leietake…" at bounding box center [639, 476] width 1279 height 952
paste input "[STREET_ADDRESS]"
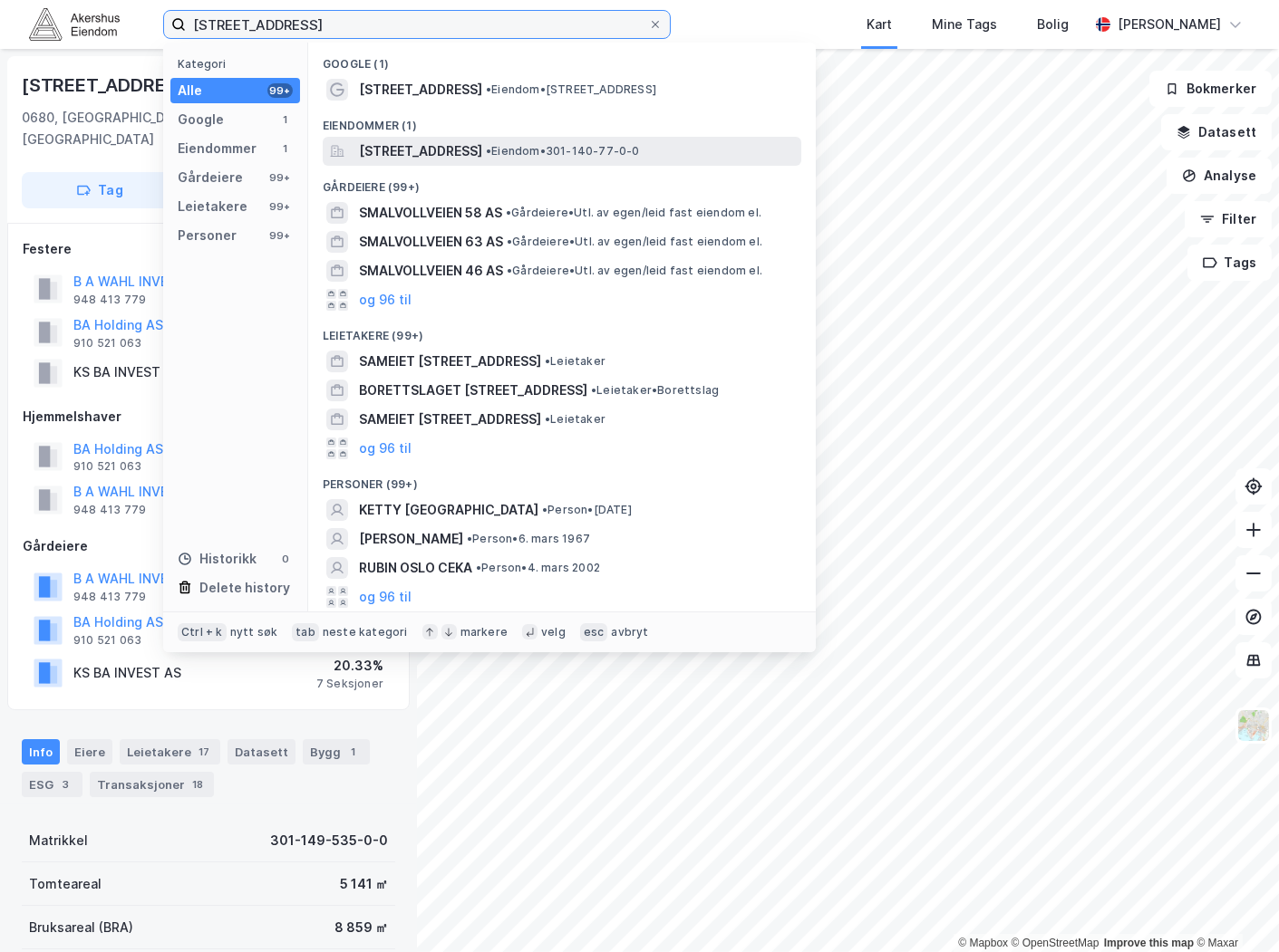
type input "[STREET_ADDRESS]"
click at [446, 141] on span "[STREET_ADDRESS]" at bounding box center [421, 151] width 123 height 21
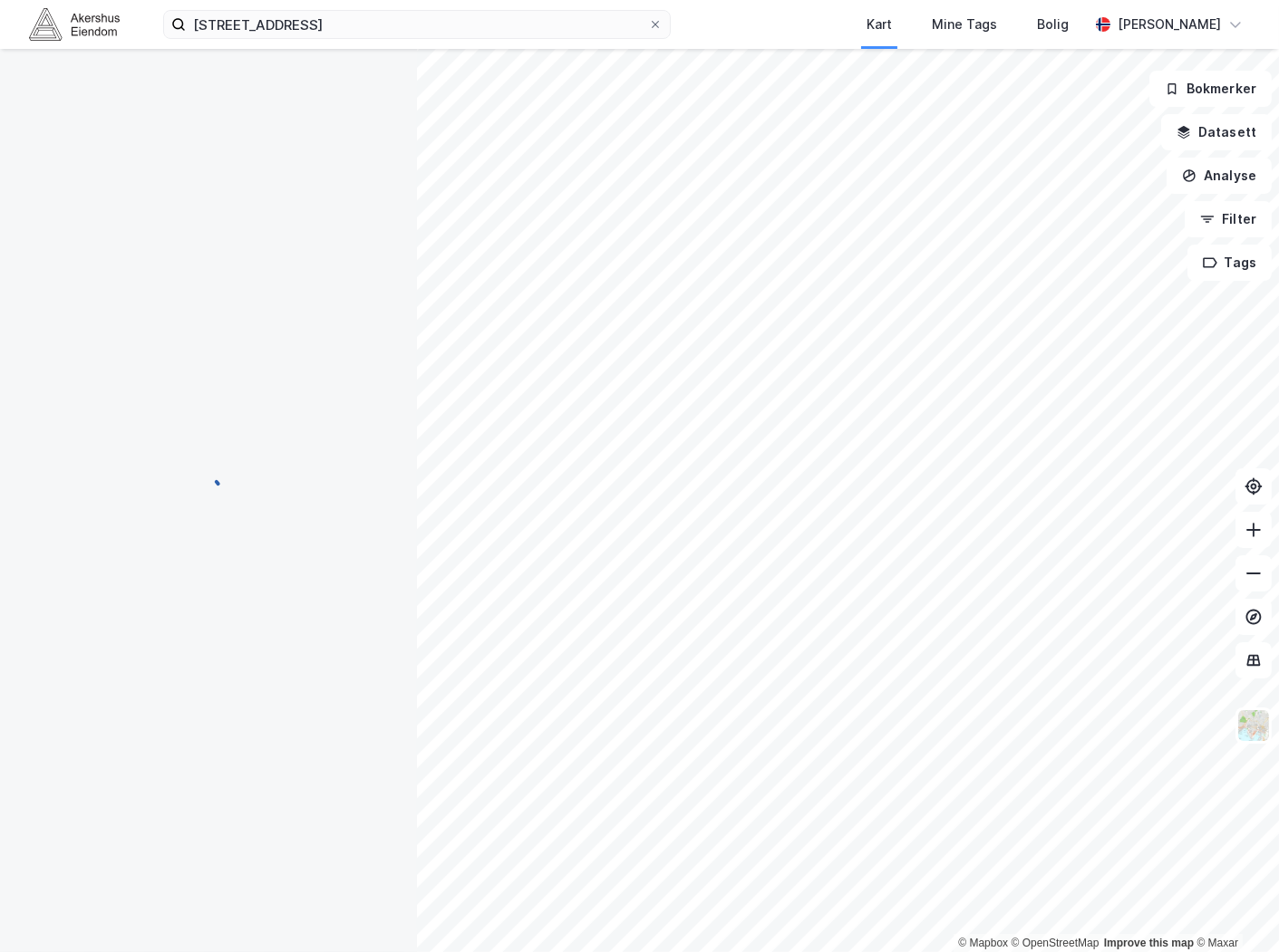
scroll to position [14, 0]
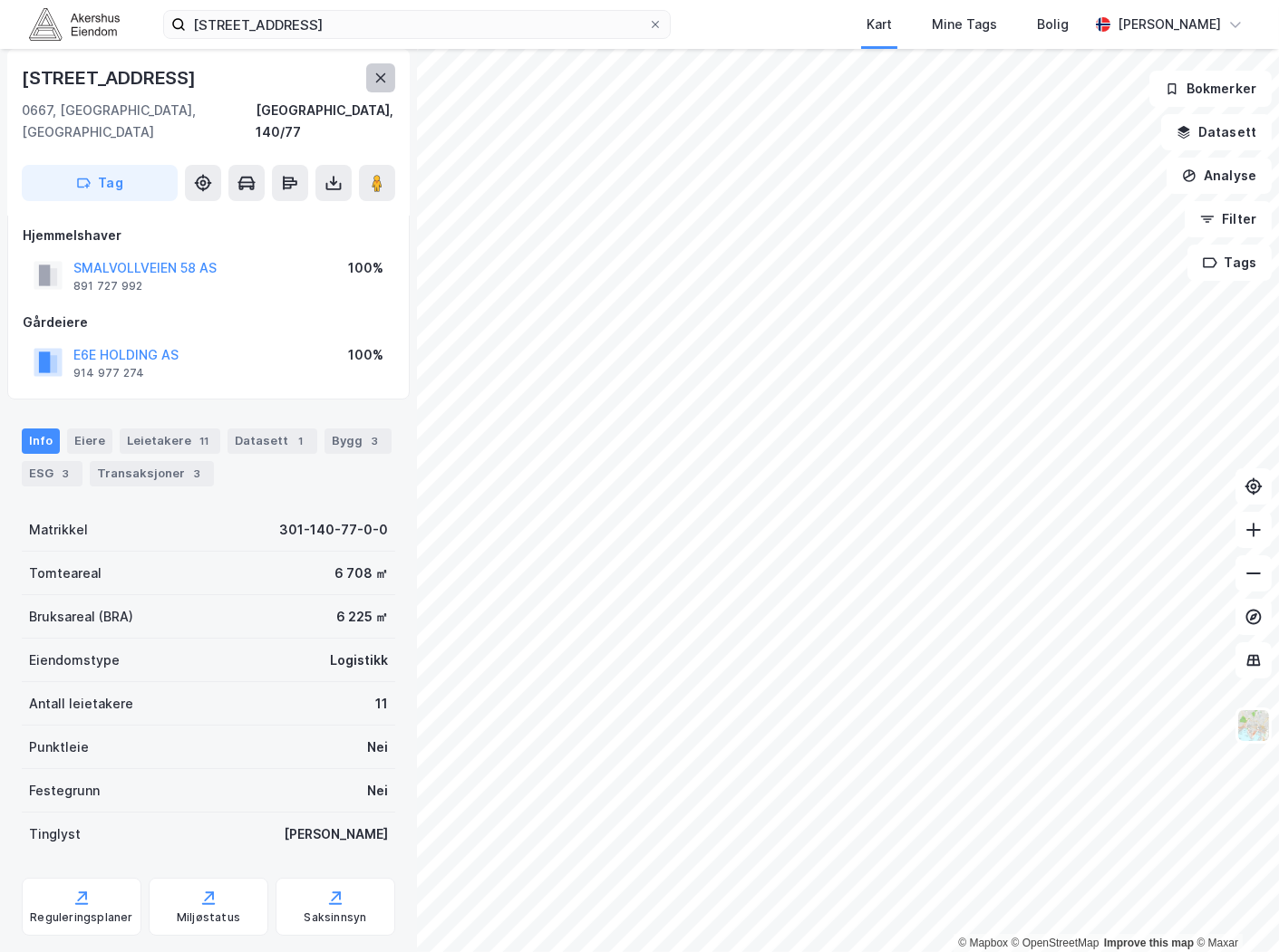
click at [381, 86] on button at bounding box center [380, 77] width 29 height 29
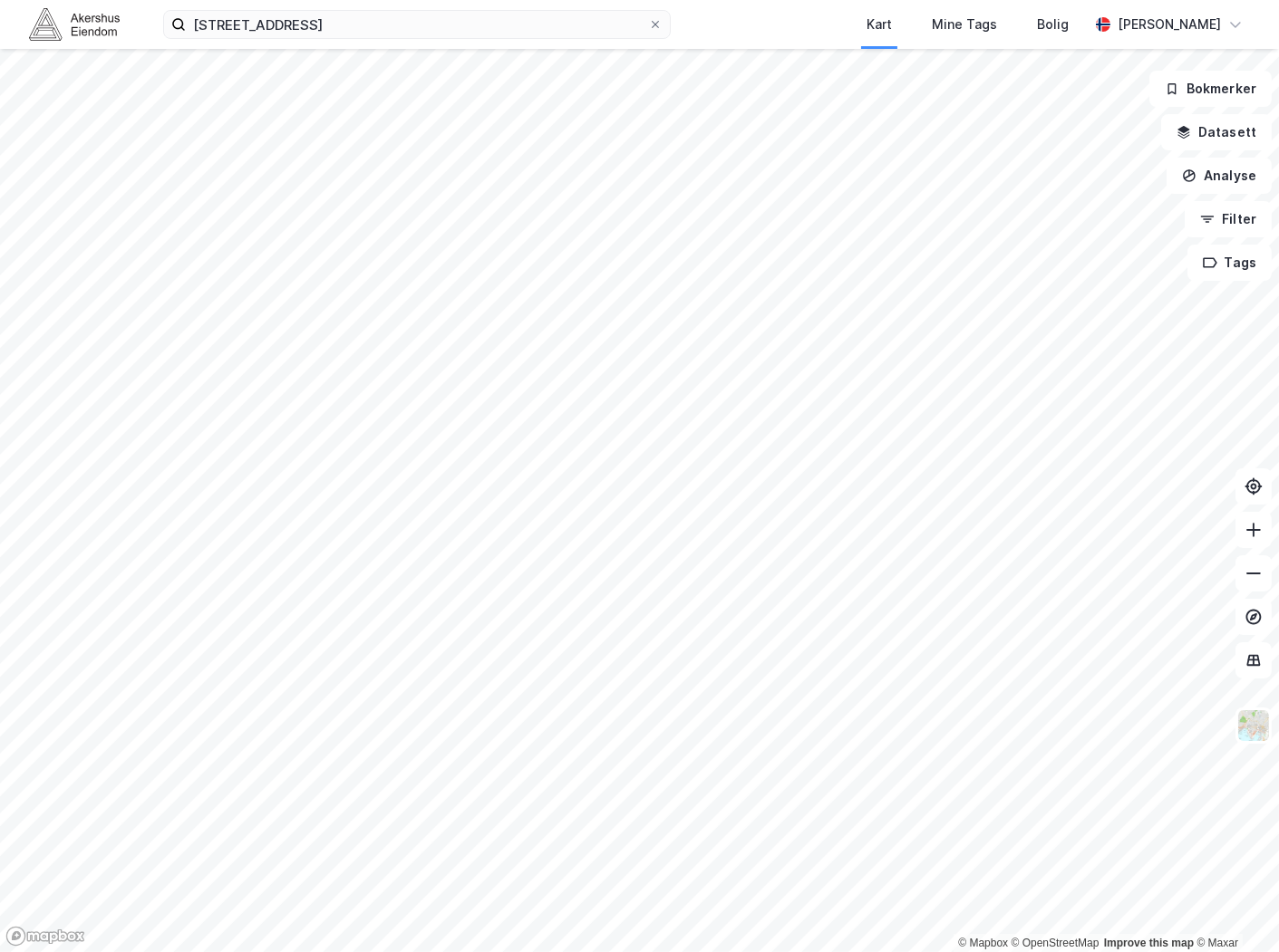
click at [325, 43] on div "[STREET_ADDRESS] Kart Mine Tags Bolig [PERSON_NAME]" at bounding box center [639, 24] width 1279 height 48
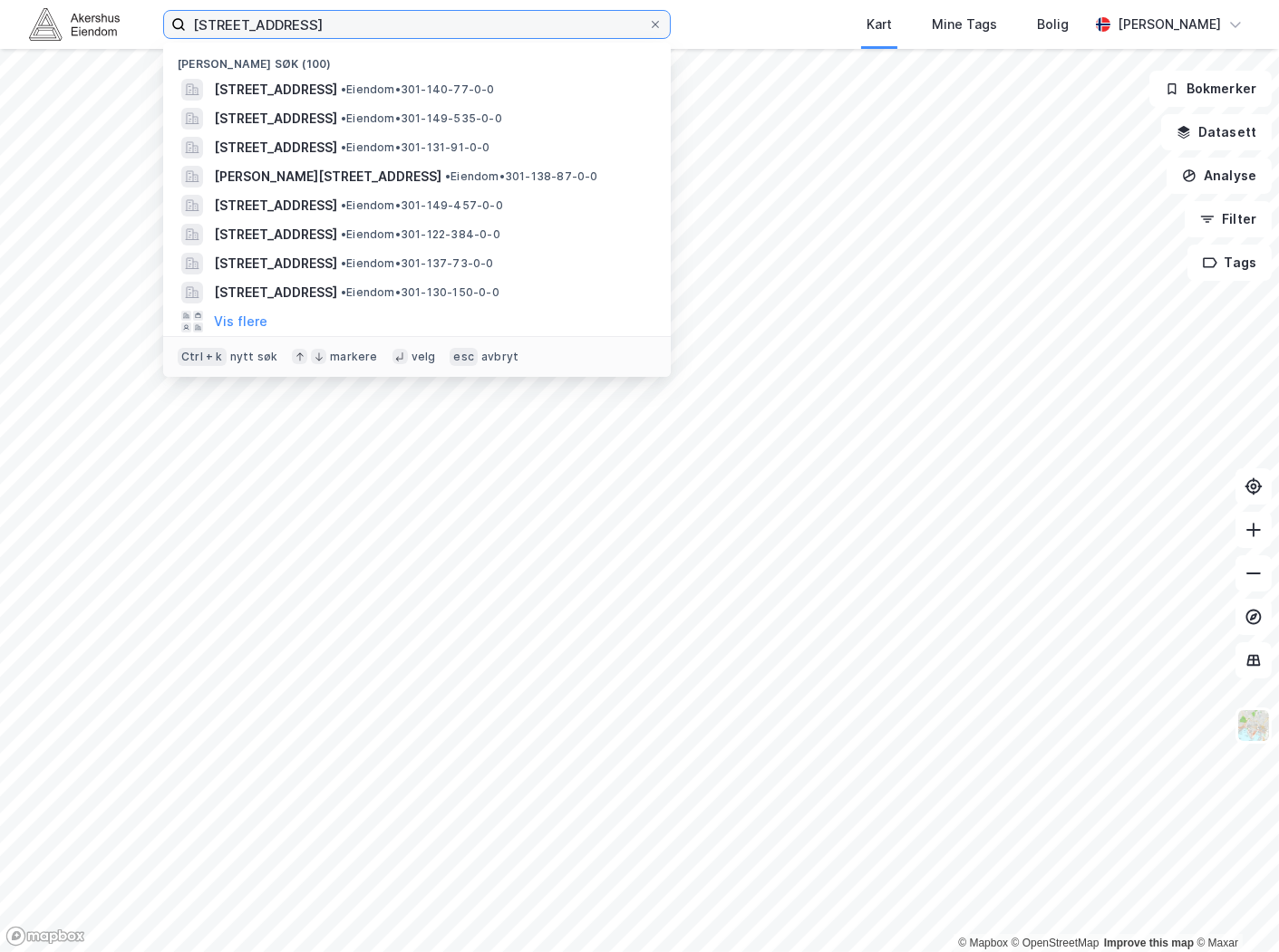
click at [332, 22] on input "[STREET_ADDRESS]" at bounding box center [416, 24] width 462 height 27
